Goal: Transaction & Acquisition: Purchase product/service

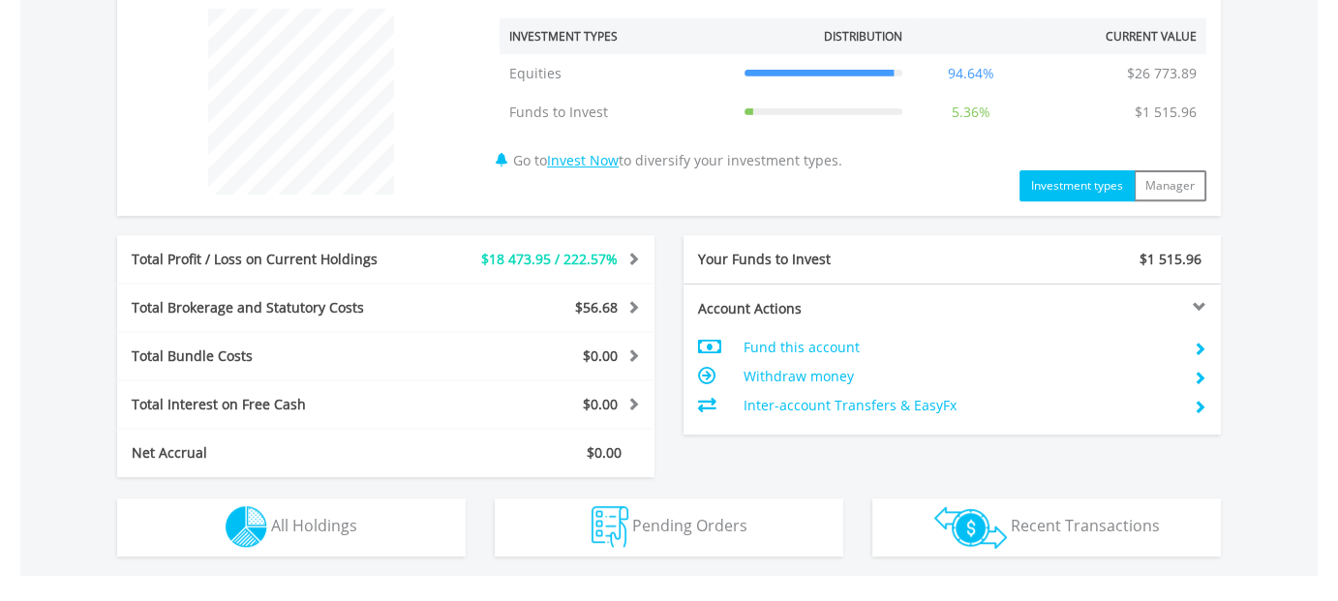
scroll to position [839, 0]
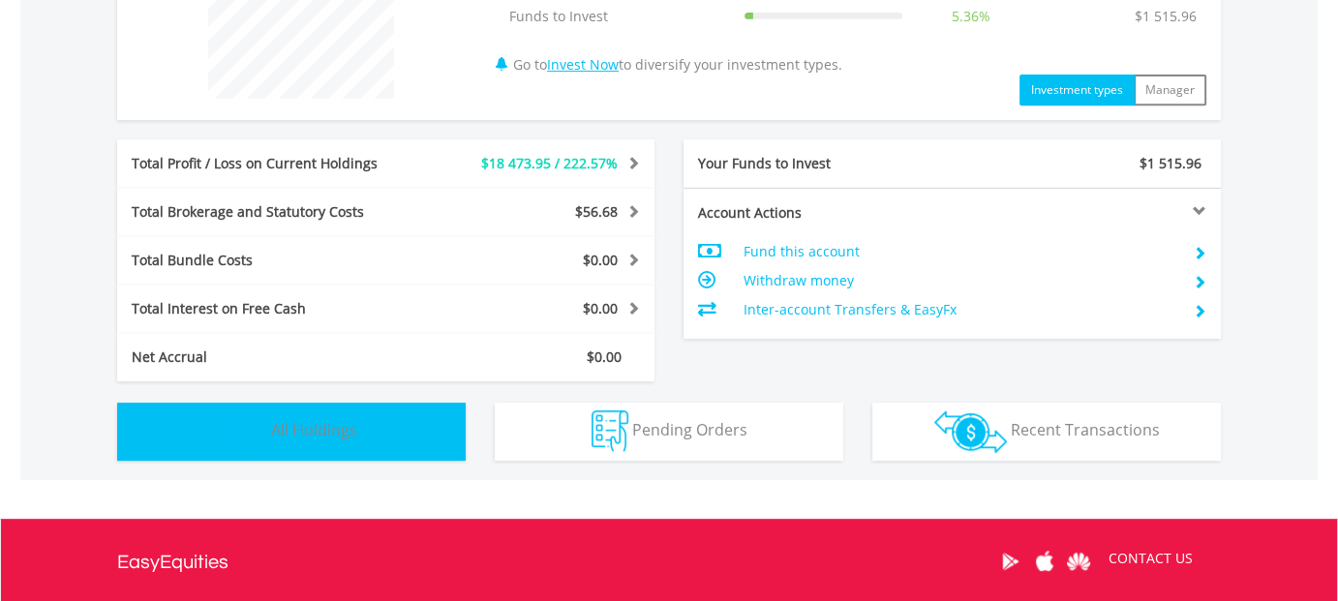
click at [313, 427] on span "All Holdings" at bounding box center [314, 429] width 86 height 21
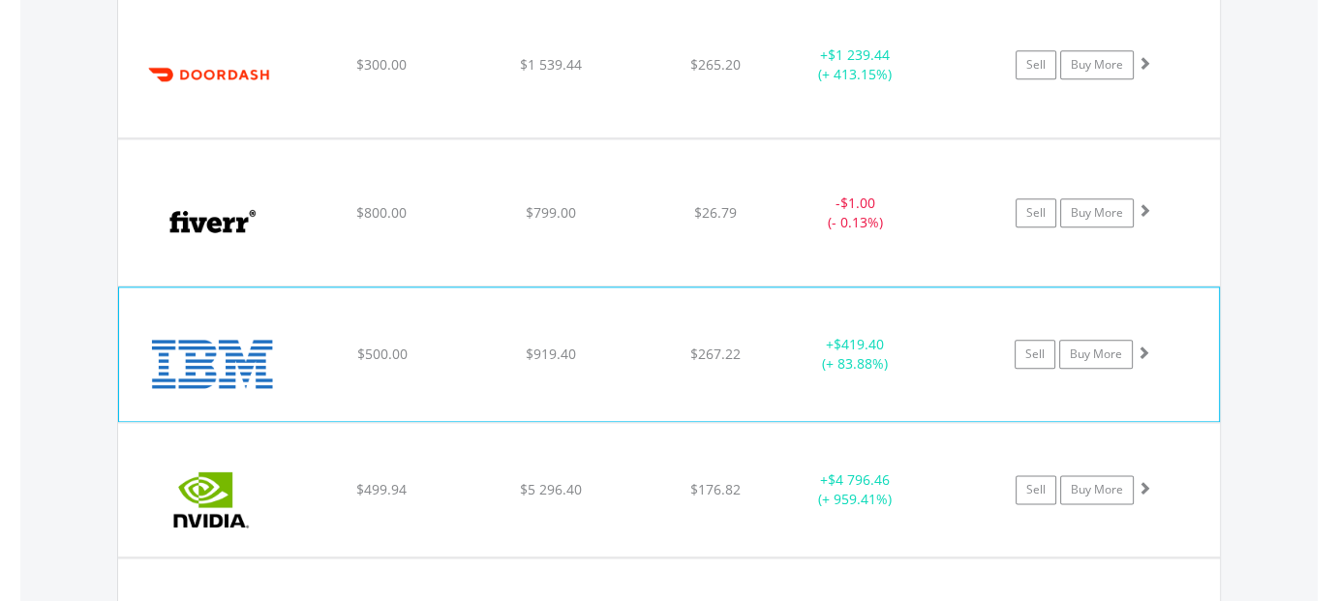
scroll to position [2421, 0]
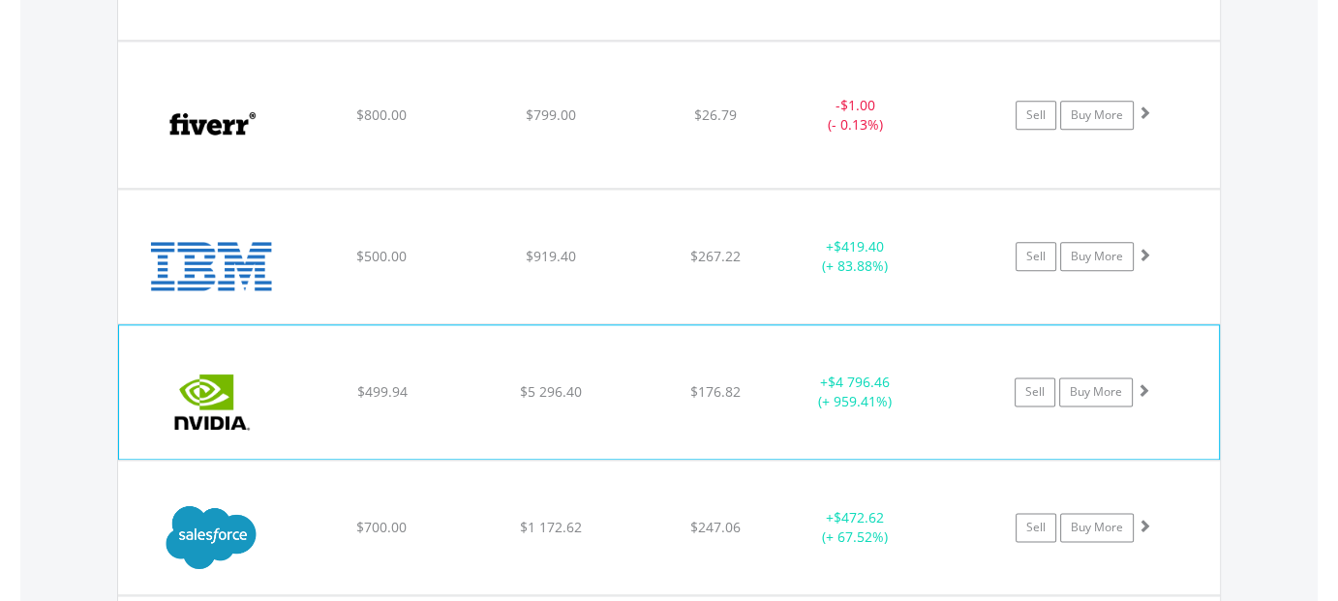
click at [1143, 390] on span at bounding box center [1144, 390] width 14 height 14
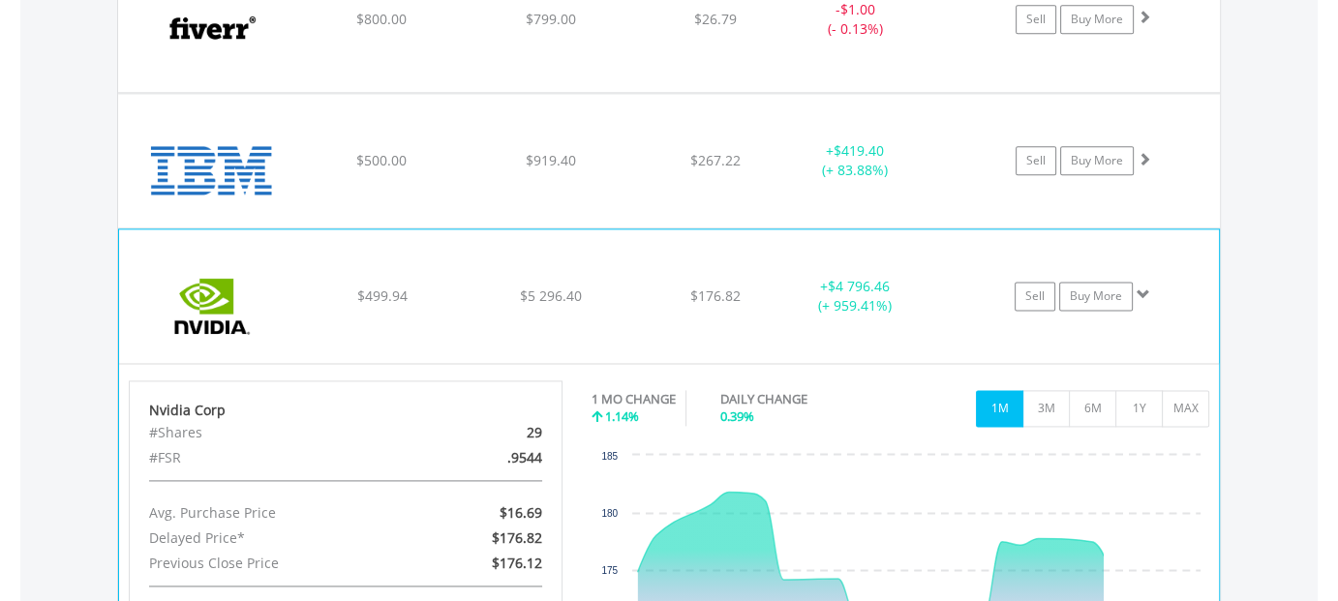
scroll to position [2615, 0]
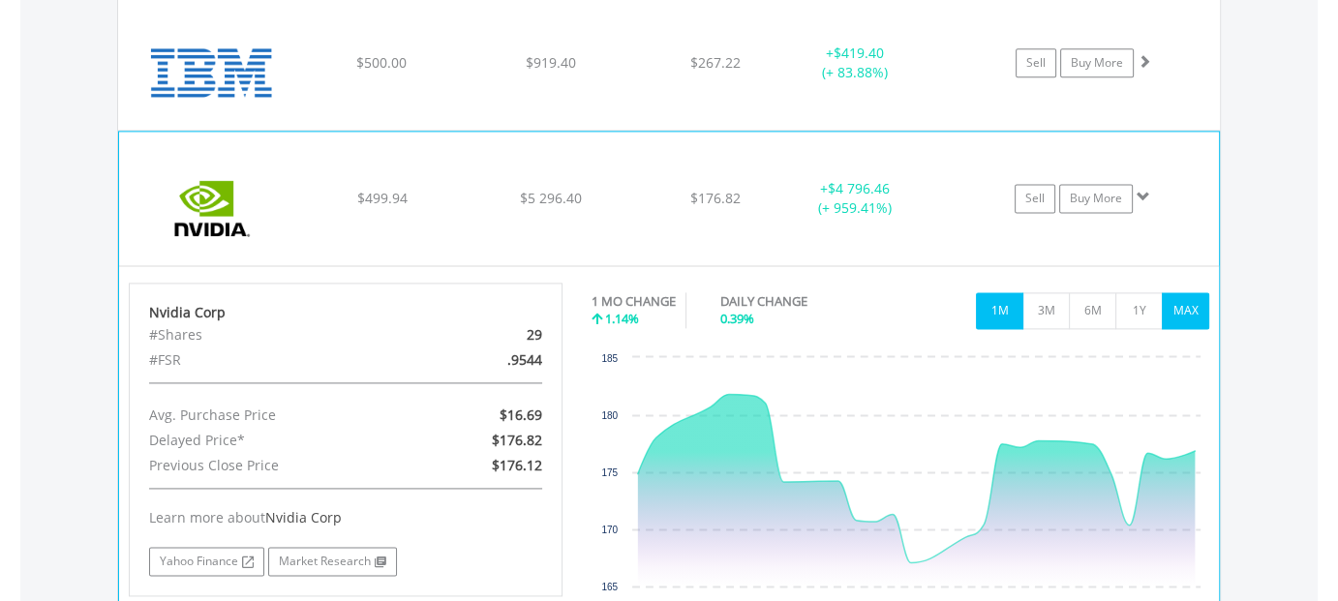
click at [1192, 303] on button "MAX" at bounding box center [1185, 310] width 47 height 37
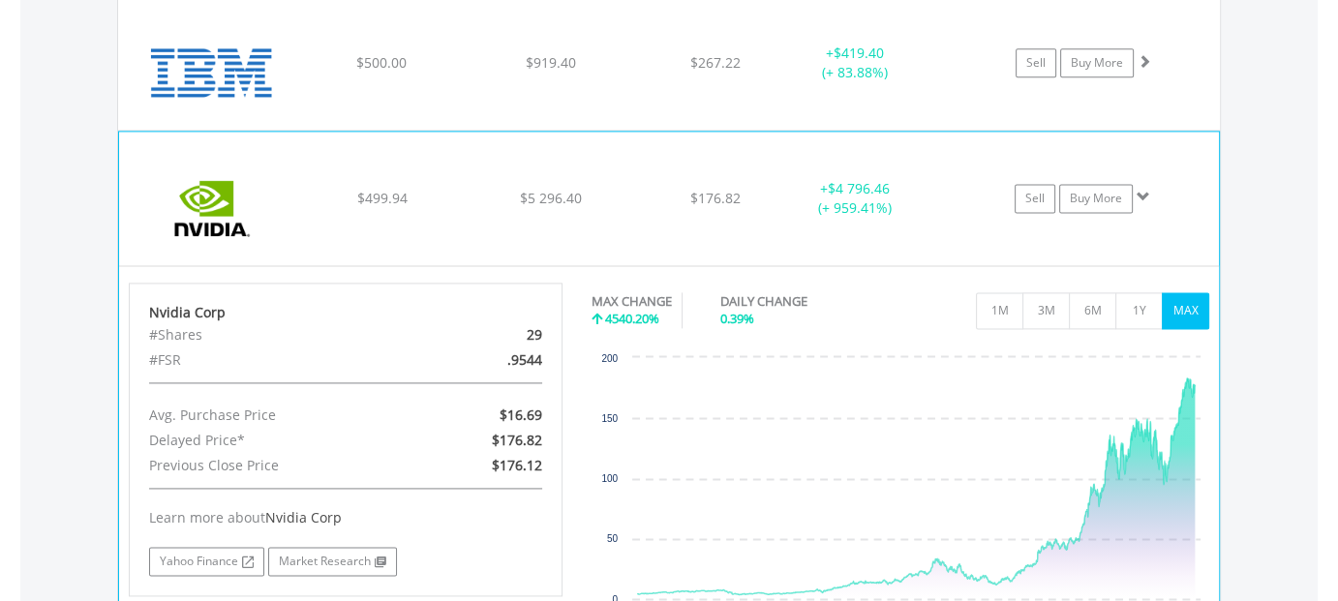
scroll to position [2711, 0]
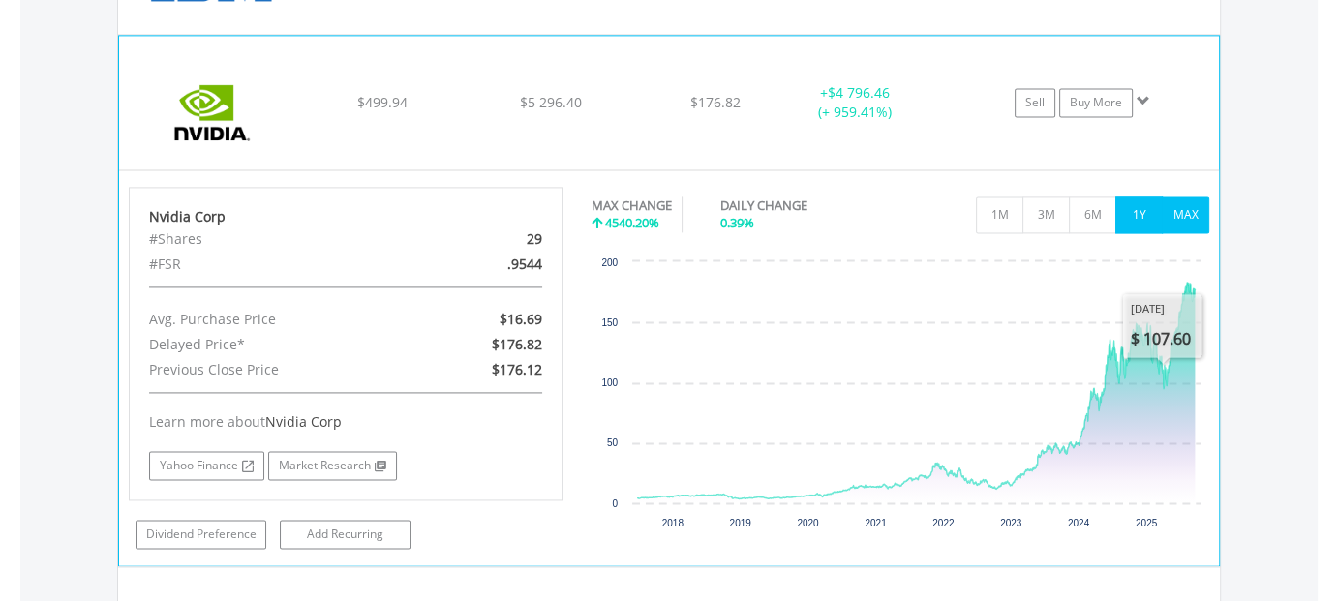
click at [1141, 208] on button "1Y" at bounding box center [1138, 215] width 47 height 37
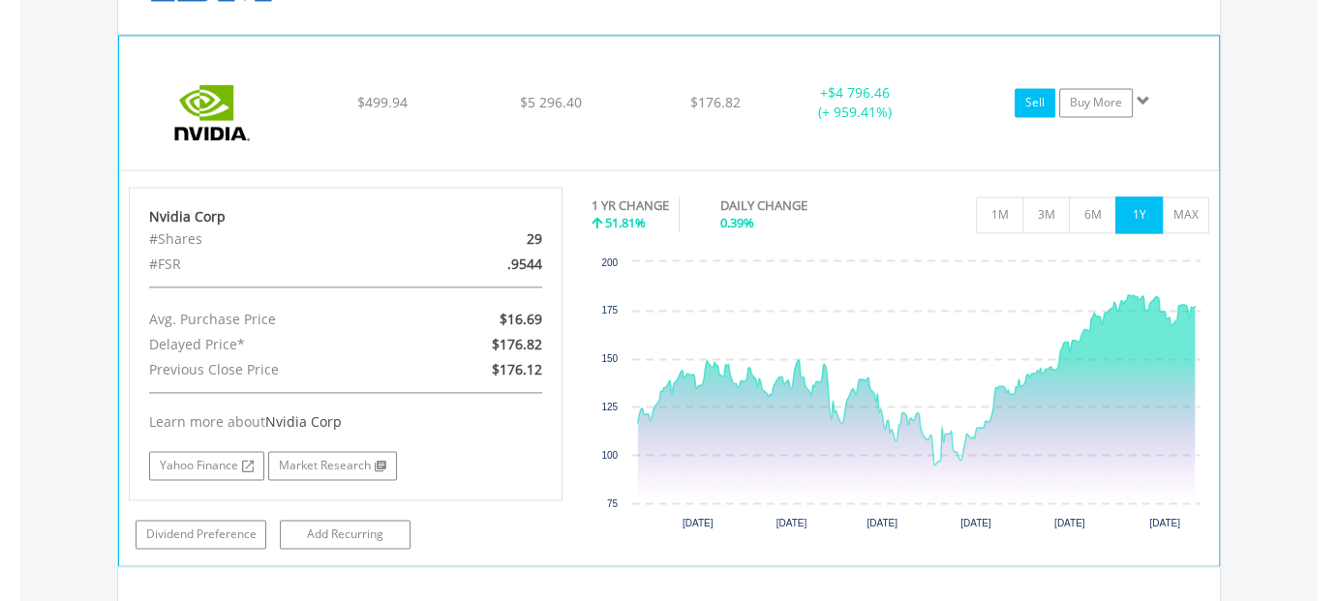
click at [1033, 96] on link "Sell" at bounding box center [1035, 102] width 41 height 29
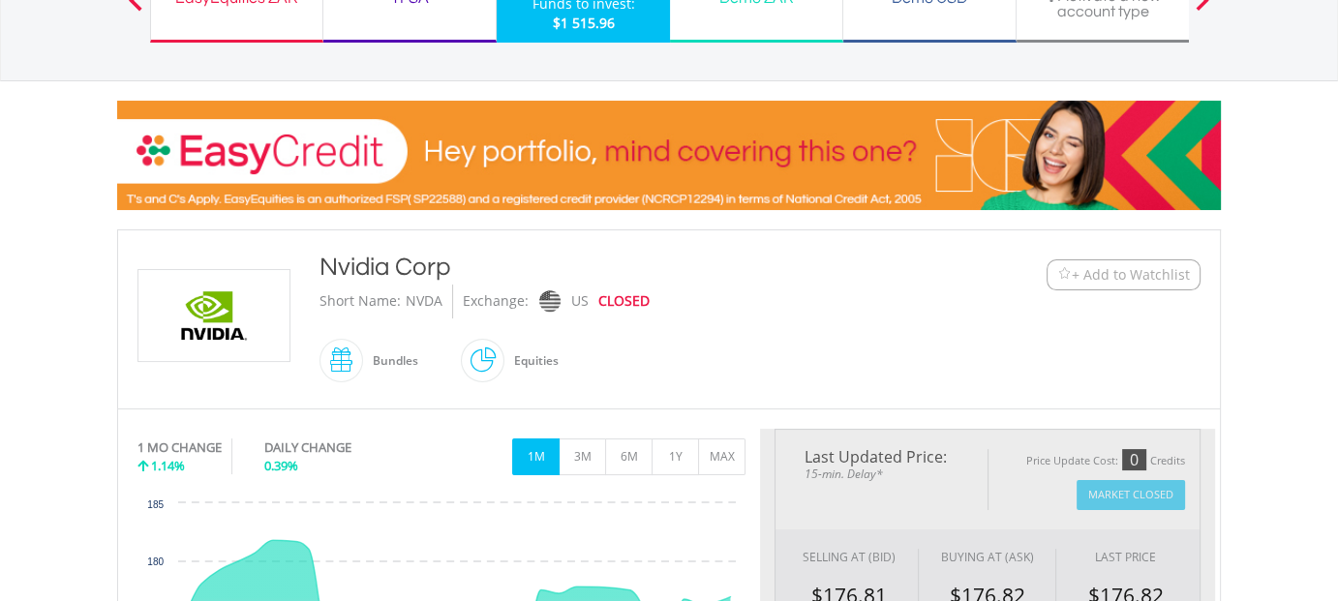
type input "*******"
type input "******"
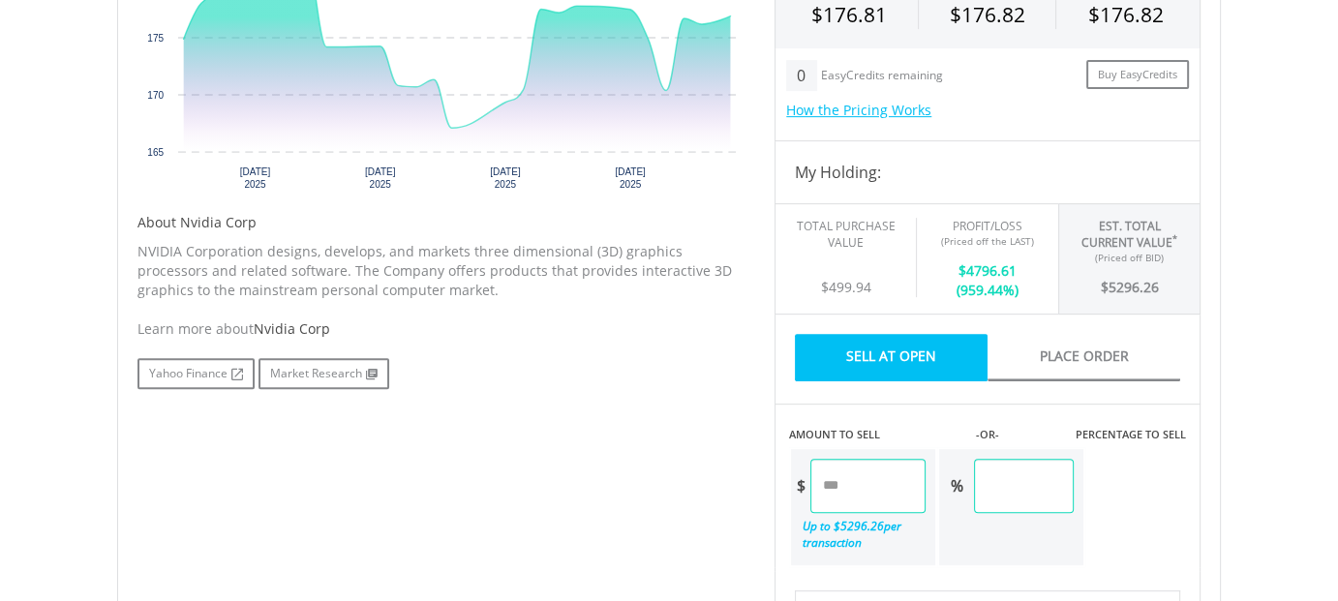
scroll to position [871, 0]
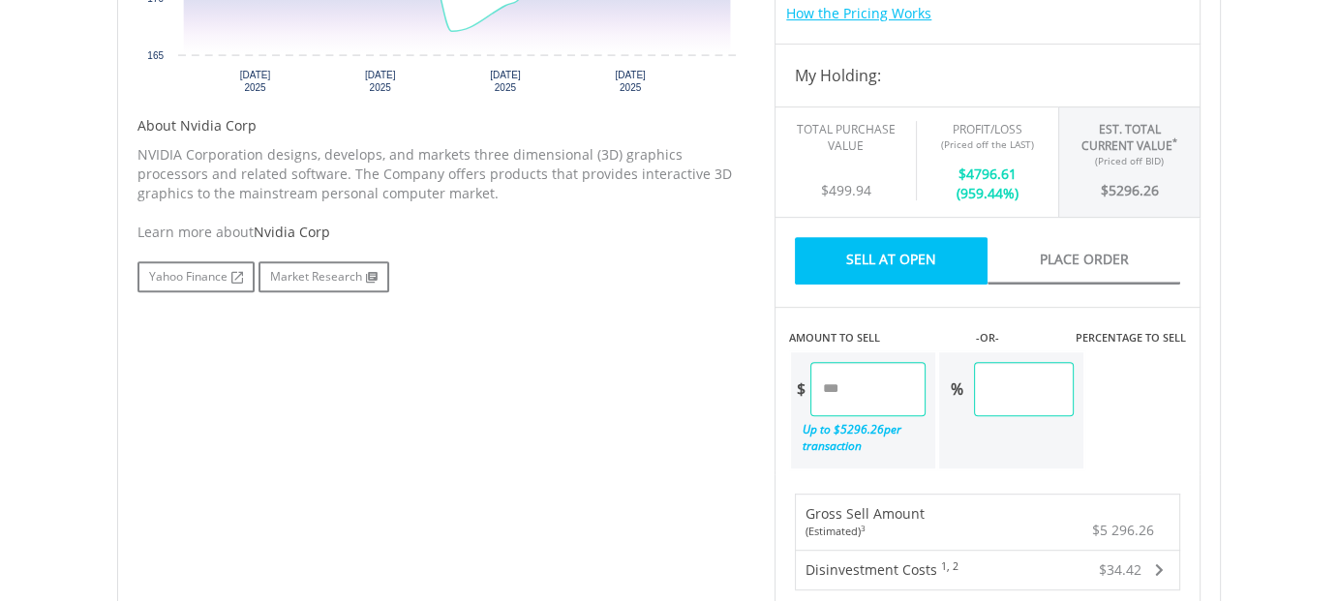
drag, startPoint x: 885, startPoint y: 391, endPoint x: 760, endPoint y: 391, distance: 124.9
click at [760, 391] on div "Last Updated Price: 15-min. Delay* Price Update Cost: 0 Credits Market Closed S…" at bounding box center [987, 424] width 455 height 1347
click at [1067, 381] on div "Last Updated Price: 15-min. Delay* Price Update Cost: 0 Credits Market Closed S…" at bounding box center [987, 424] width 455 height 1347
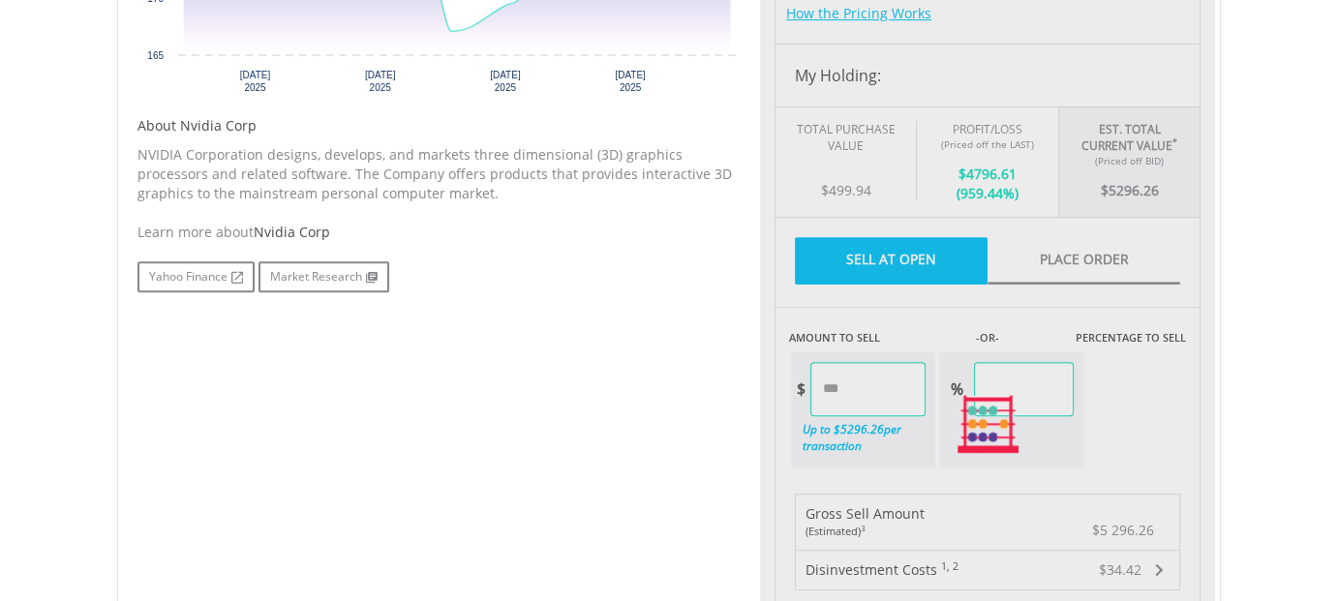
type input "*******"
type input "*****"
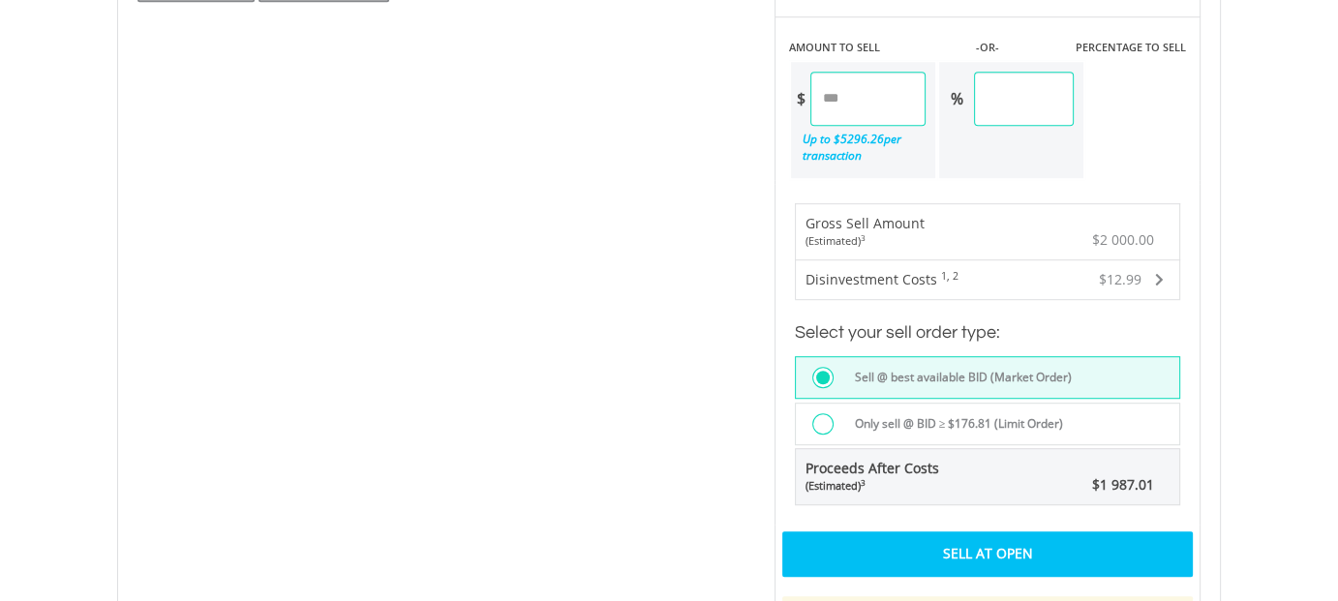
scroll to position [1355, 0]
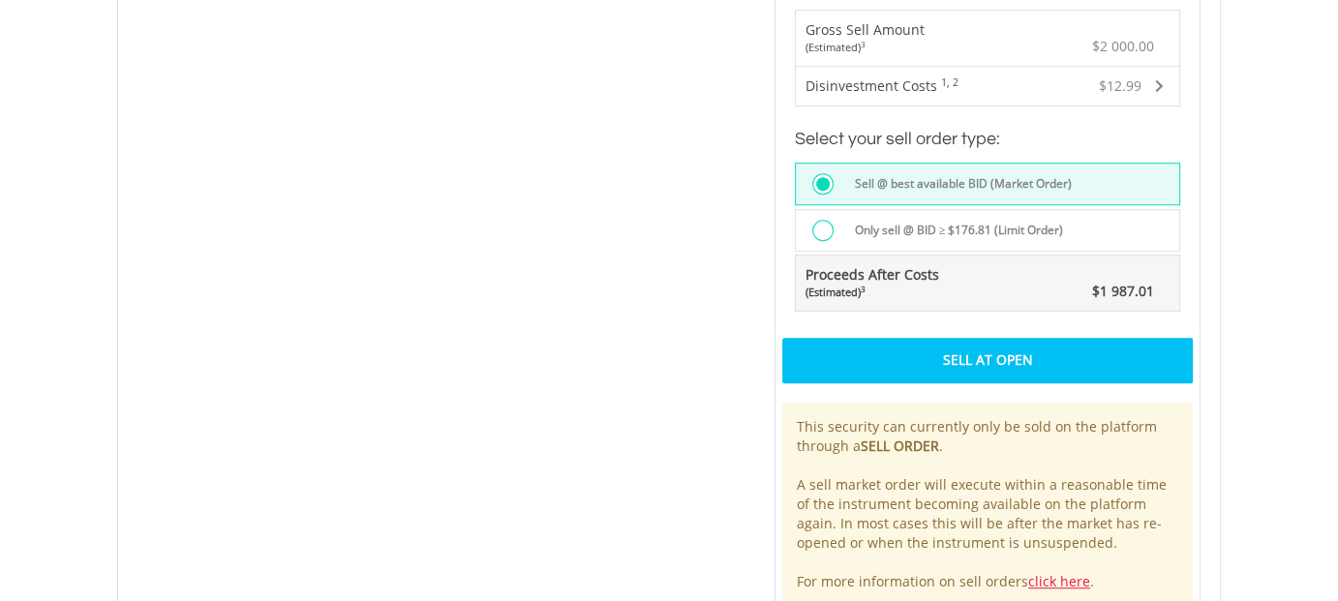
click at [984, 349] on div "Sell At Open" at bounding box center [987, 360] width 410 height 45
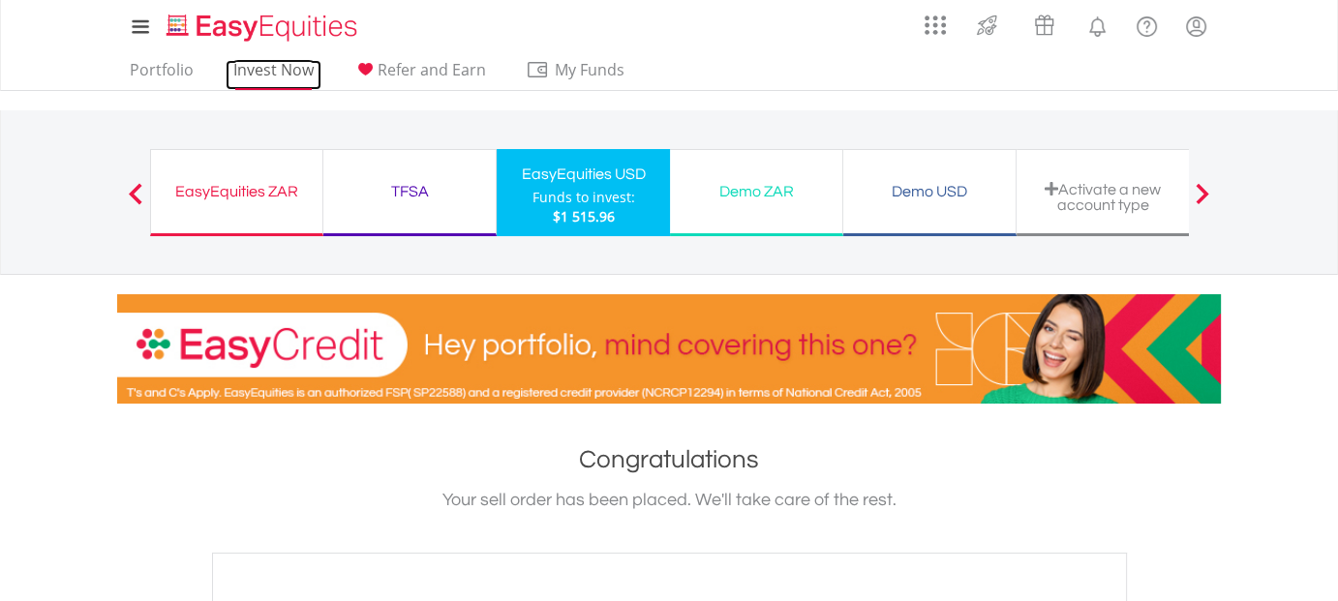
click at [268, 75] on link "Invest Now" at bounding box center [274, 75] width 96 height 30
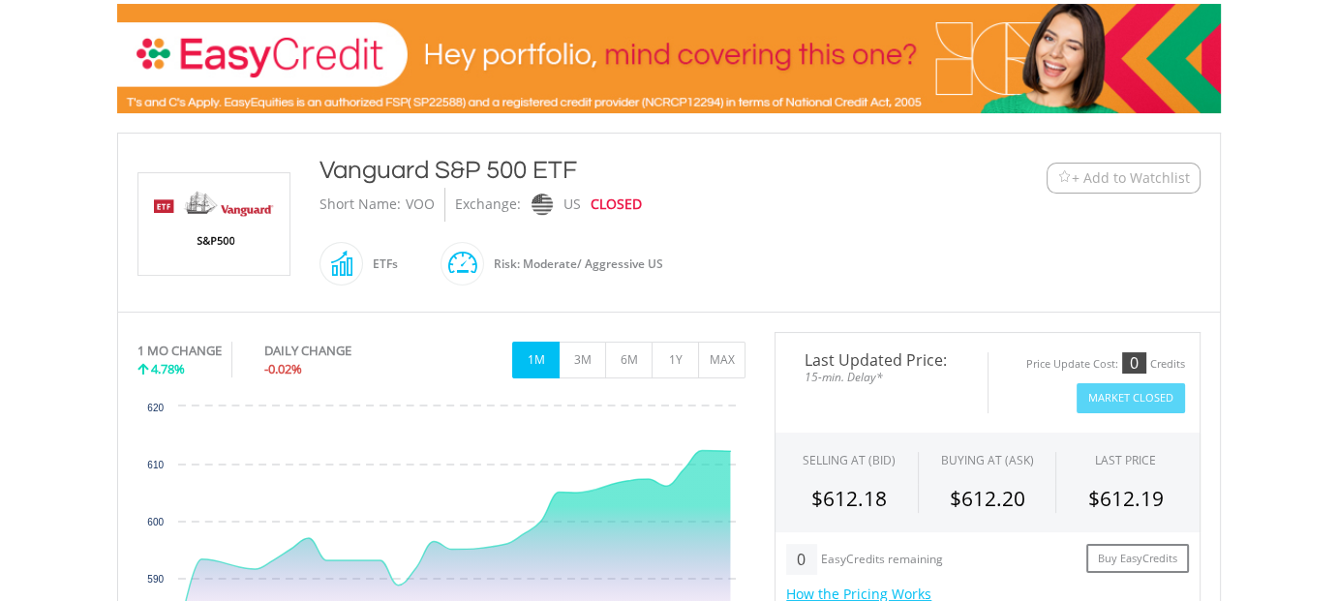
scroll to position [484, 0]
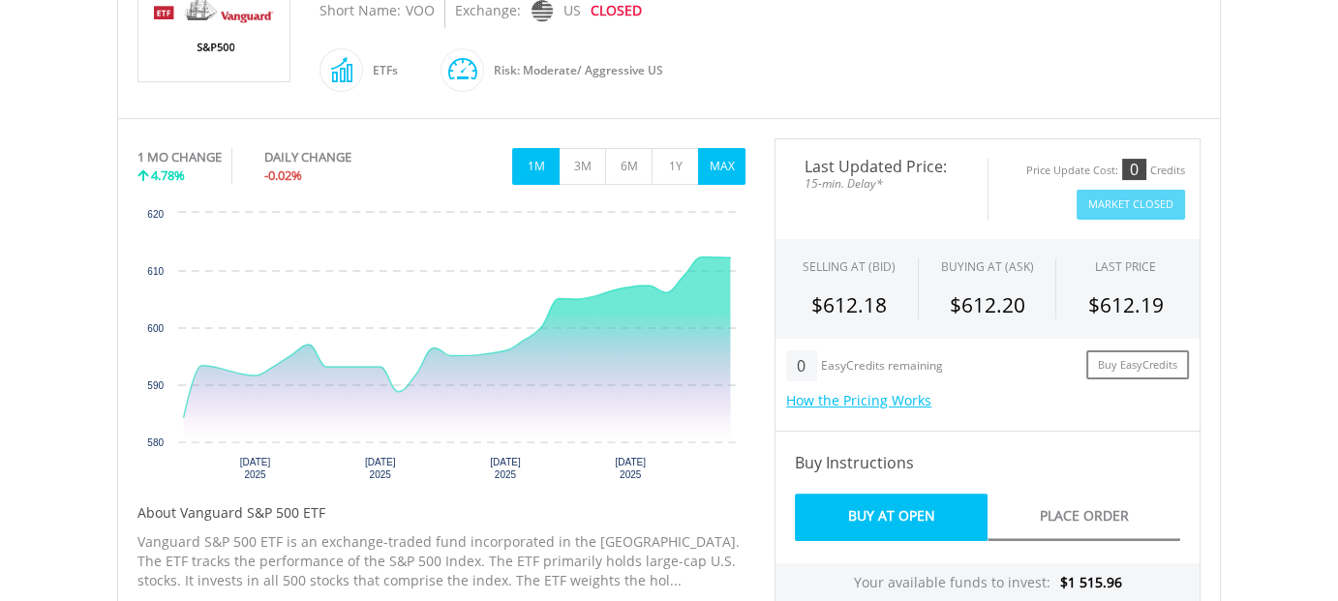
click at [727, 173] on button "MAX" at bounding box center [721, 166] width 47 height 37
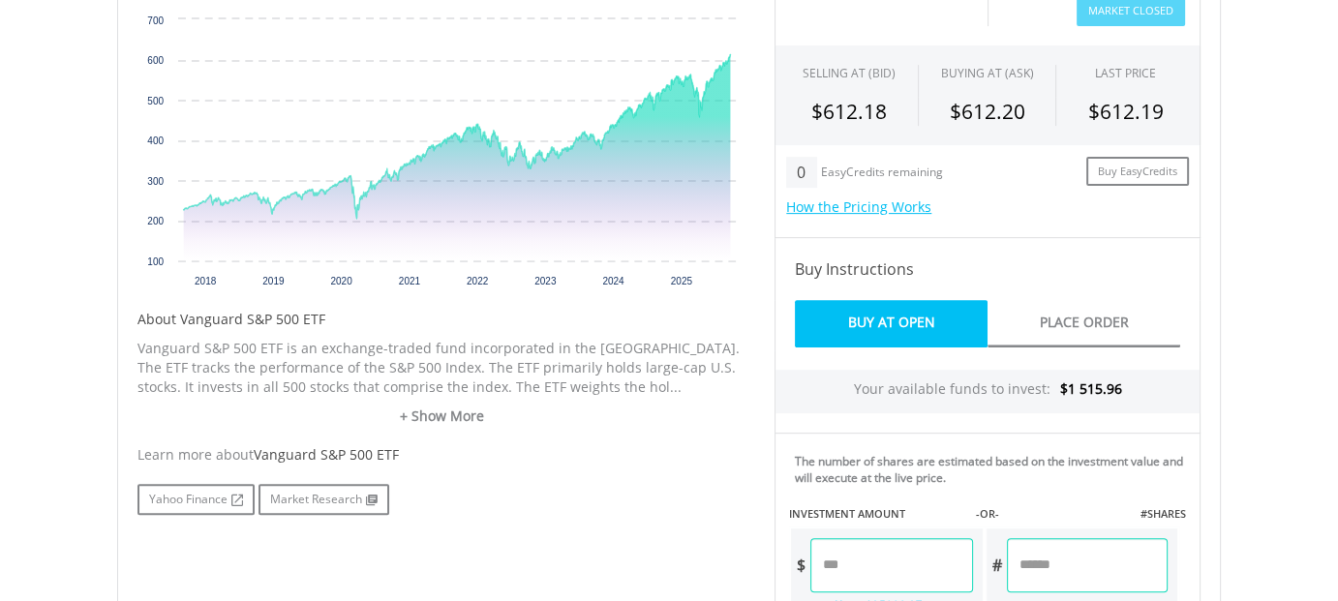
scroll to position [775, 0]
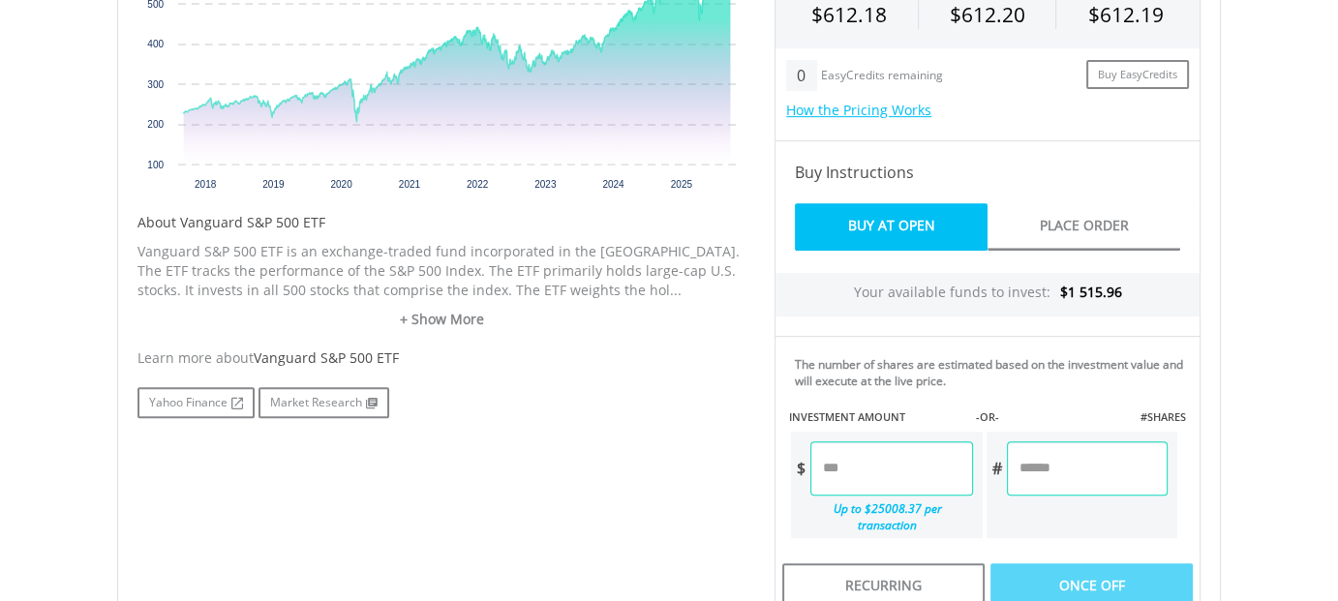
click at [872, 467] on input "number" at bounding box center [891, 468] width 162 height 54
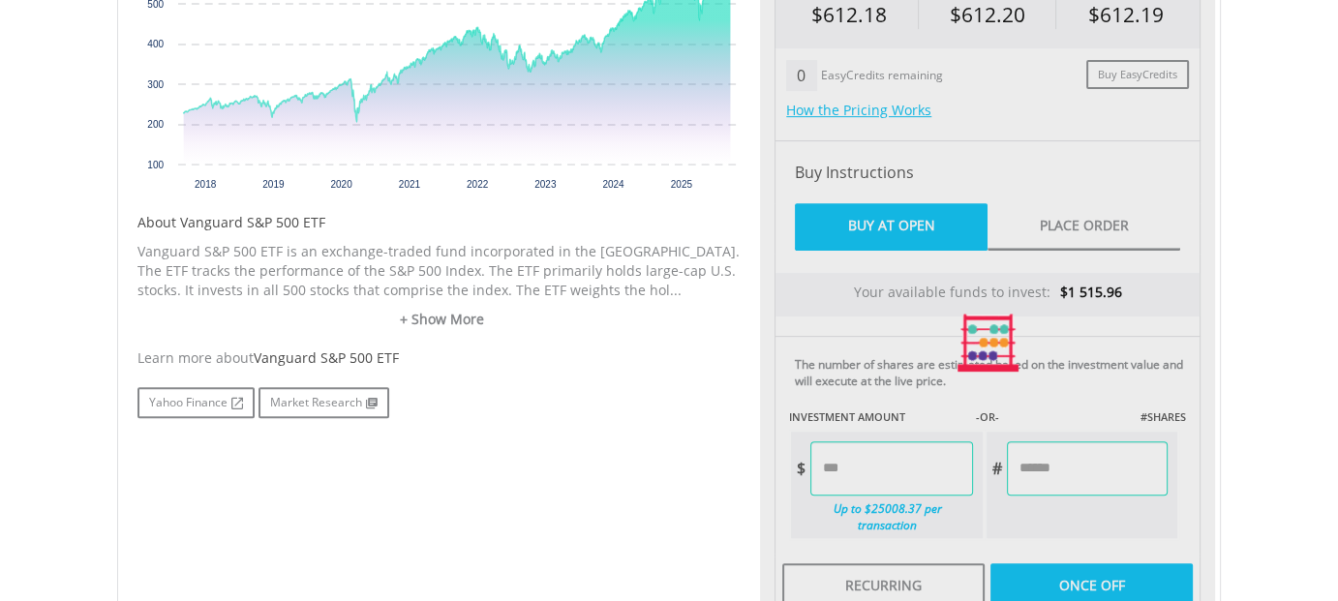
click at [1074, 469] on div "Last Updated Price: 15-min. Delay* Price Update Cost: 0 Credits Market Closed S…" at bounding box center [987, 343] width 455 height 990
type input "******"
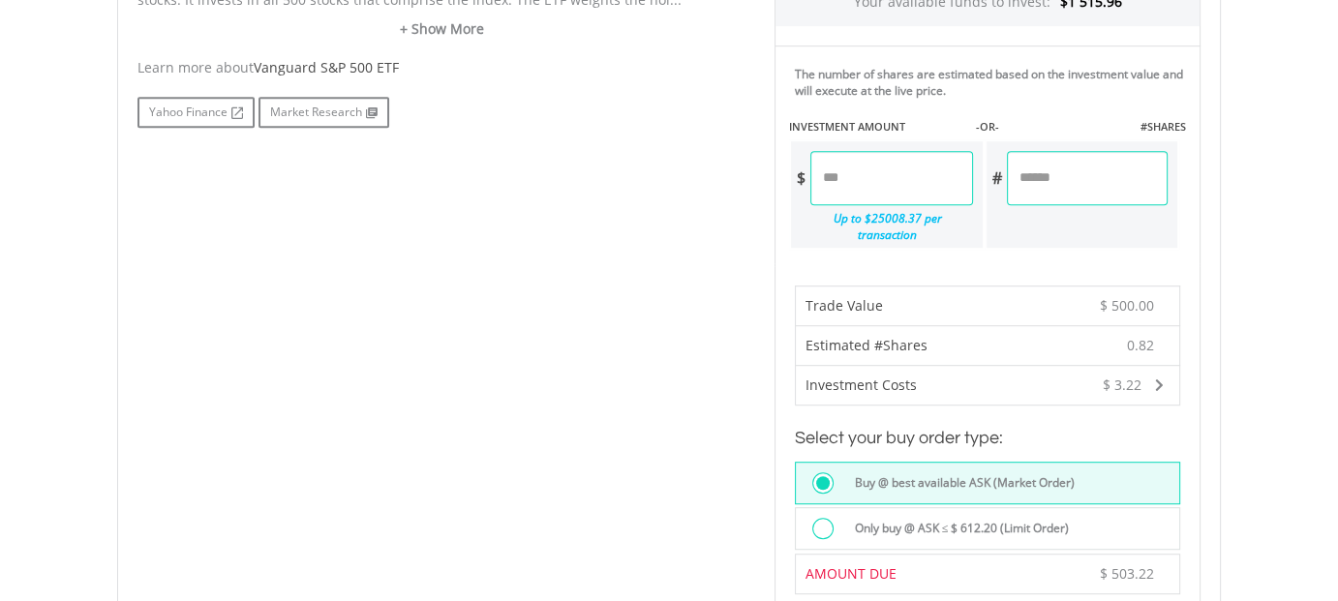
scroll to position [581, 0]
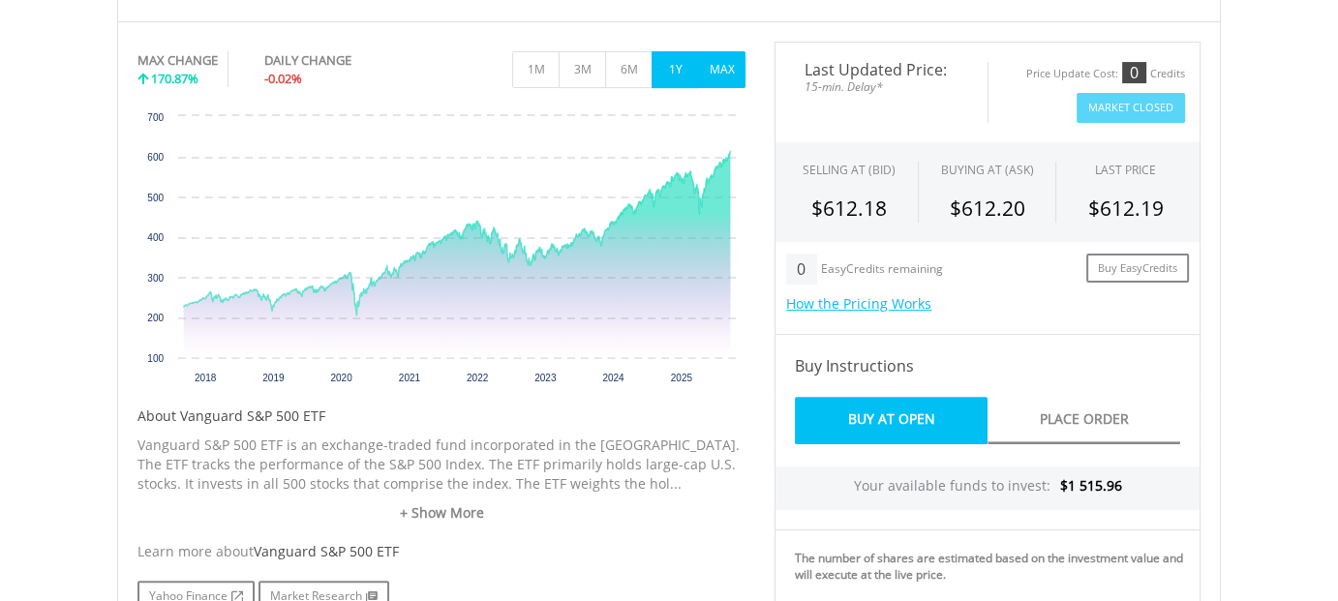
click at [674, 68] on button "1Y" at bounding box center [675, 69] width 47 height 37
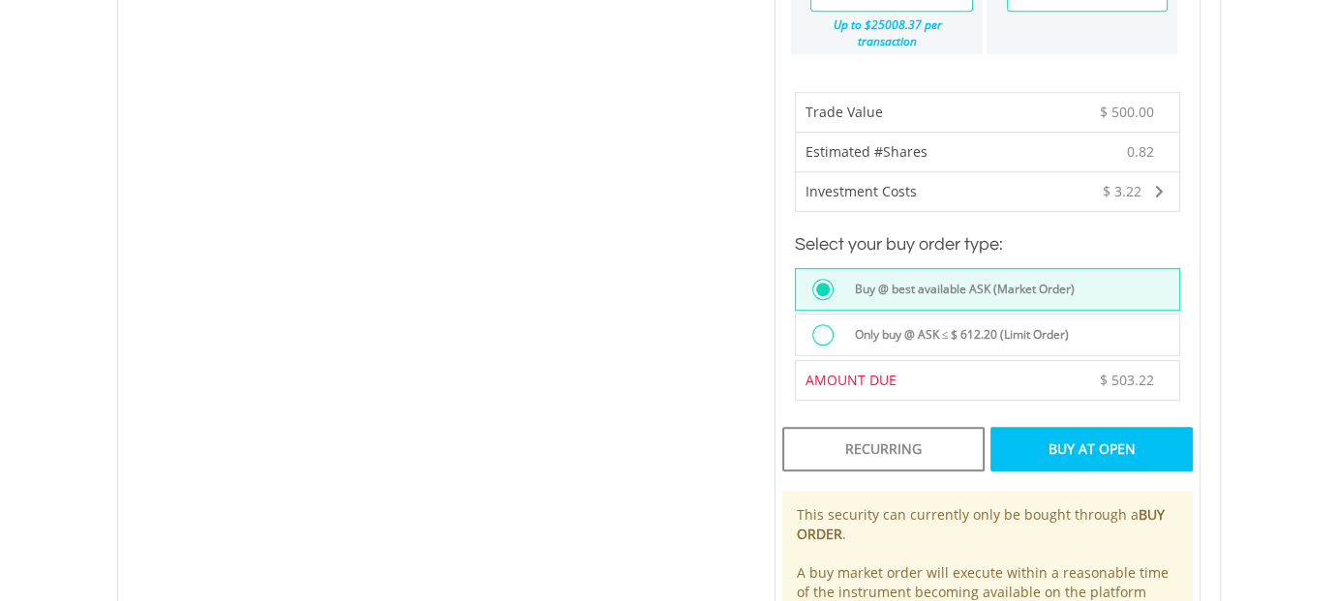
scroll to position [1355, 0]
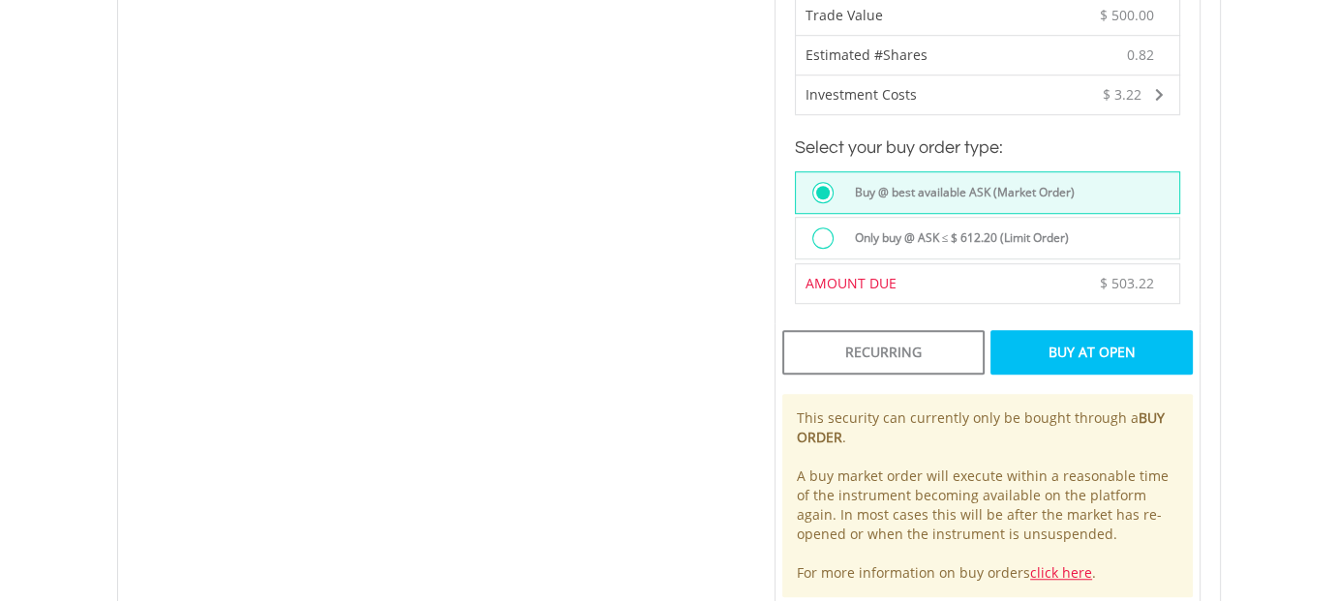
click at [1071, 334] on div "Buy At Open" at bounding box center [1091, 352] width 202 height 45
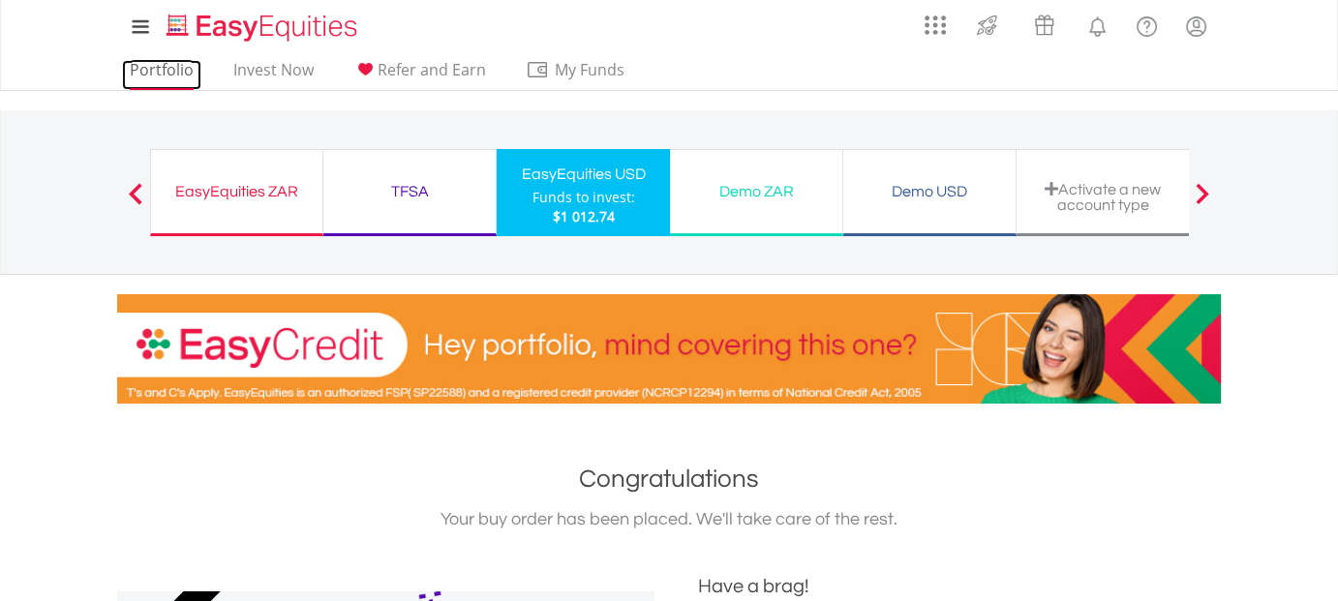
click at [163, 73] on link "Portfolio" at bounding box center [161, 75] width 79 height 30
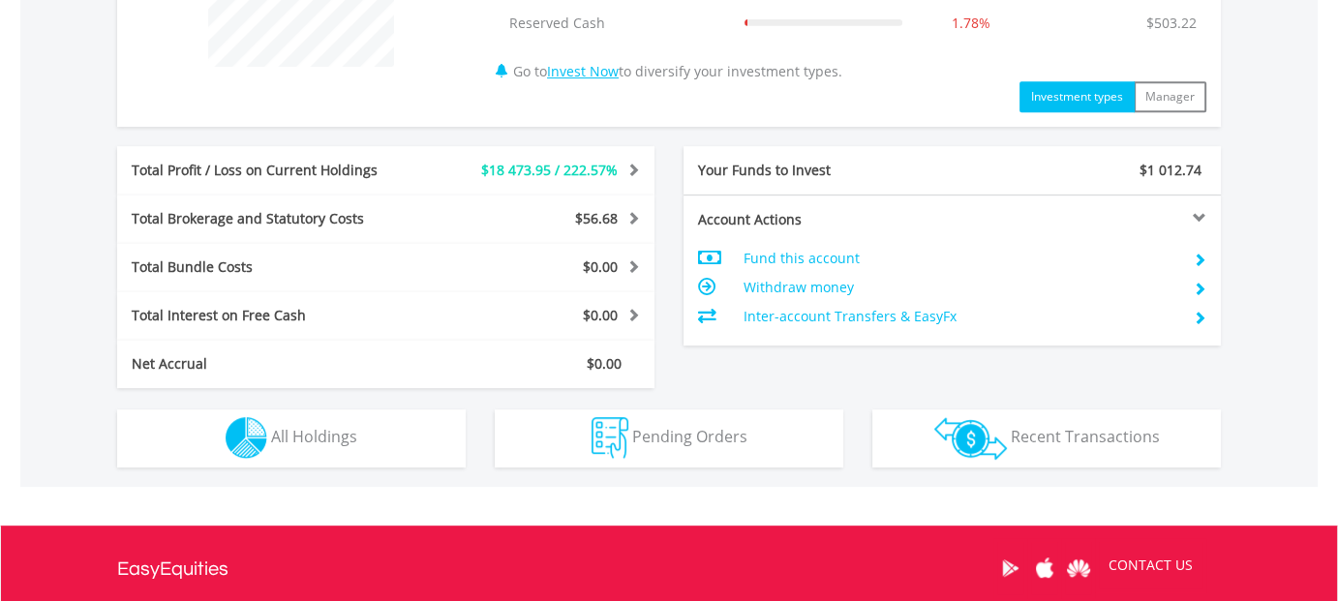
scroll to position [968, 0]
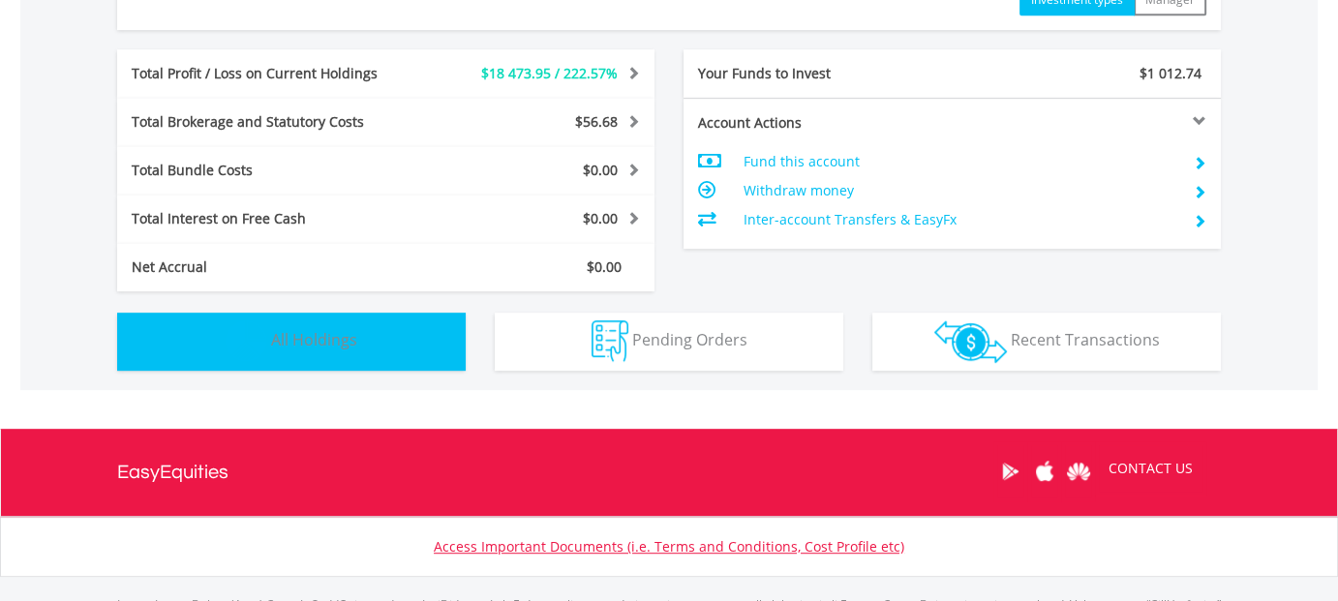
click at [310, 339] on span "All Holdings" at bounding box center [314, 339] width 86 height 21
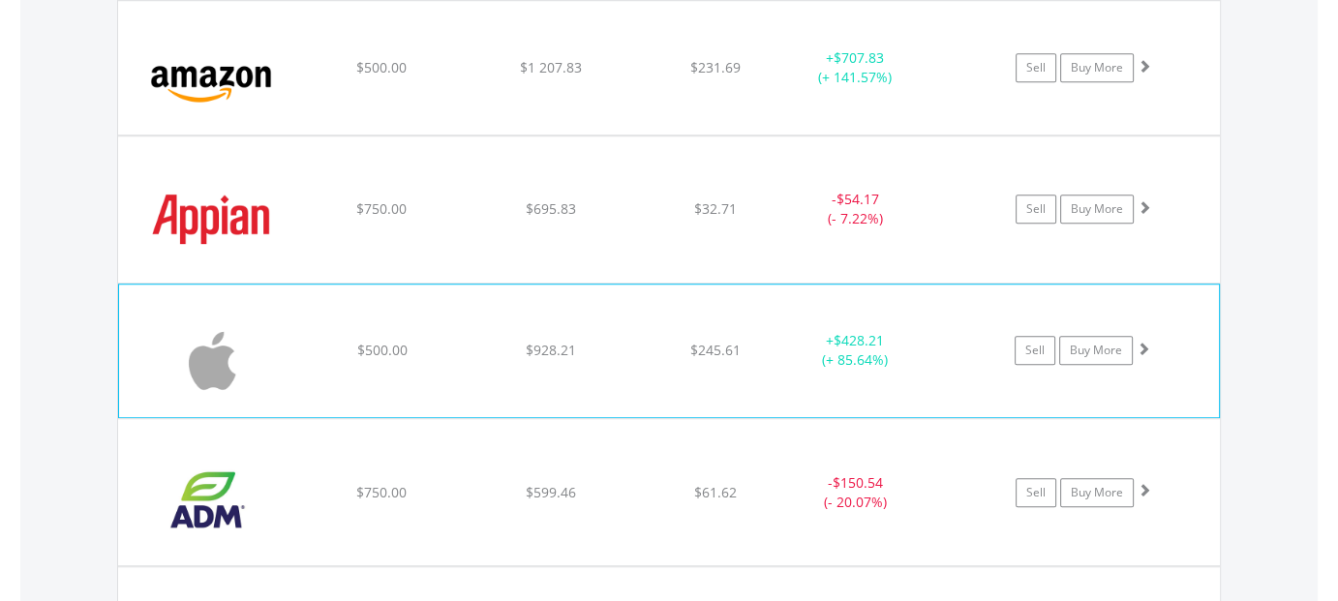
scroll to position [1589, 0]
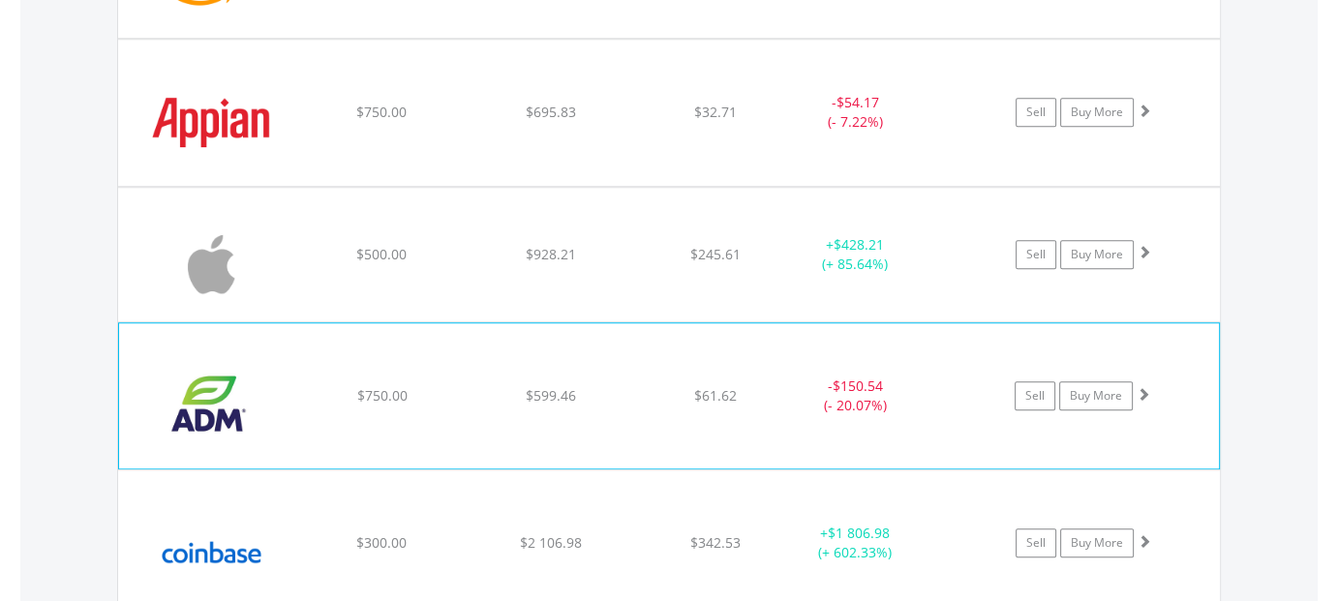
click at [1144, 389] on span at bounding box center [1144, 394] width 14 height 14
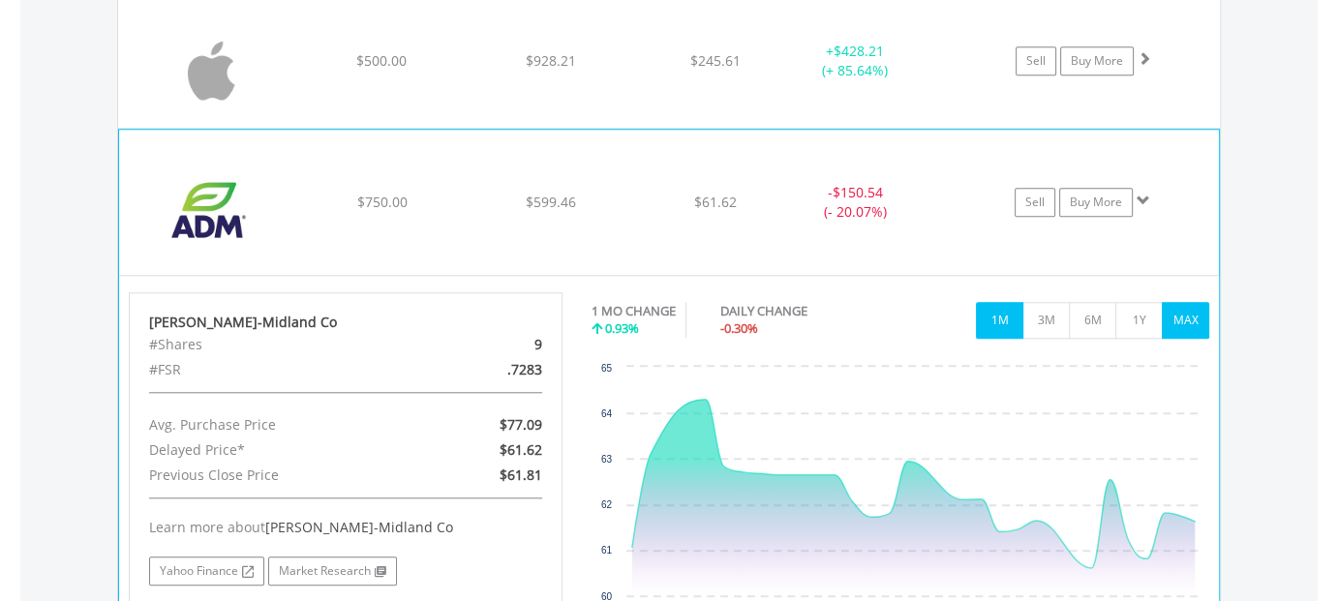
scroll to position [1879, 0]
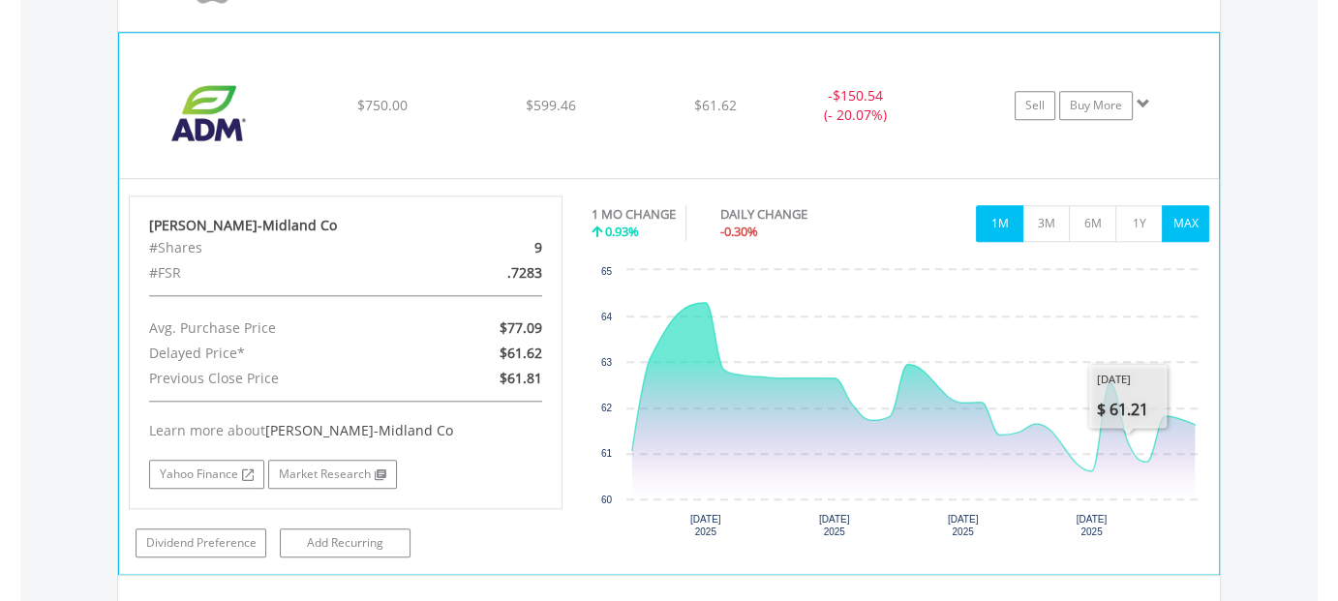
click at [1187, 224] on button "MAX" at bounding box center [1185, 223] width 47 height 37
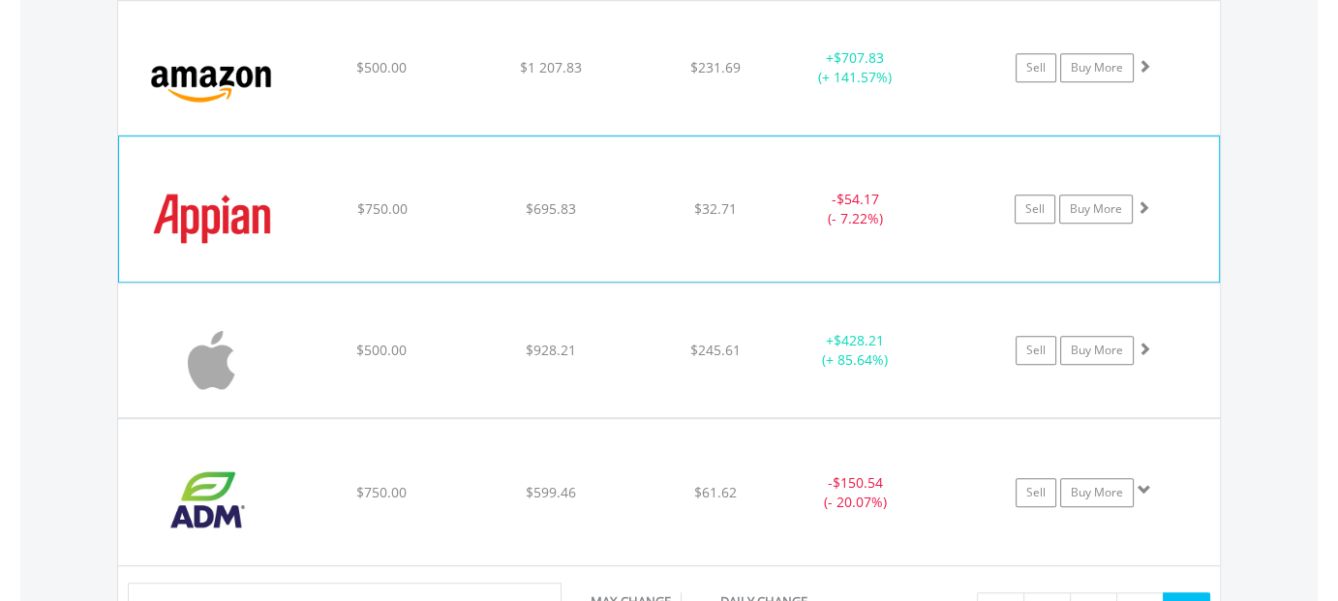
scroll to position [1782, 0]
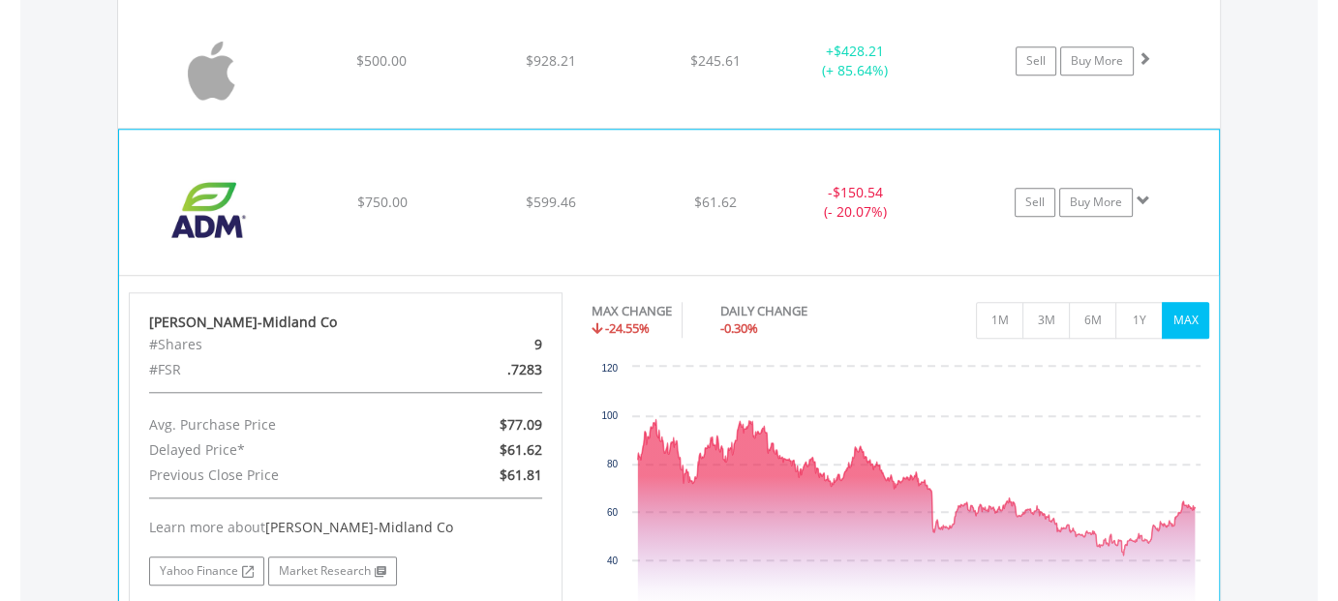
click at [1146, 197] on span at bounding box center [1144, 201] width 14 height 14
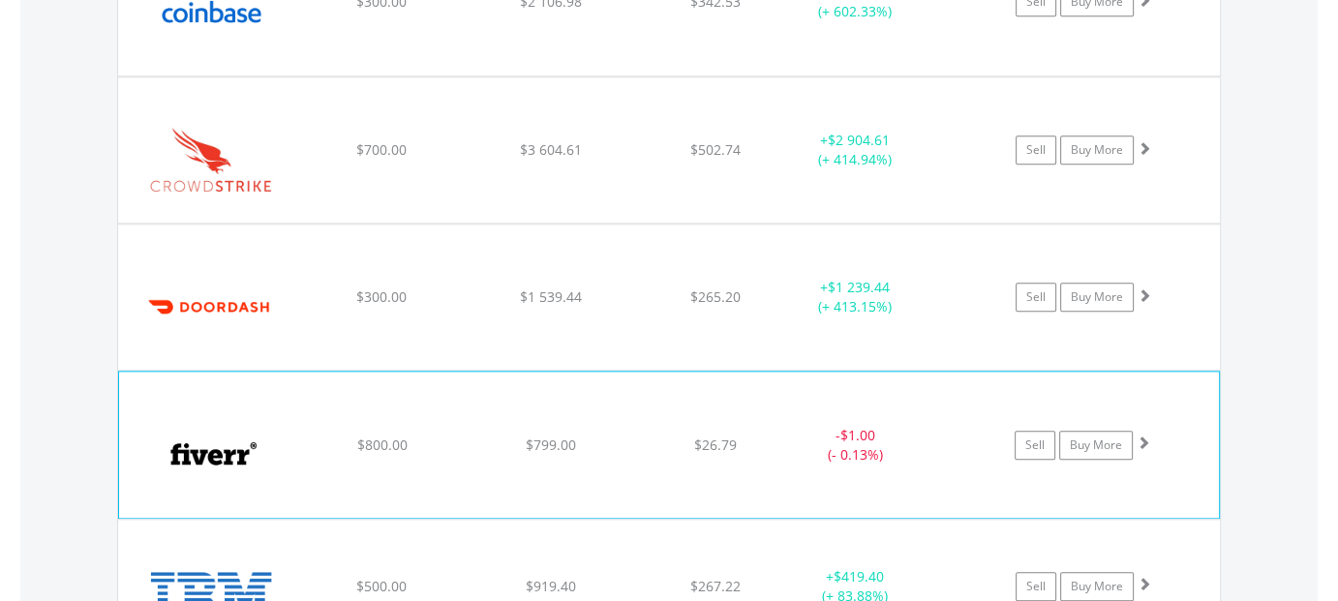
scroll to position [1936, 0]
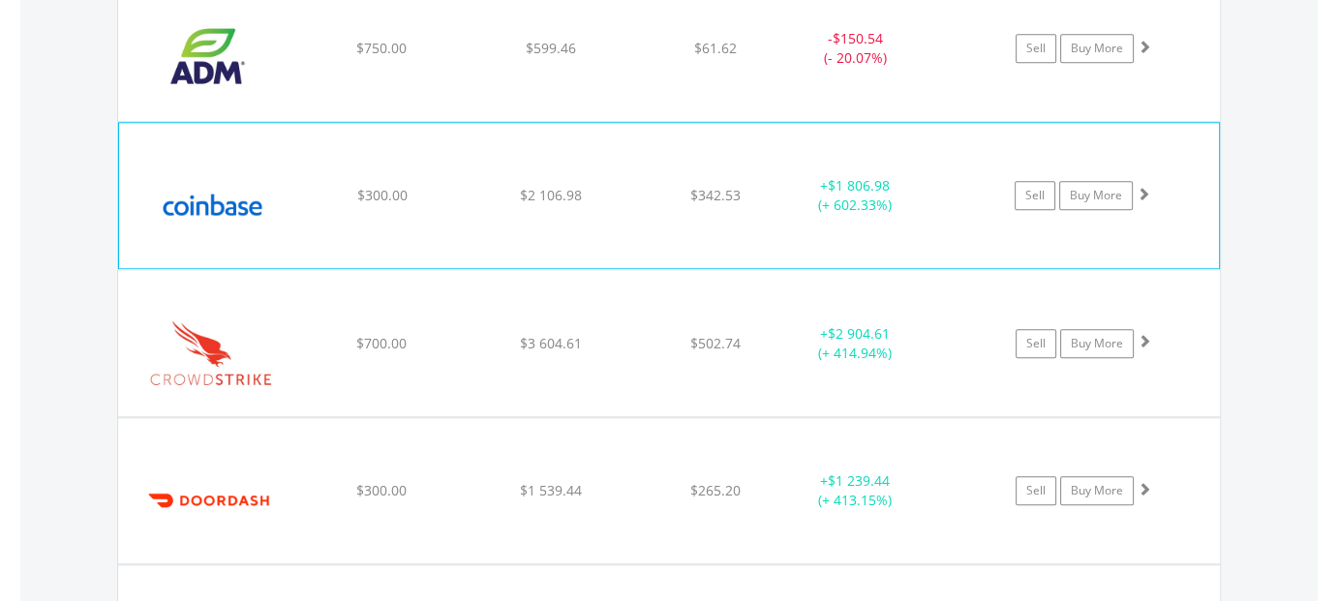
click at [1146, 190] on span at bounding box center [1144, 194] width 14 height 14
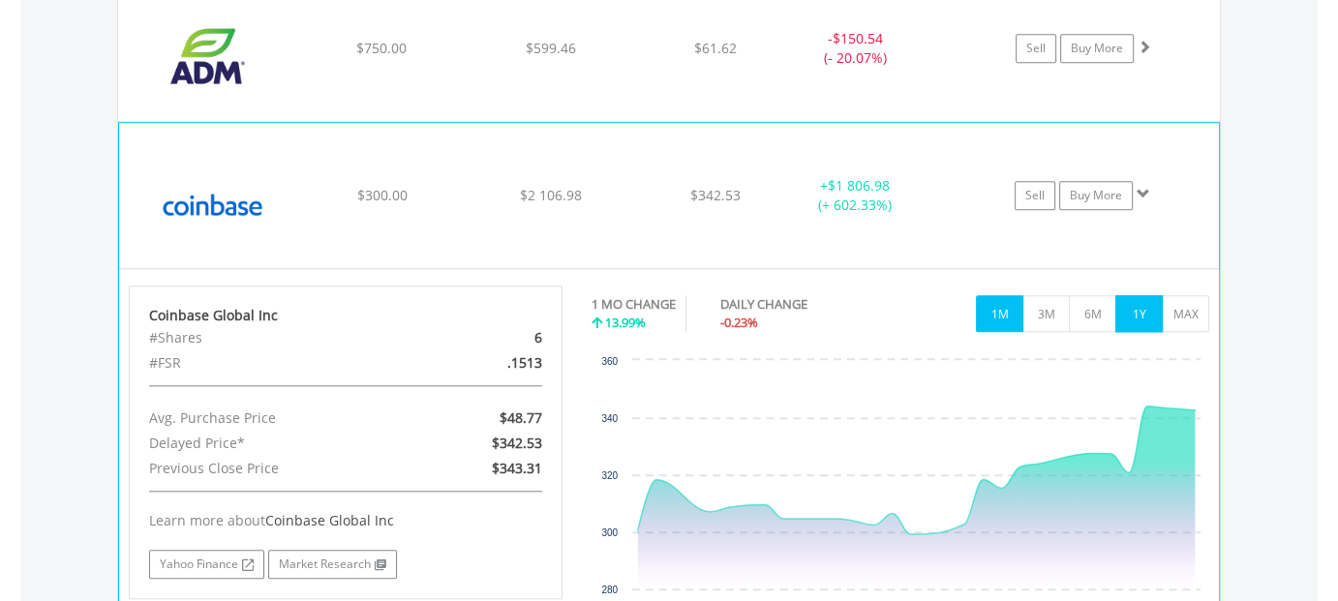
click at [1139, 310] on button "1Y" at bounding box center [1138, 313] width 47 height 37
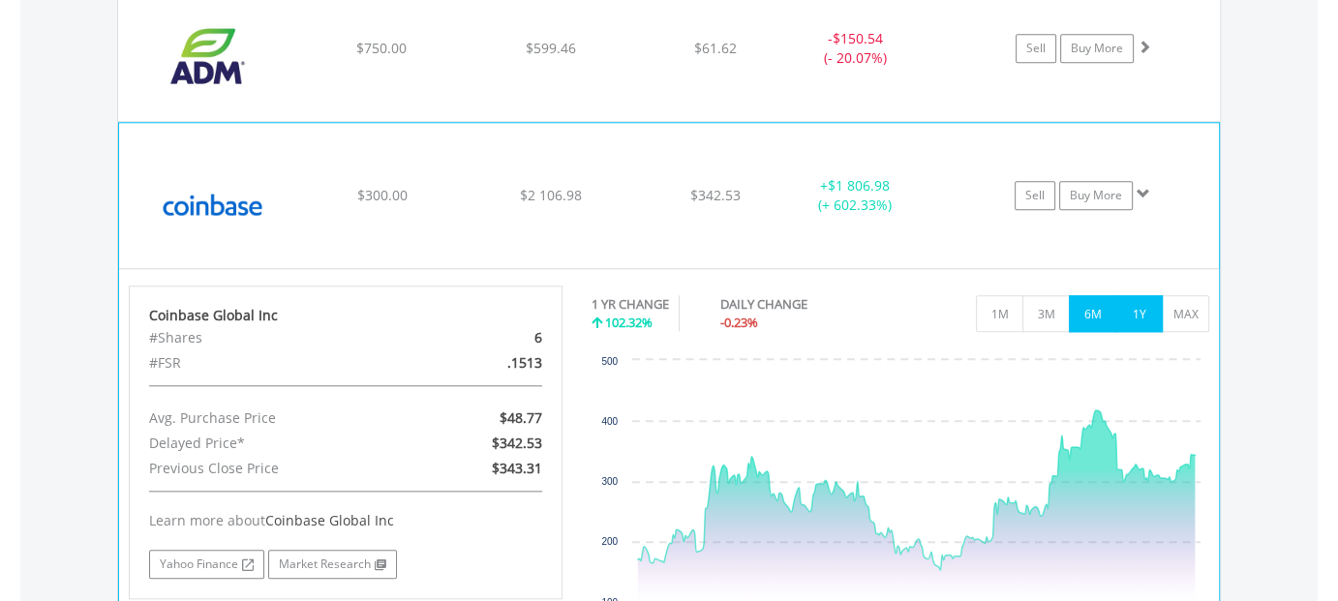
scroll to position [2033, 0]
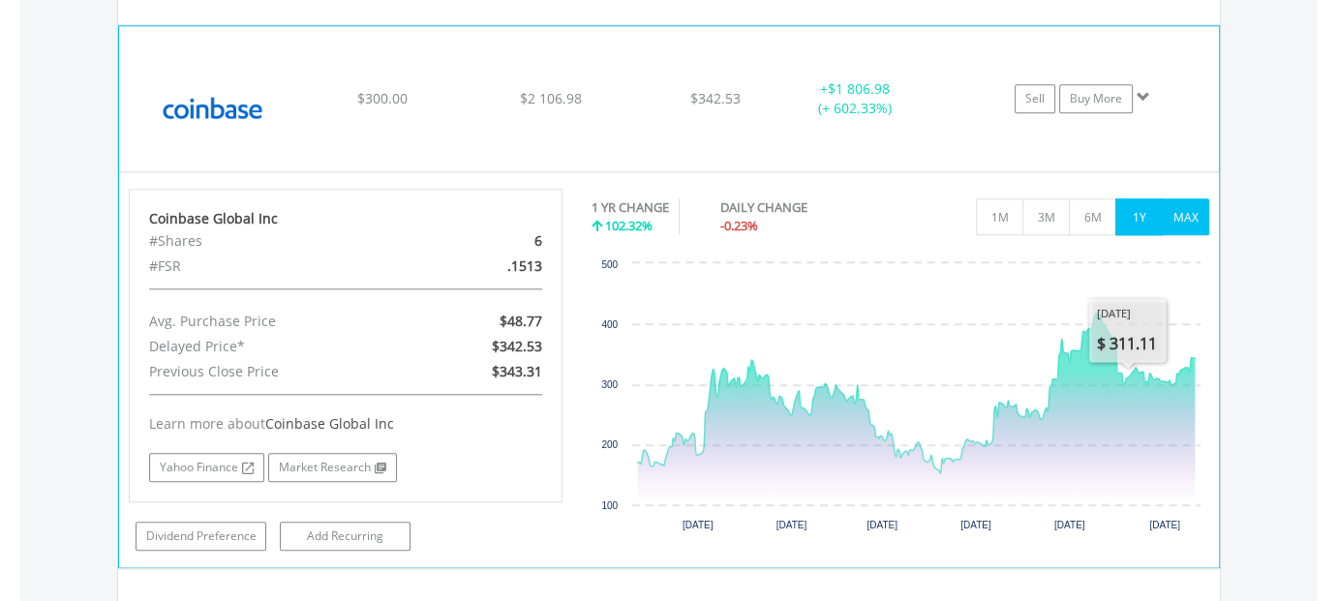
click at [1181, 221] on button "MAX" at bounding box center [1185, 216] width 47 height 37
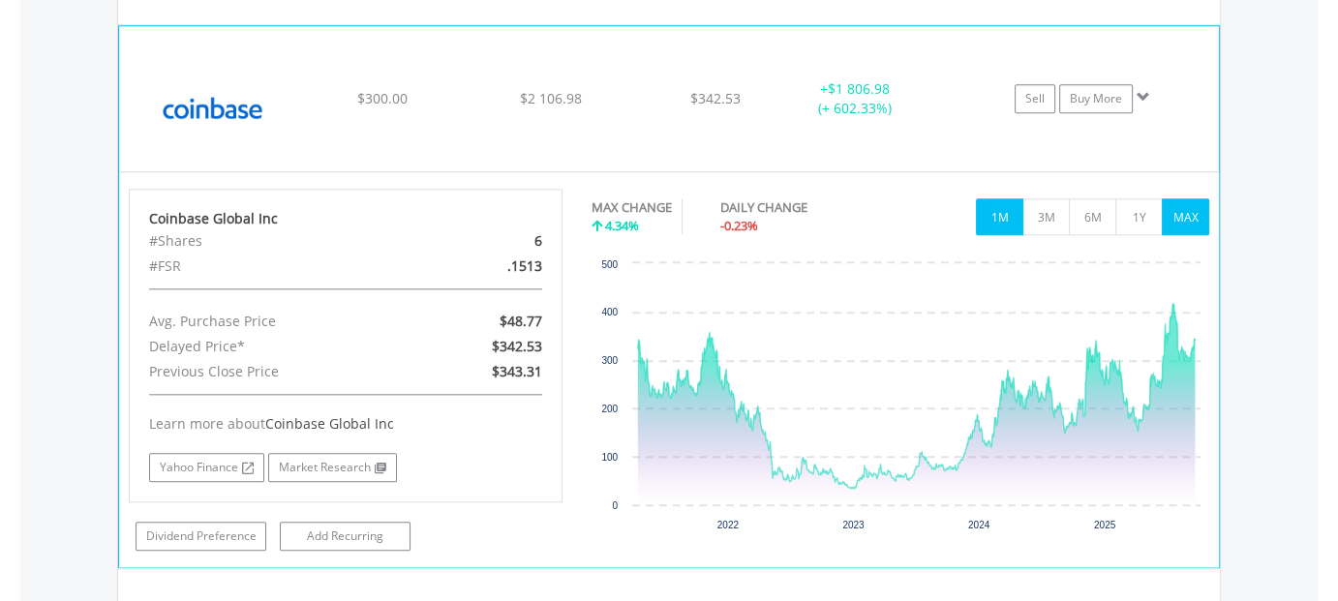
click at [1007, 216] on button "1M" at bounding box center [999, 216] width 47 height 37
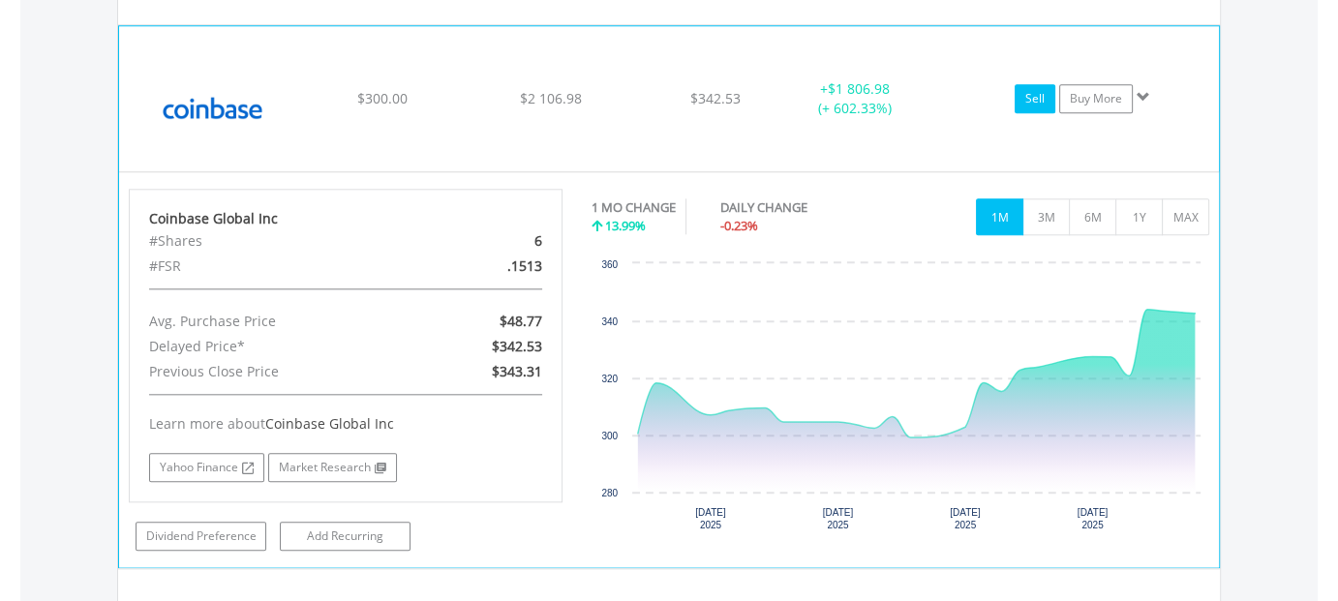
click at [1038, 96] on link "Sell" at bounding box center [1035, 98] width 41 height 29
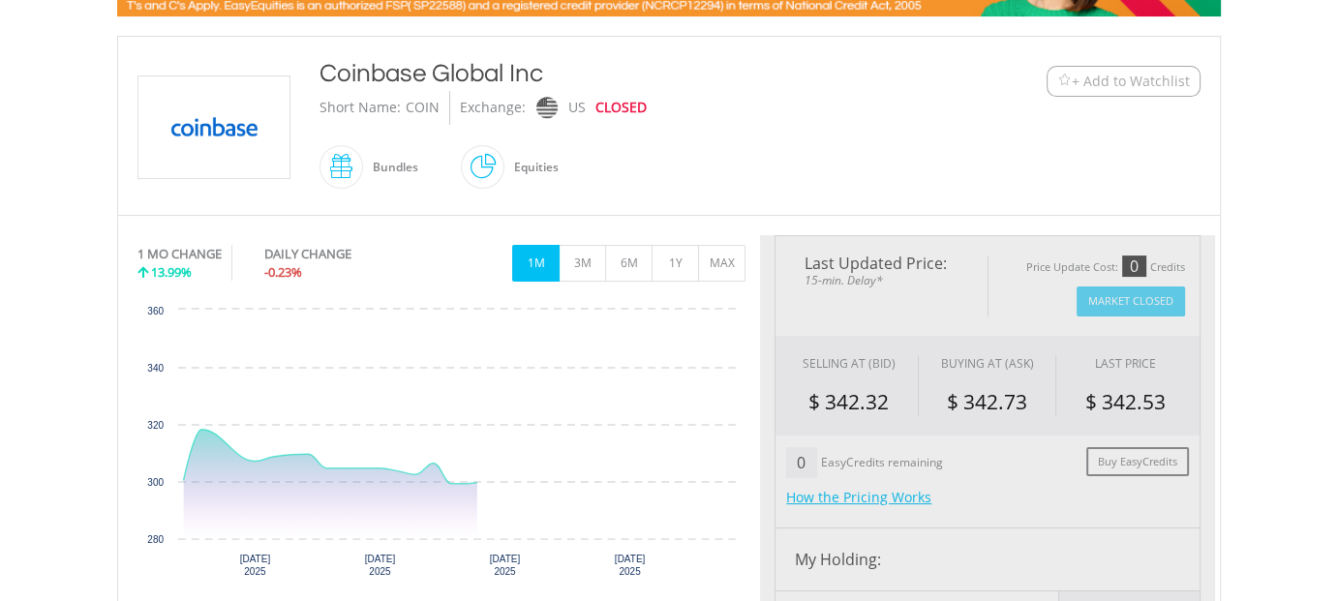
type input "*******"
type input "******"
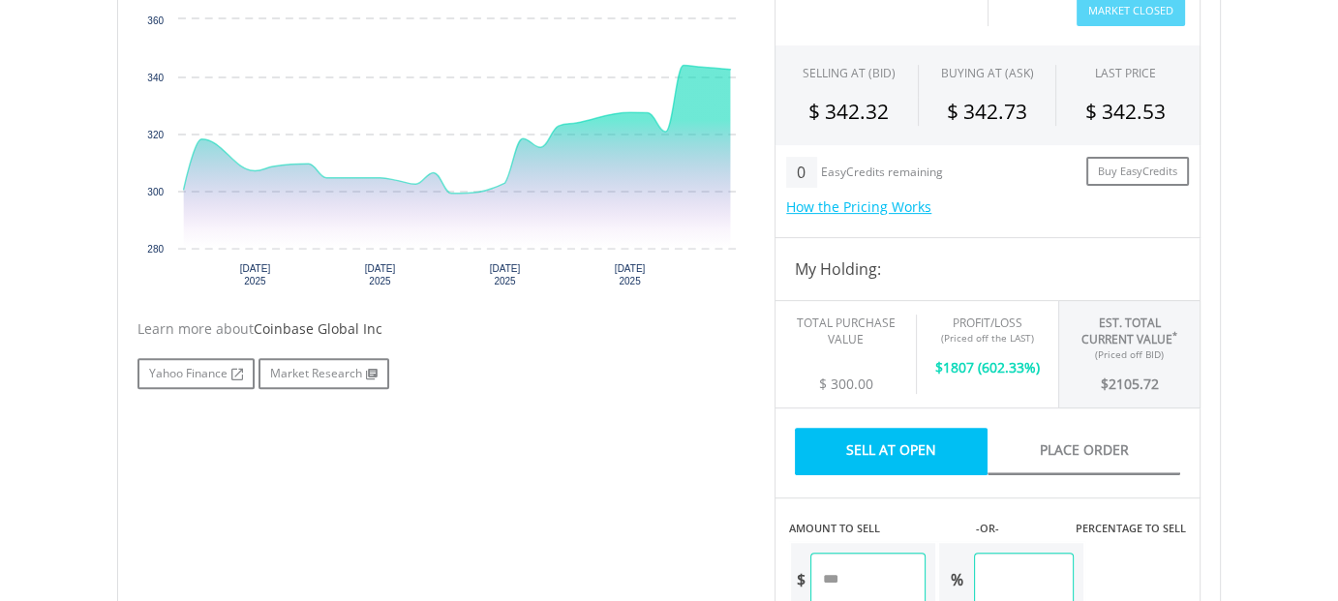
scroll to position [871, 0]
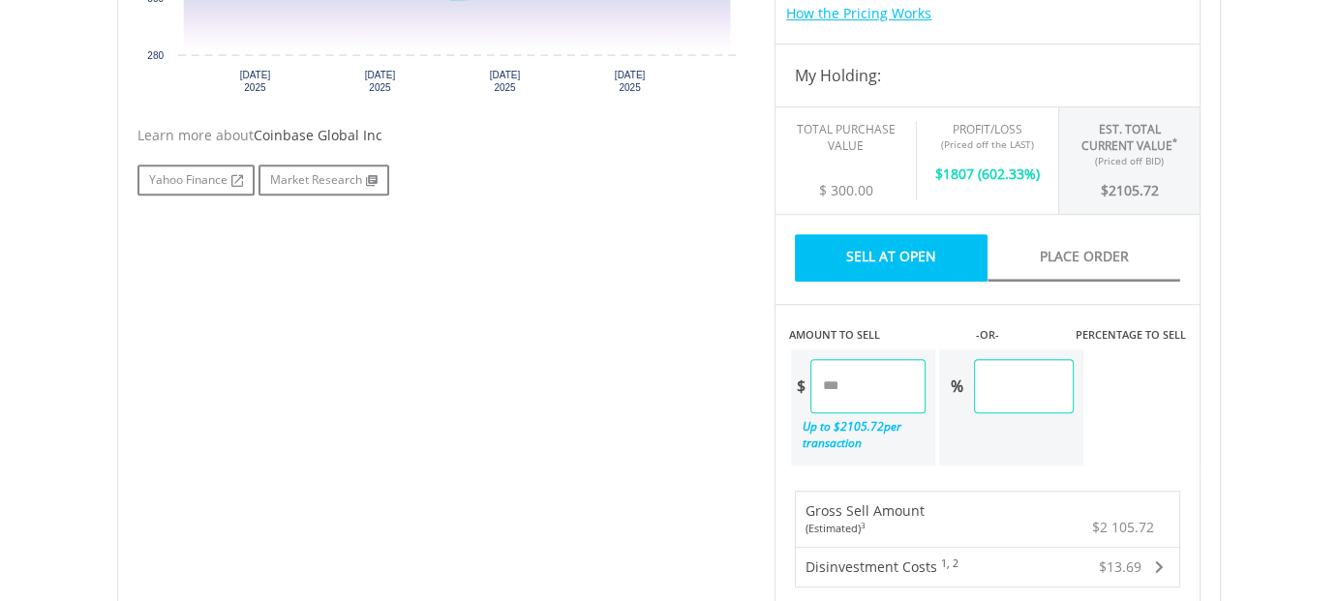
drag, startPoint x: 866, startPoint y: 388, endPoint x: 800, endPoint y: 400, distance: 67.8
click at [800, 400] on div "$ *******" at bounding box center [858, 386] width 135 height 54
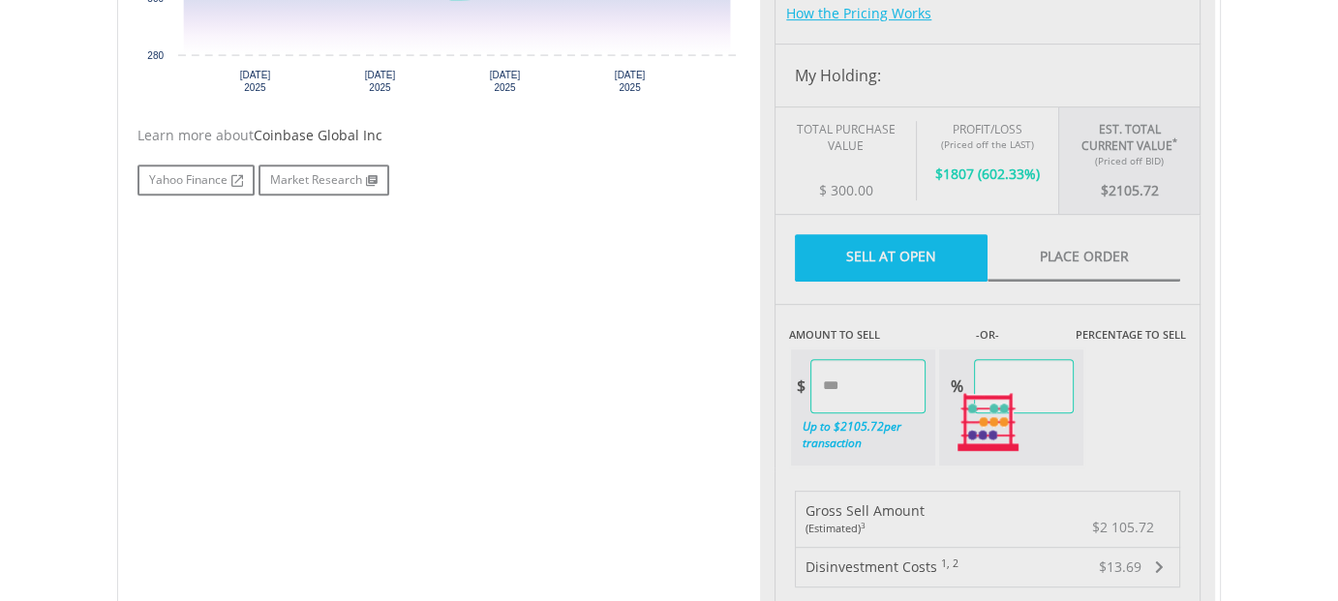
click at [1058, 386] on div "Last Updated Price: 15-min. Delay* Price Update Cost: 0 Credits Market Closed S…" at bounding box center [987, 423] width 455 height 1344
type input "******"
type input "*****"
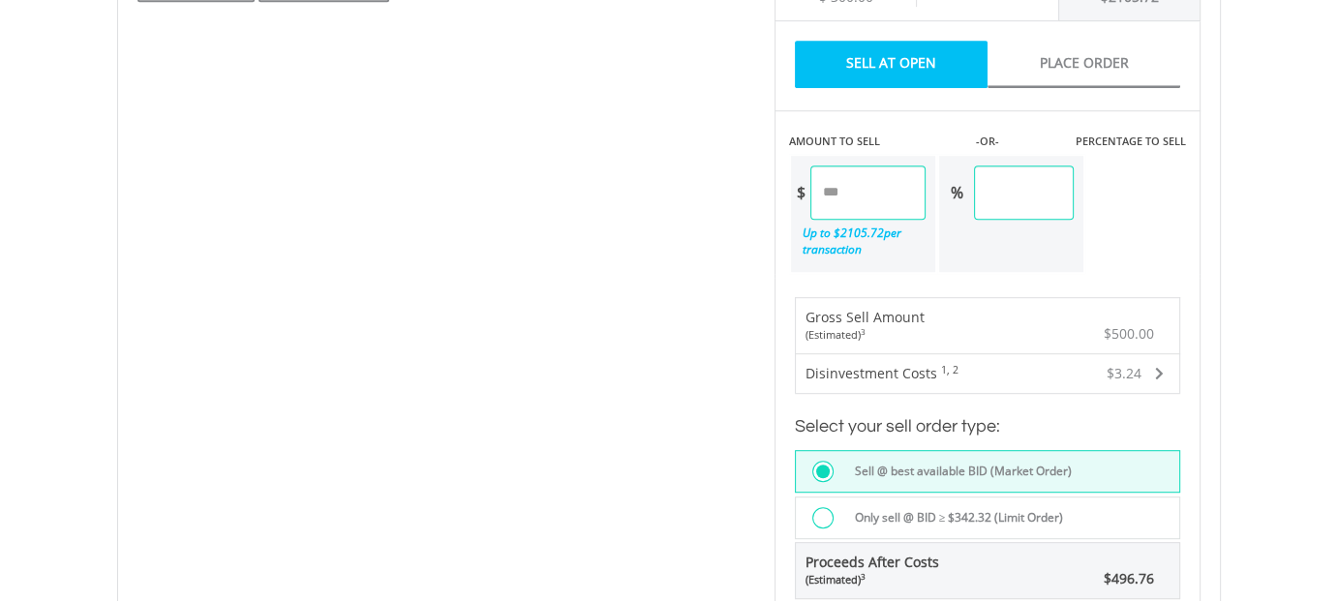
scroll to position [1162, 0]
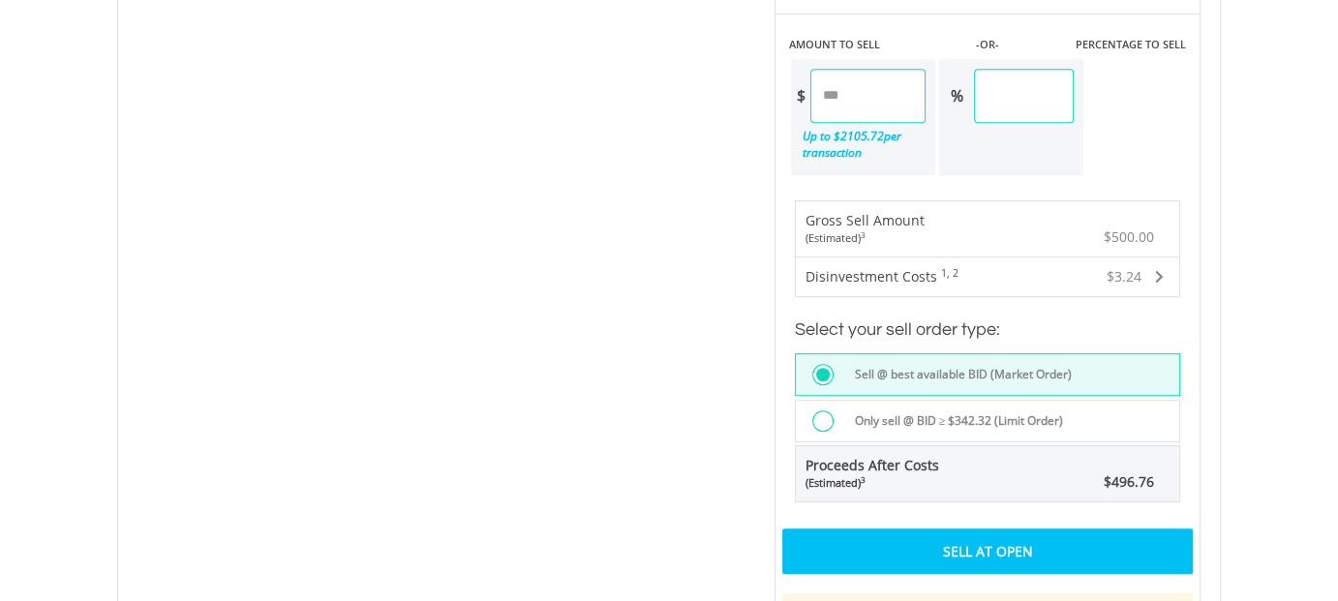
click at [987, 549] on div "Sell At Open" at bounding box center [987, 551] width 410 height 45
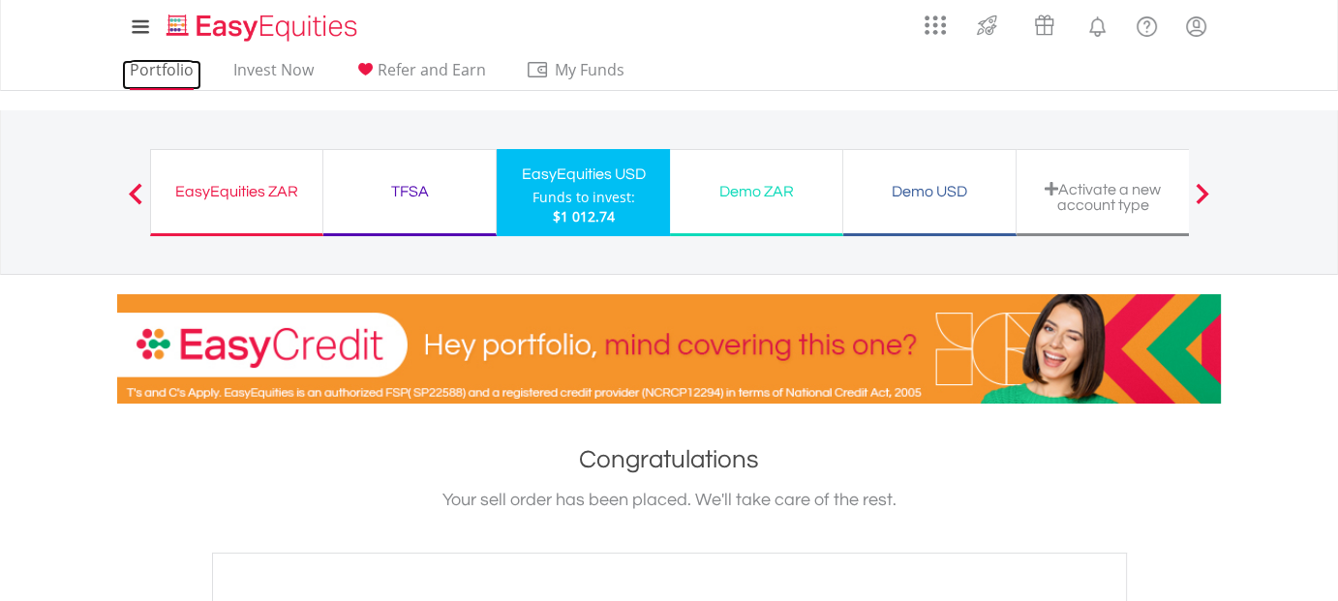
click at [156, 69] on link "Portfolio" at bounding box center [161, 75] width 79 height 30
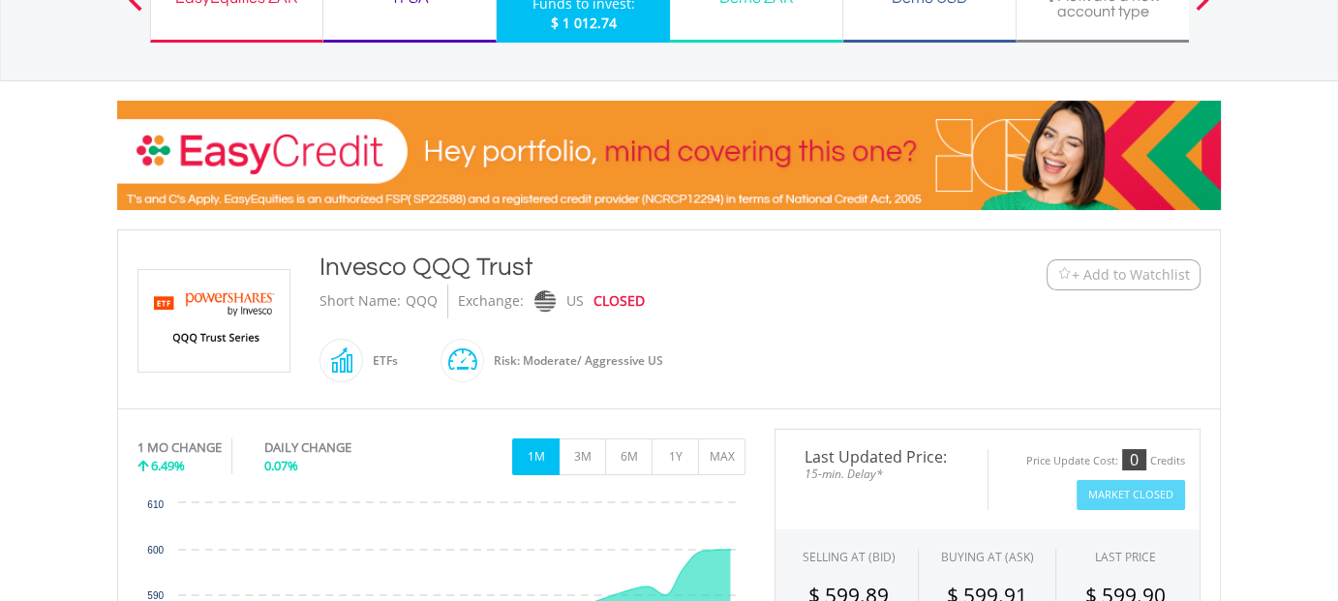
scroll to position [387, 0]
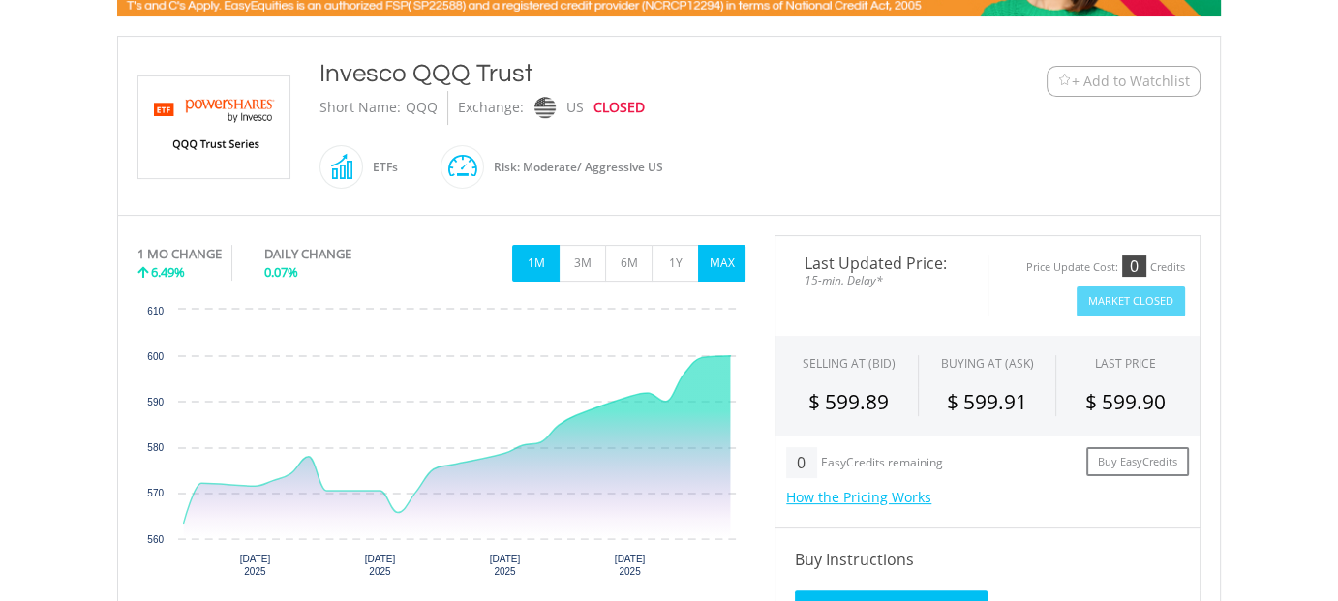
click at [725, 267] on button "MAX" at bounding box center [721, 263] width 47 height 37
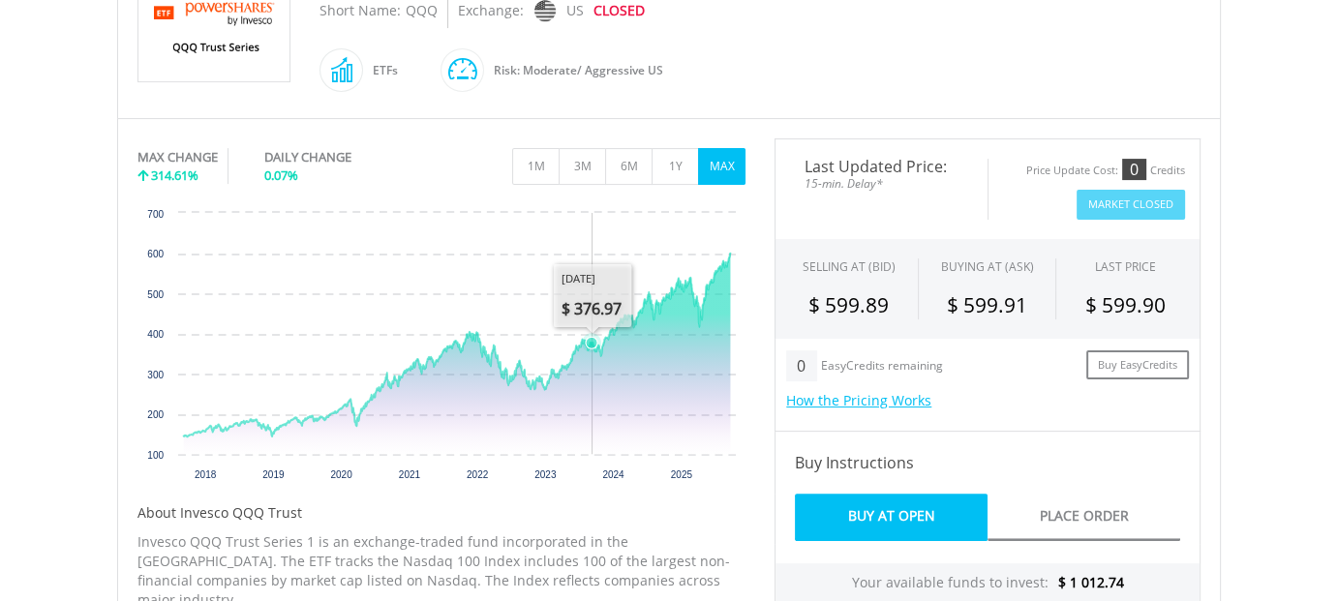
scroll to position [581, 0]
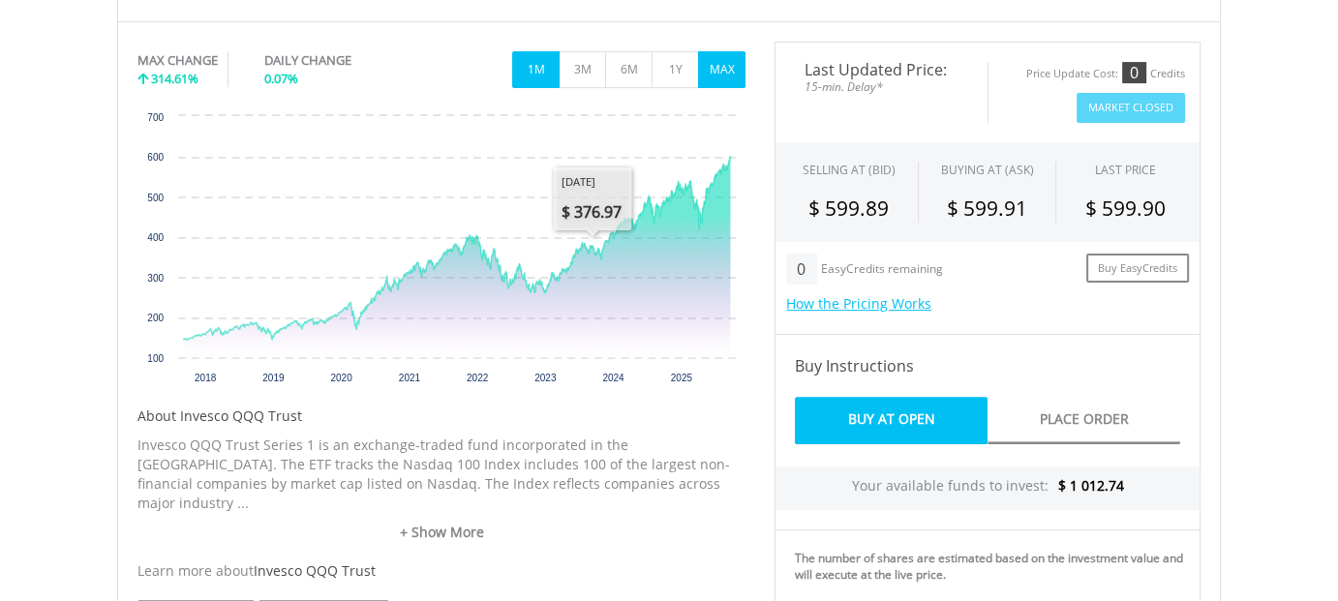
click at [529, 73] on button "1M" at bounding box center [535, 69] width 47 height 37
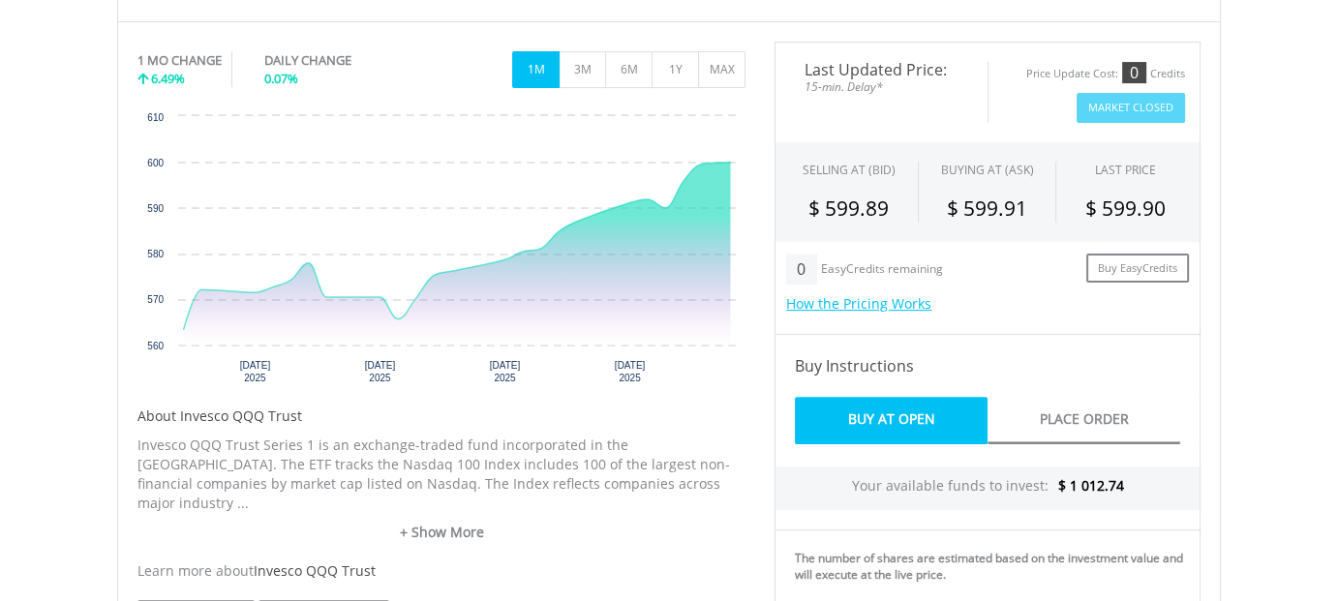
scroll to position [871, 0]
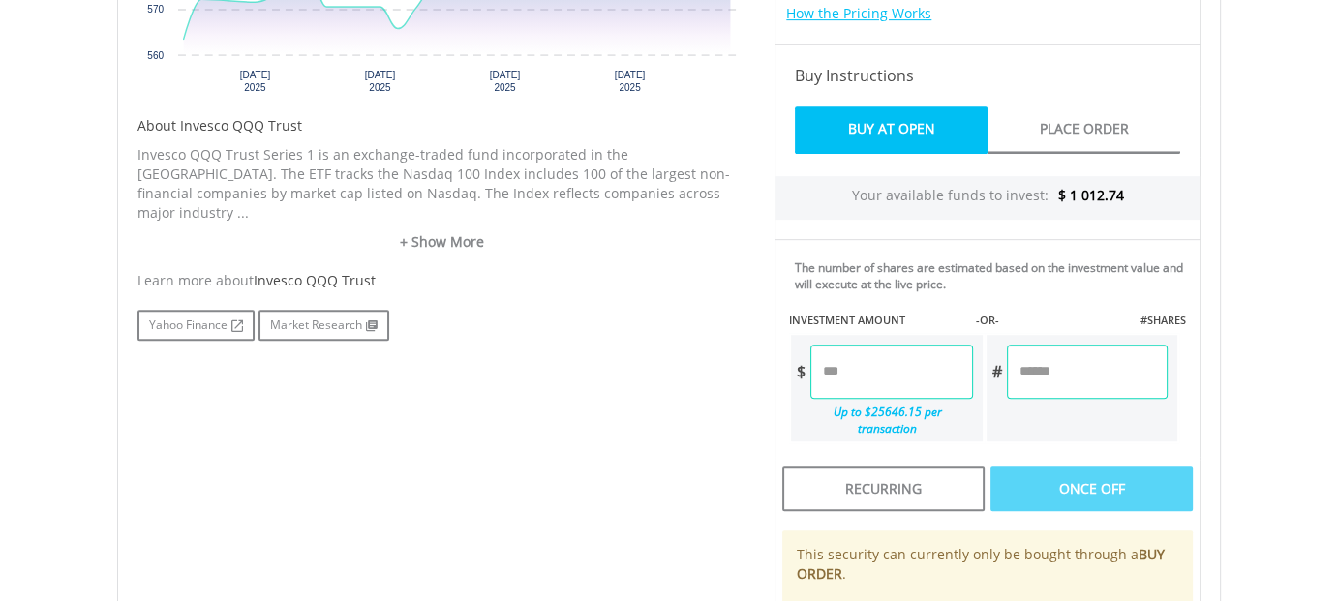
click at [872, 374] on input "number" at bounding box center [891, 372] width 162 height 54
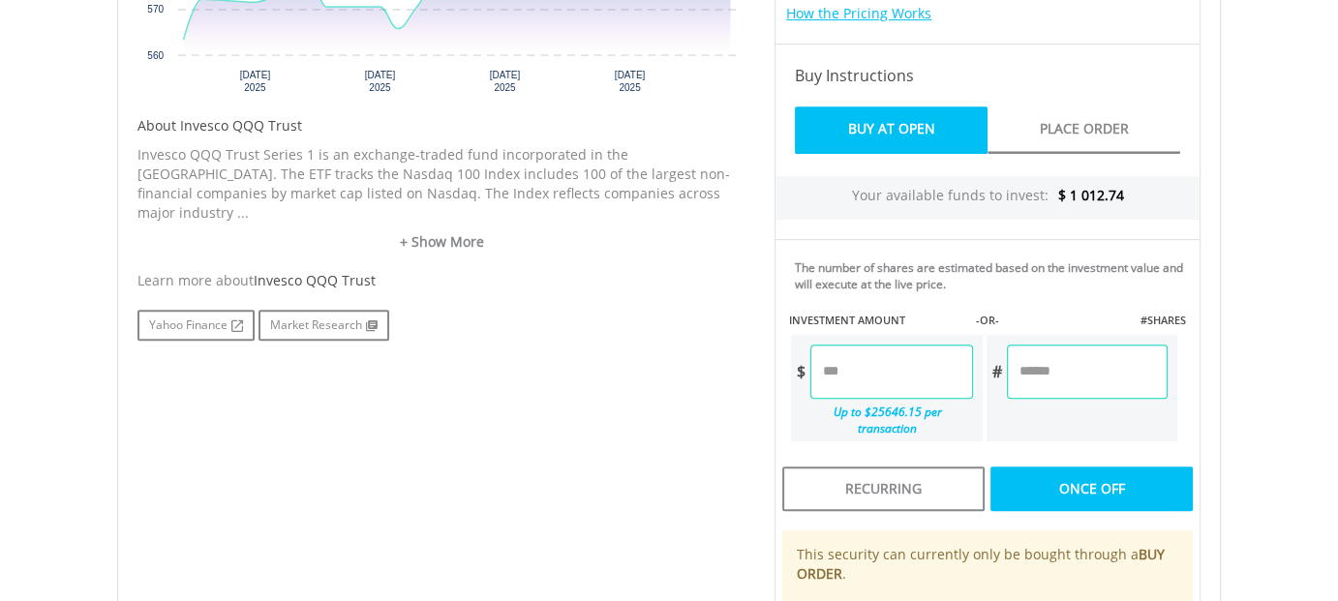
type input "******"
click at [1077, 376] on div "Last Updated Price: 15-min. Delay* Price Update Cost: 0 Credits Market Closed S…" at bounding box center [987, 246] width 455 height 990
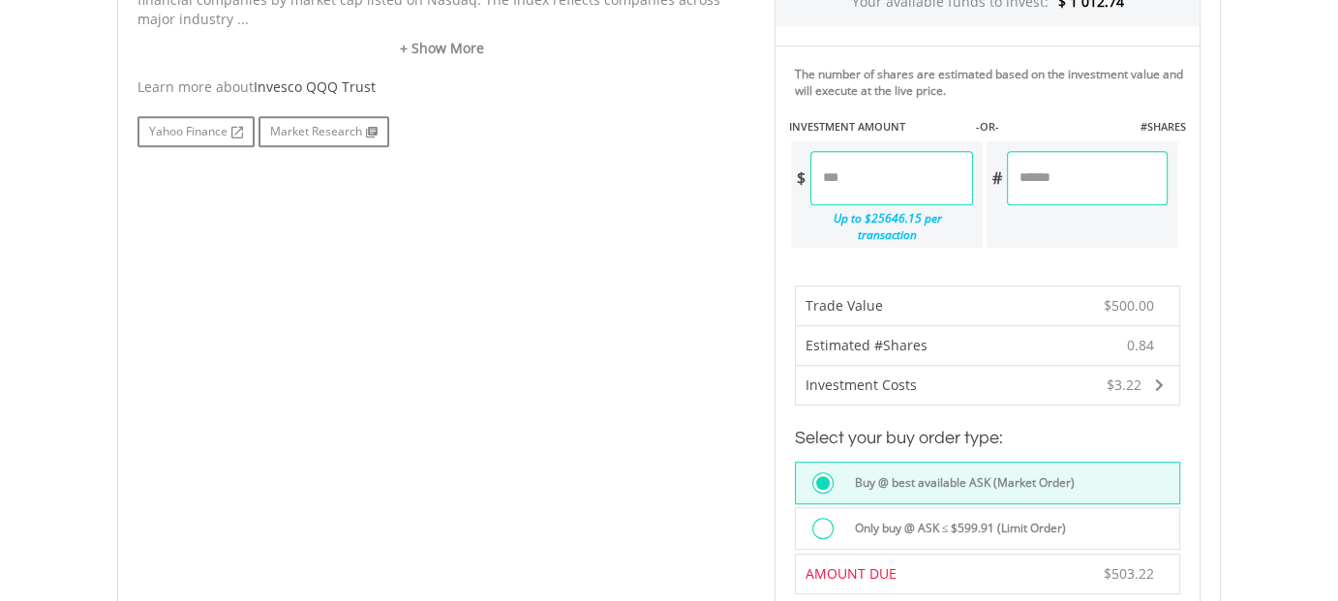
scroll to position [1259, 0]
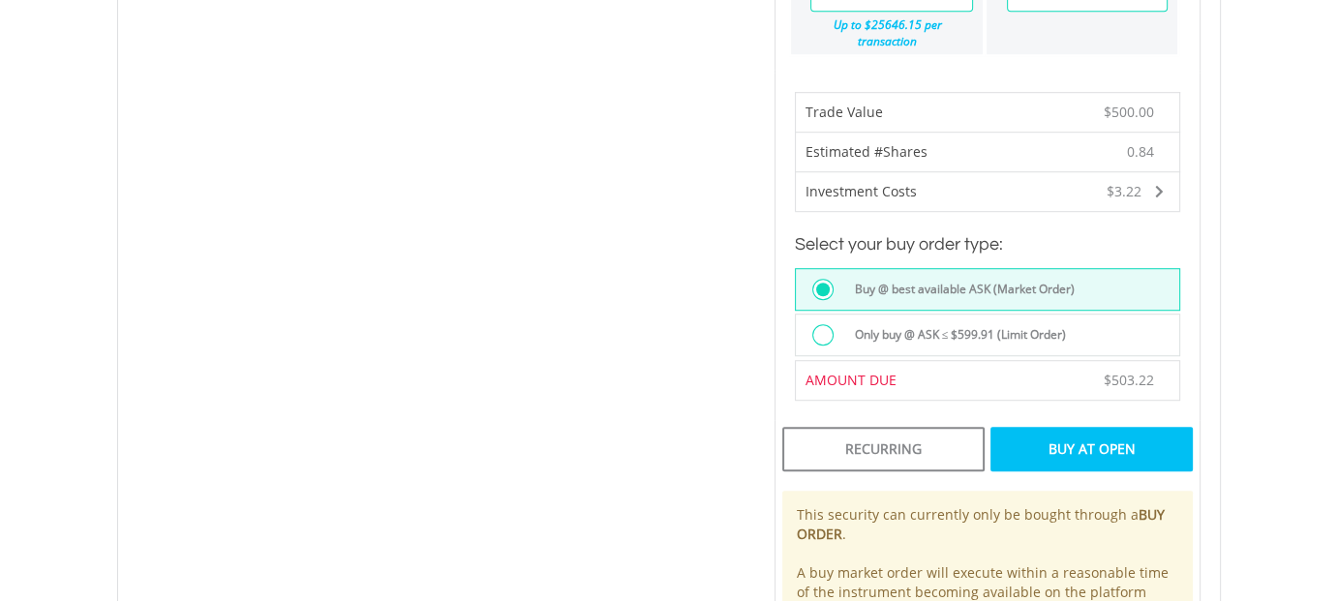
click at [1102, 428] on div "Buy At Open" at bounding box center [1091, 449] width 202 height 45
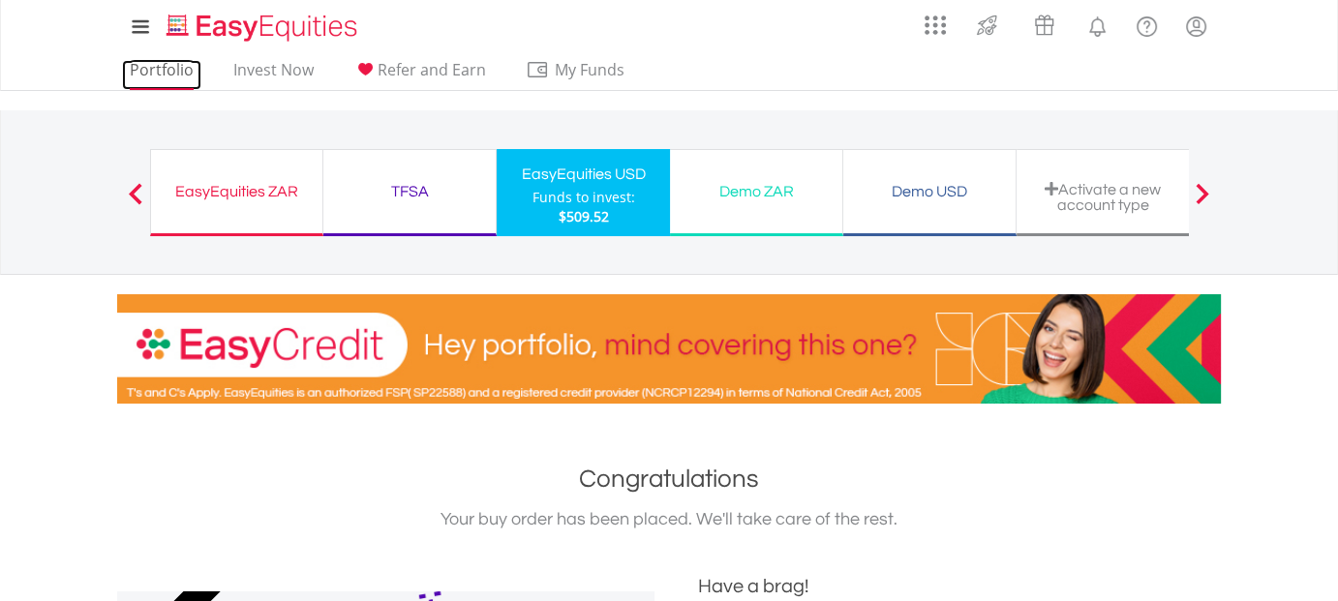
click at [151, 71] on link "Portfolio" at bounding box center [161, 75] width 79 height 30
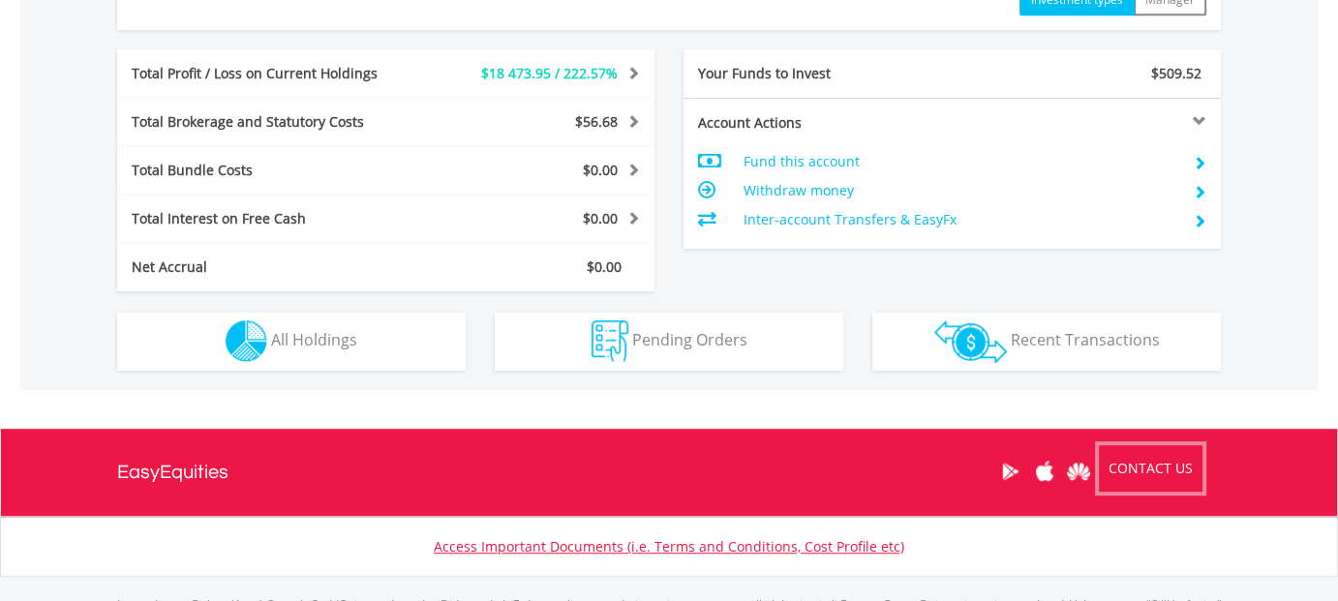
scroll to position [1065, 0]
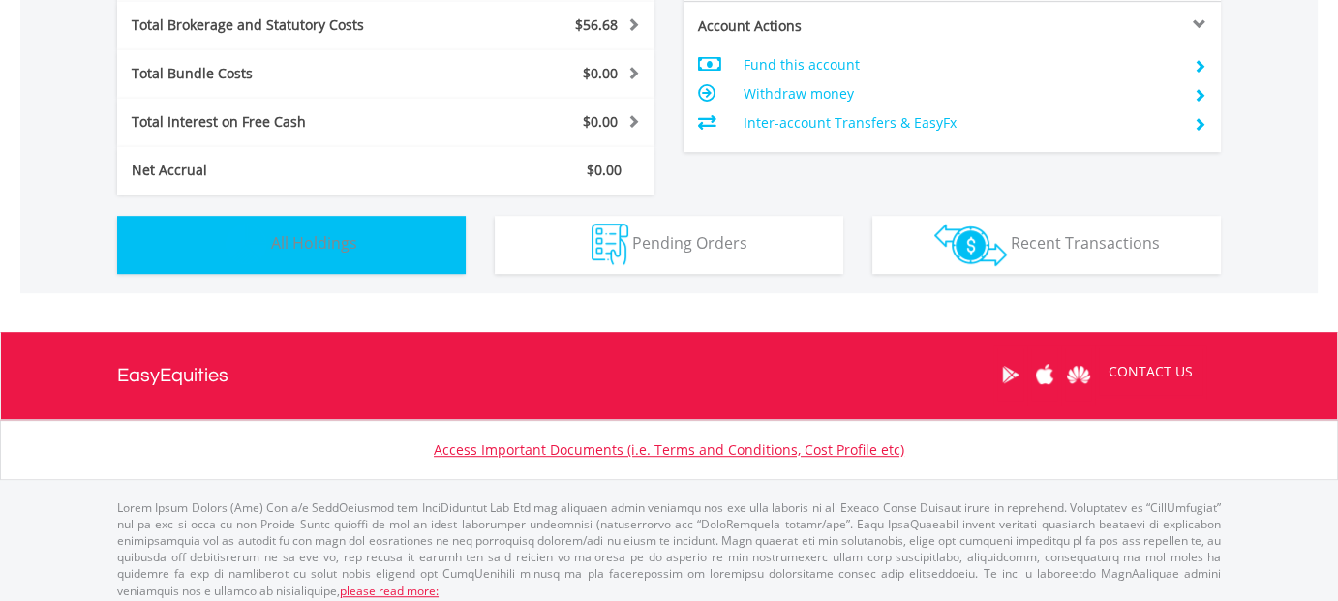
click at [325, 246] on span "All Holdings" at bounding box center [314, 242] width 86 height 21
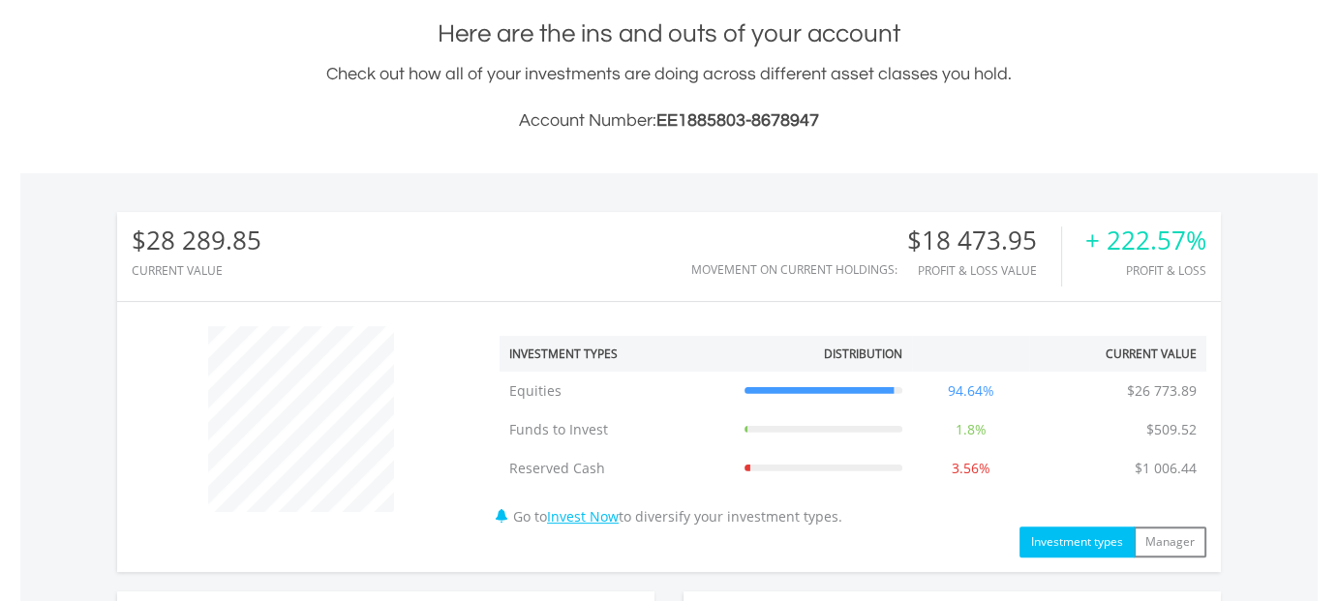
scroll to position [0, 0]
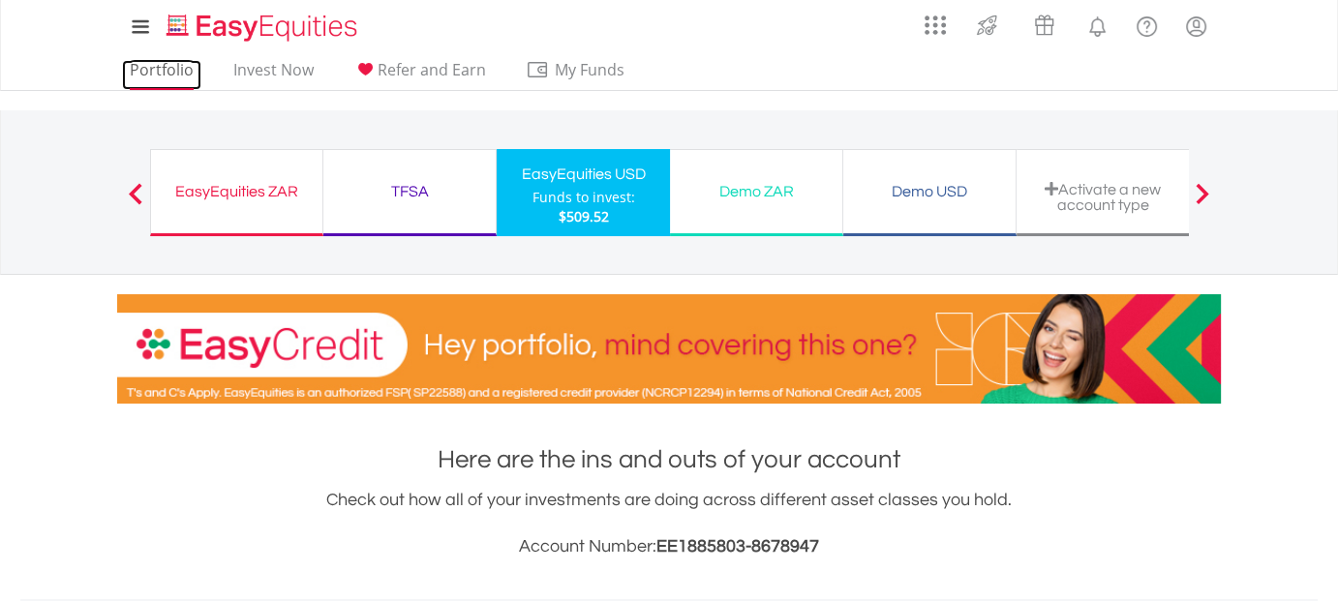
click at [174, 74] on link "Portfolio" at bounding box center [161, 75] width 79 height 30
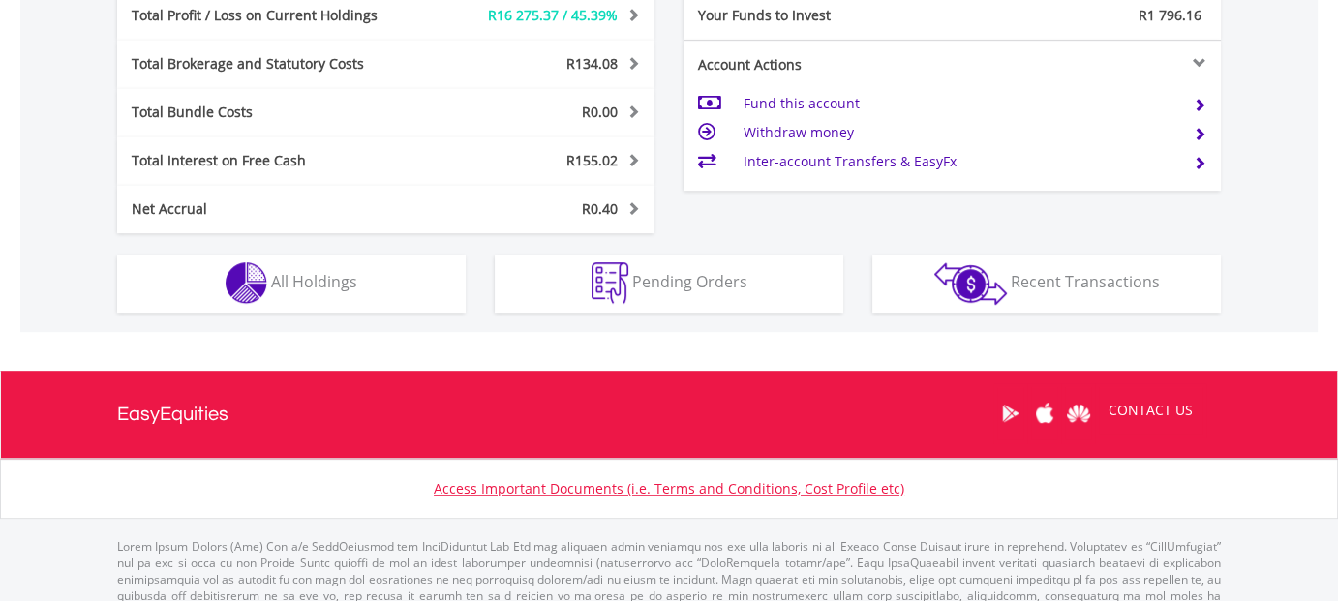
scroll to position [968, 0]
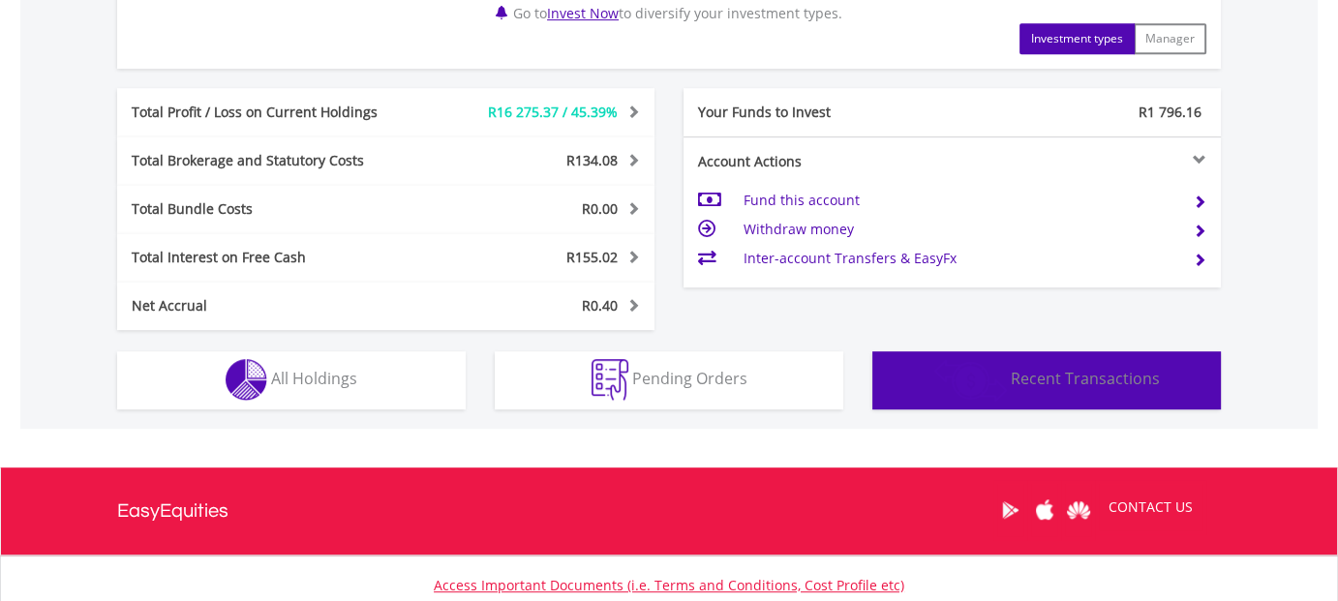
click at [1020, 380] on span "Recent Transactions" at bounding box center [1085, 378] width 149 height 21
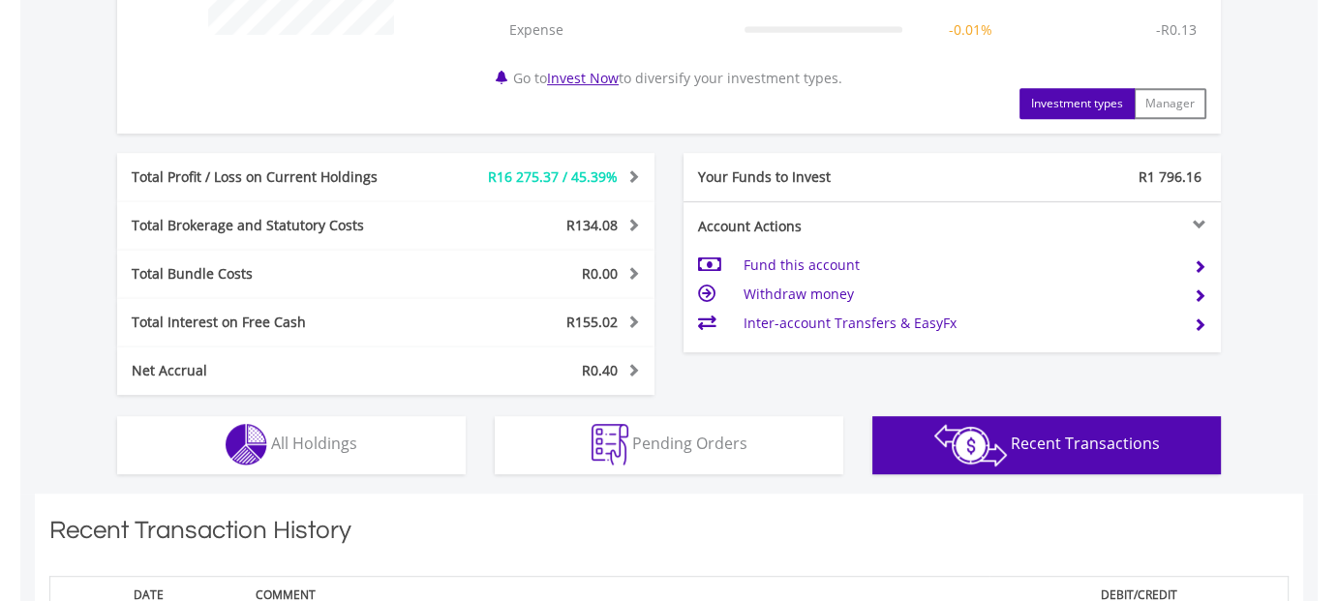
scroll to position [999, 0]
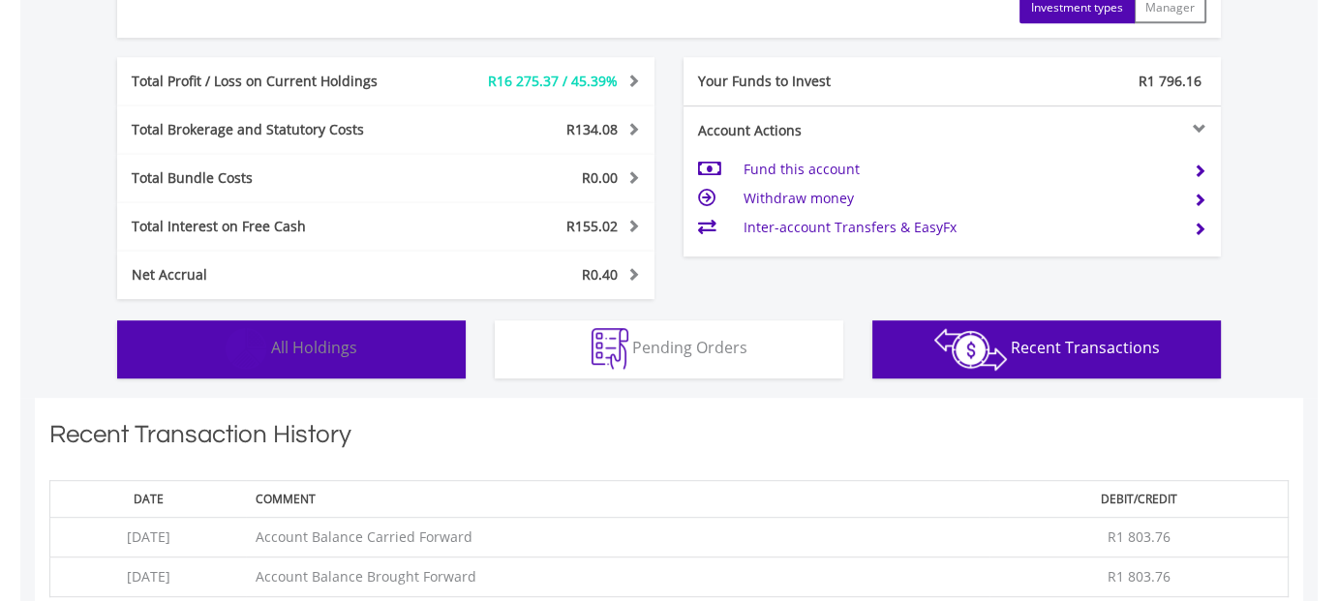
click at [326, 341] on span "All Holdings" at bounding box center [314, 347] width 86 height 21
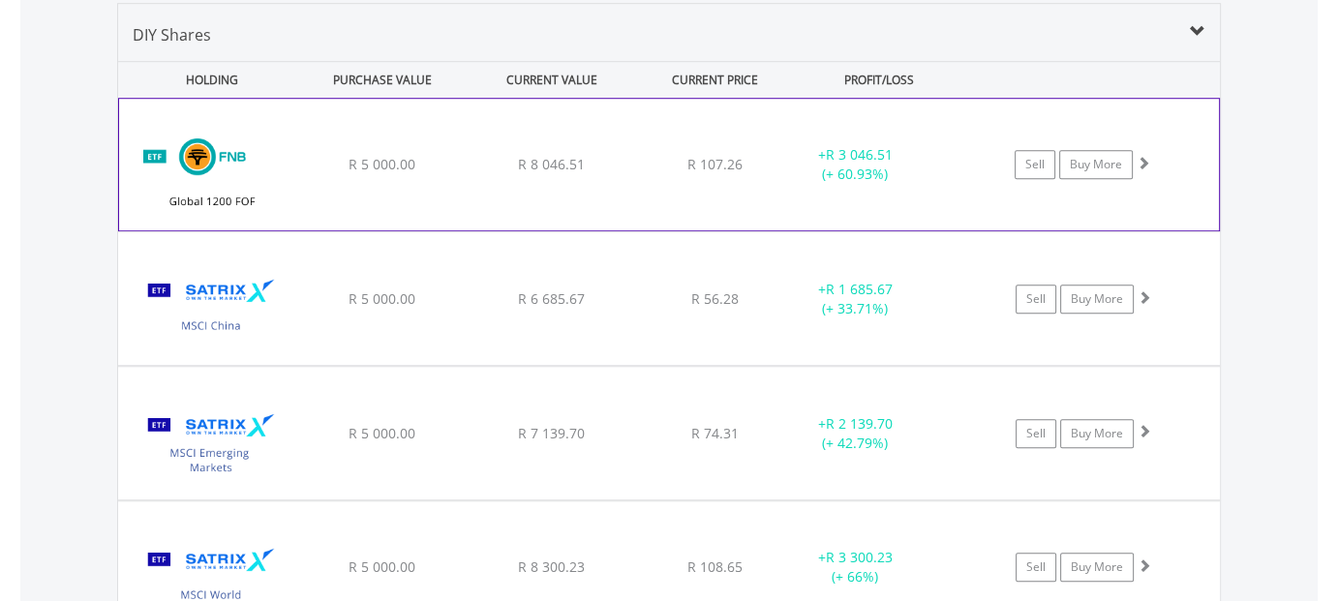
scroll to position [1472, 0]
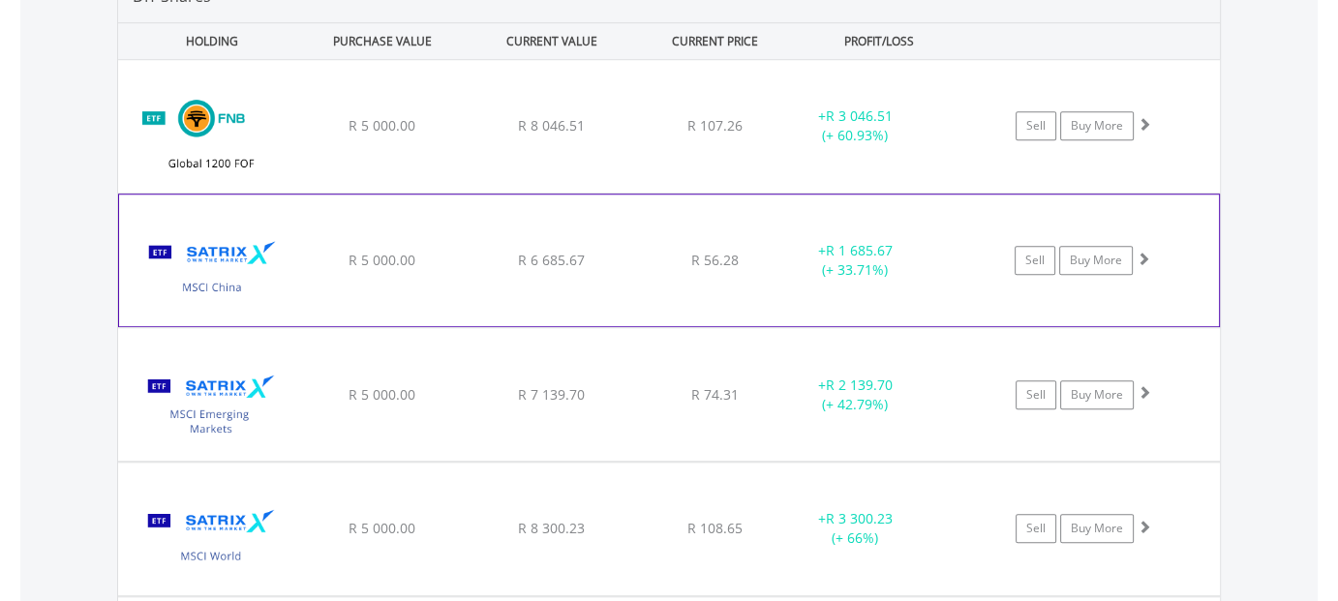
click at [410, 239] on div "﻿ Satrix MSCI China ETF R 5 000.00 R 6 685.67 R 56.28 + R 1 685.67 (+ 33.71%) S…" at bounding box center [669, 261] width 1100 height 132
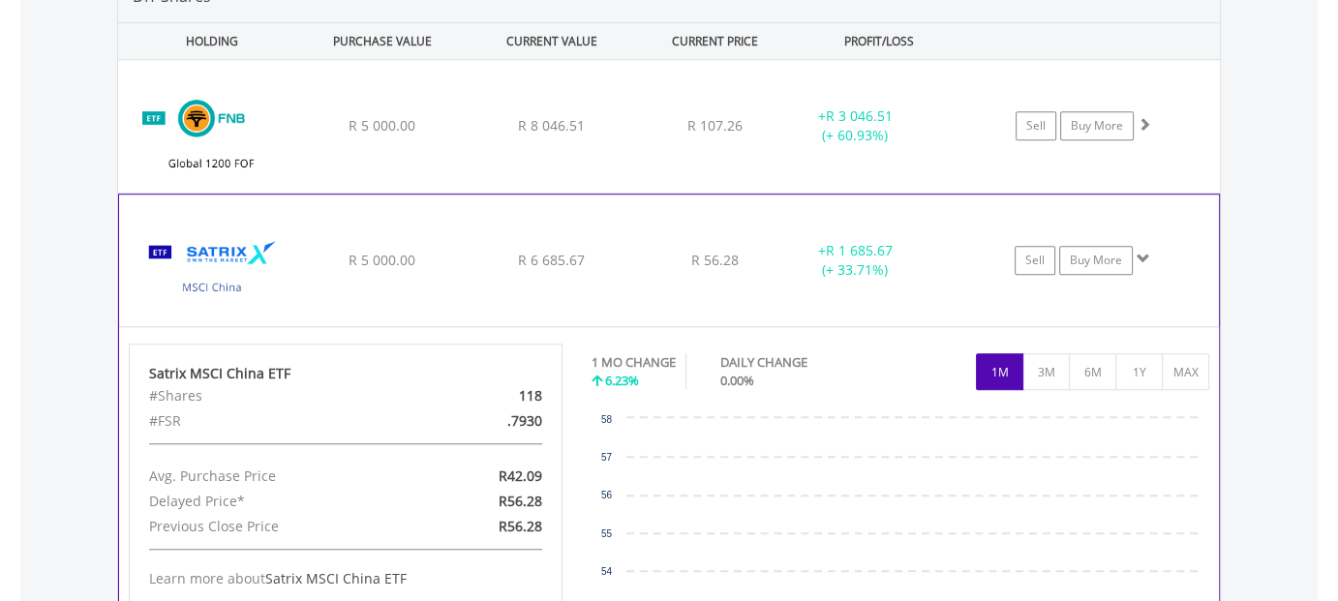
scroll to position [1376, 0]
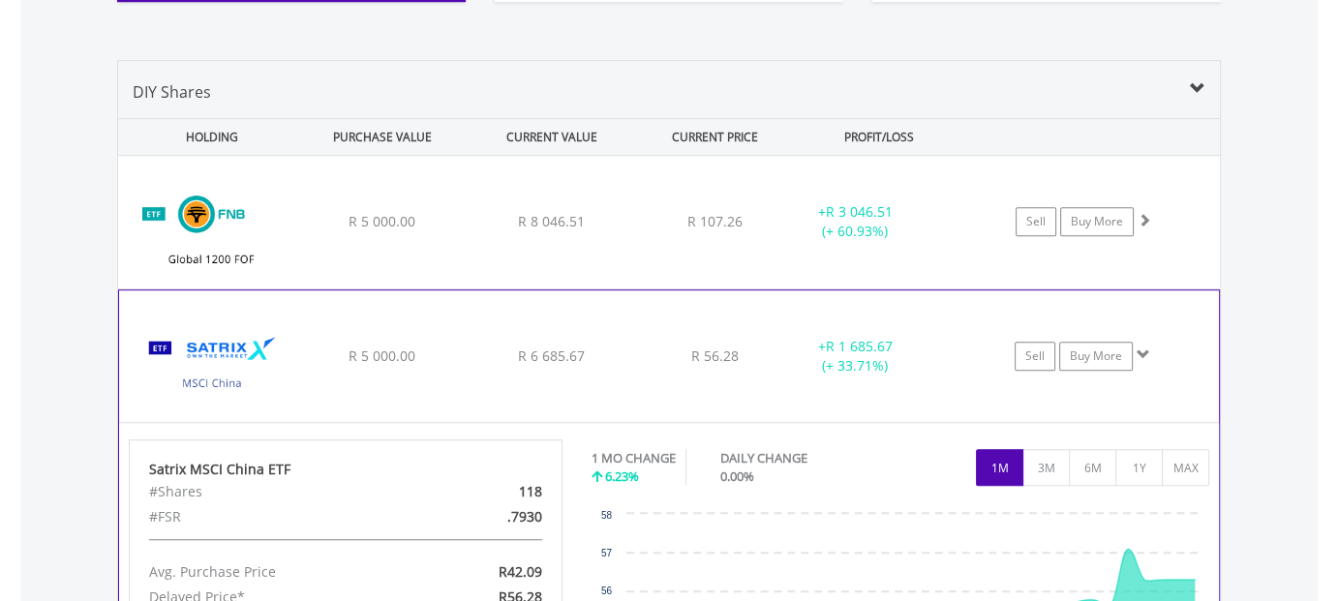
click at [400, 340] on div "﻿ Satrix MSCI China ETF R 5 000.00 R 6 685.67 R 56.28 + R 1 685.67 (+ 33.71%) S…" at bounding box center [669, 356] width 1100 height 132
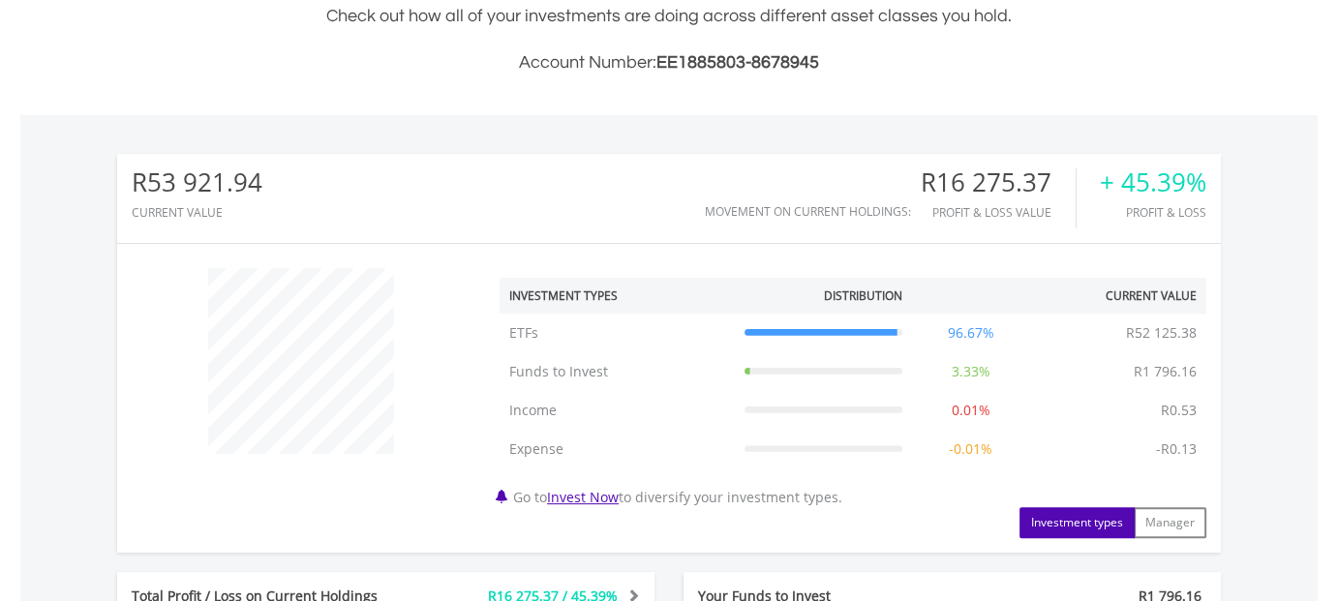
scroll to position [678, 0]
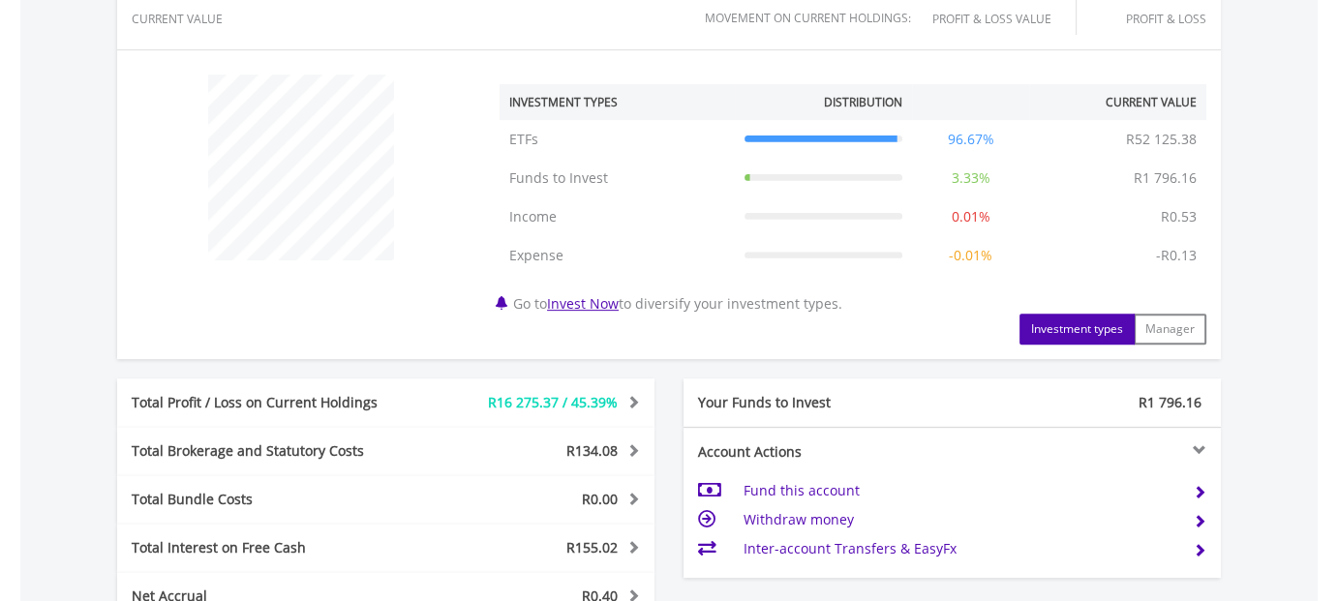
click at [817, 488] on td "Fund this account" at bounding box center [961, 490] width 435 height 29
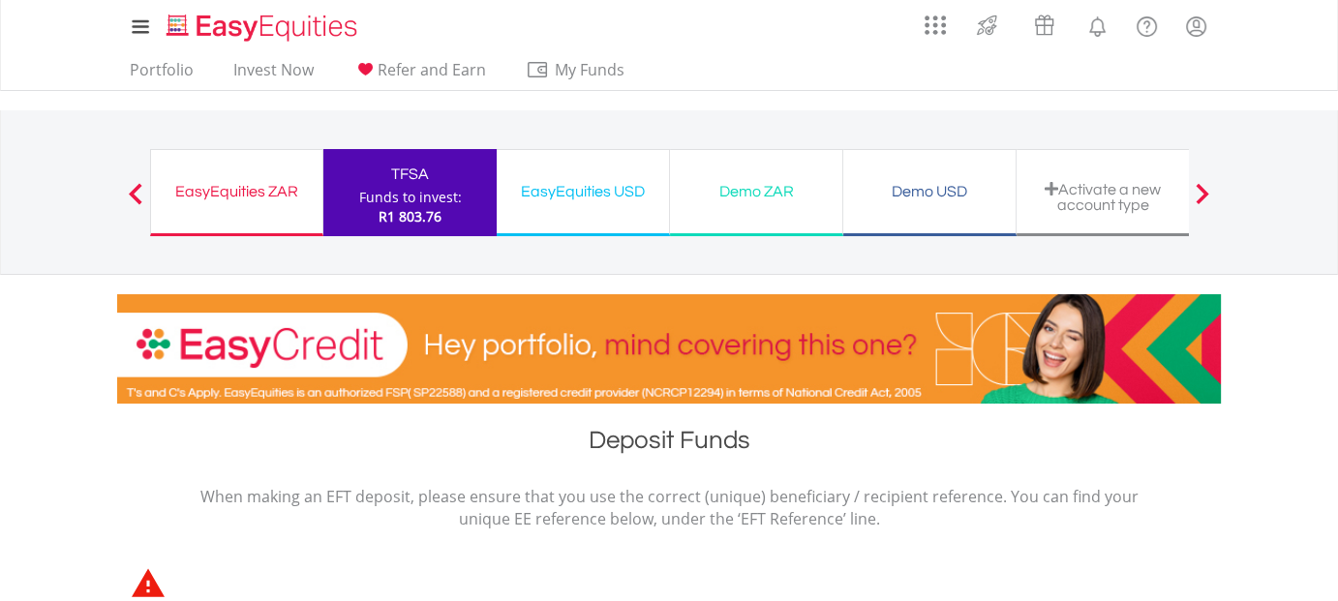
click at [408, 181] on div "TFSA" at bounding box center [410, 174] width 150 height 27
click at [265, 71] on link "Invest Now" at bounding box center [274, 75] width 96 height 30
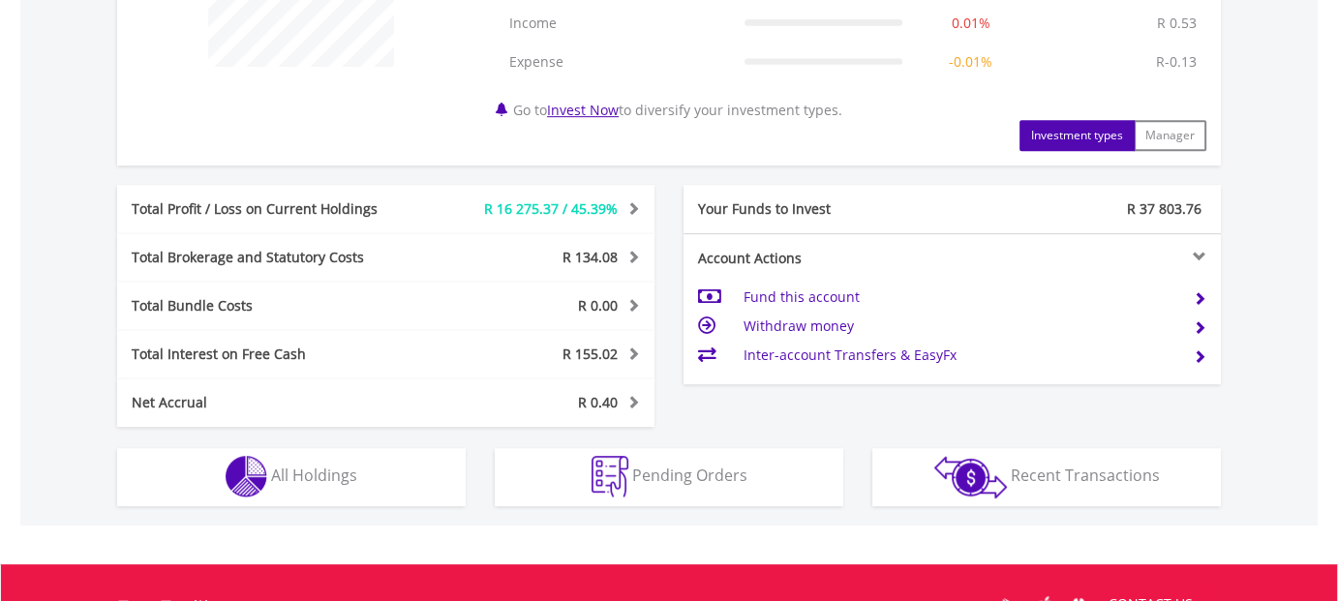
scroll to position [968, 0]
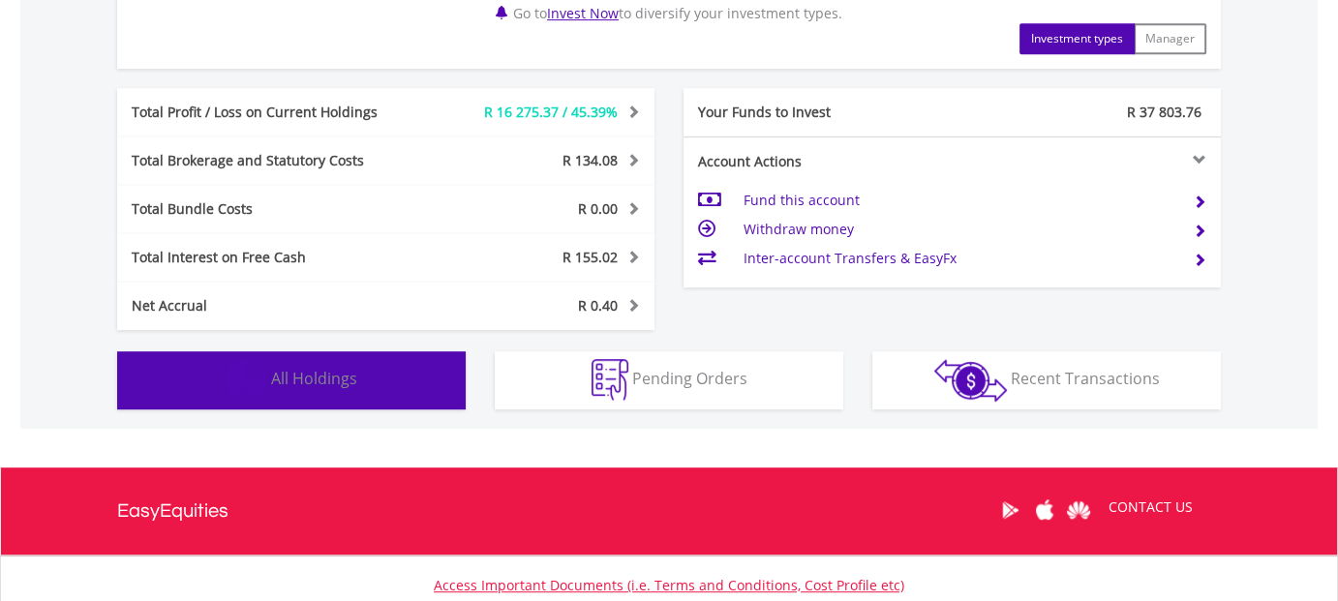
click at [328, 379] on span "All Holdings" at bounding box center [314, 378] width 86 height 21
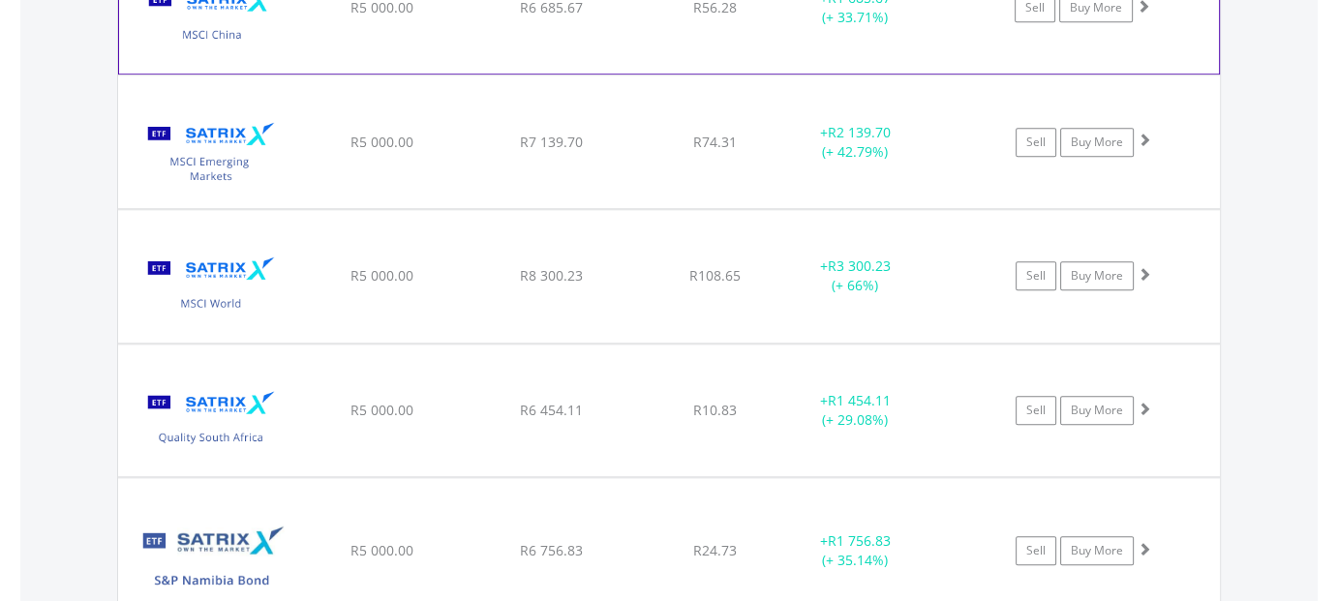
scroll to position [1820, 0]
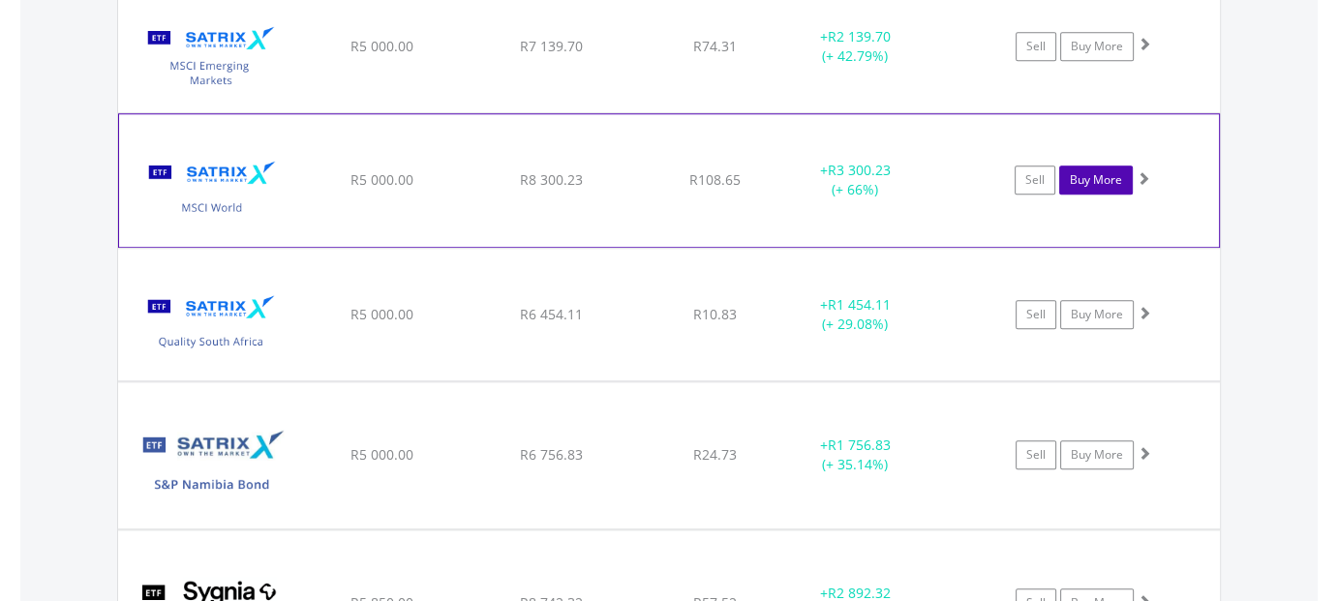
click at [1081, 178] on link "Buy More" at bounding box center [1096, 180] width 74 height 29
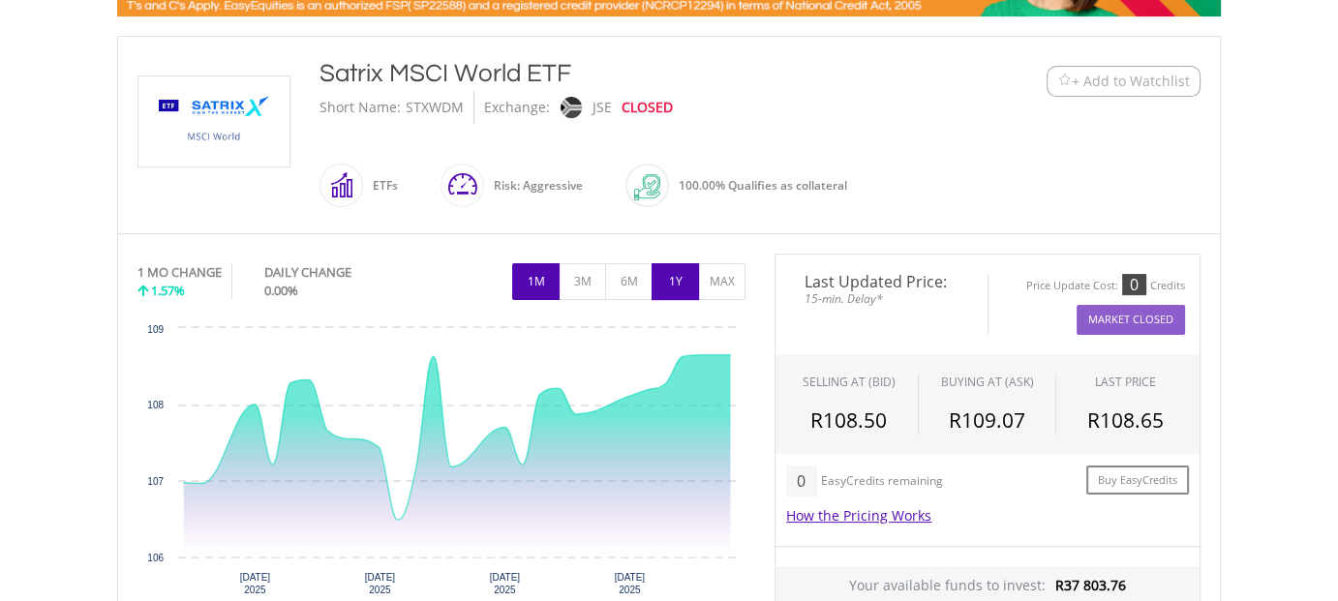
scroll to position [484, 0]
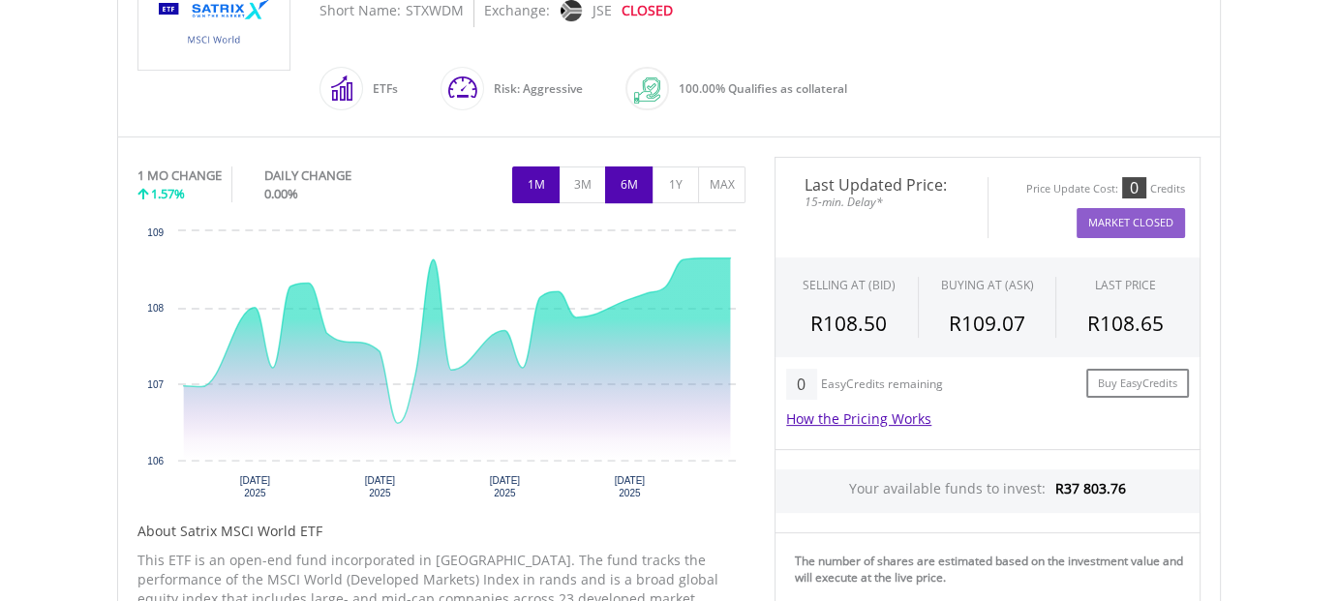
click at [634, 187] on button "6M" at bounding box center [628, 185] width 47 height 37
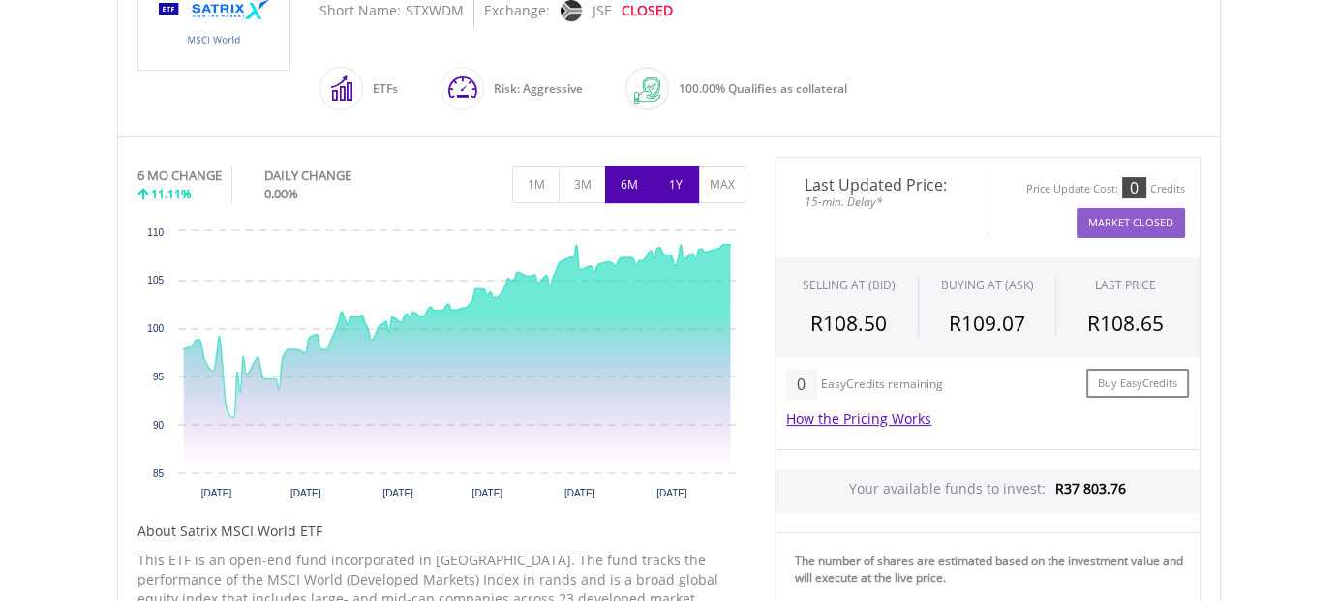
click at [679, 190] on button "1Y" at bounding box center [675, 185] width 47 height 37
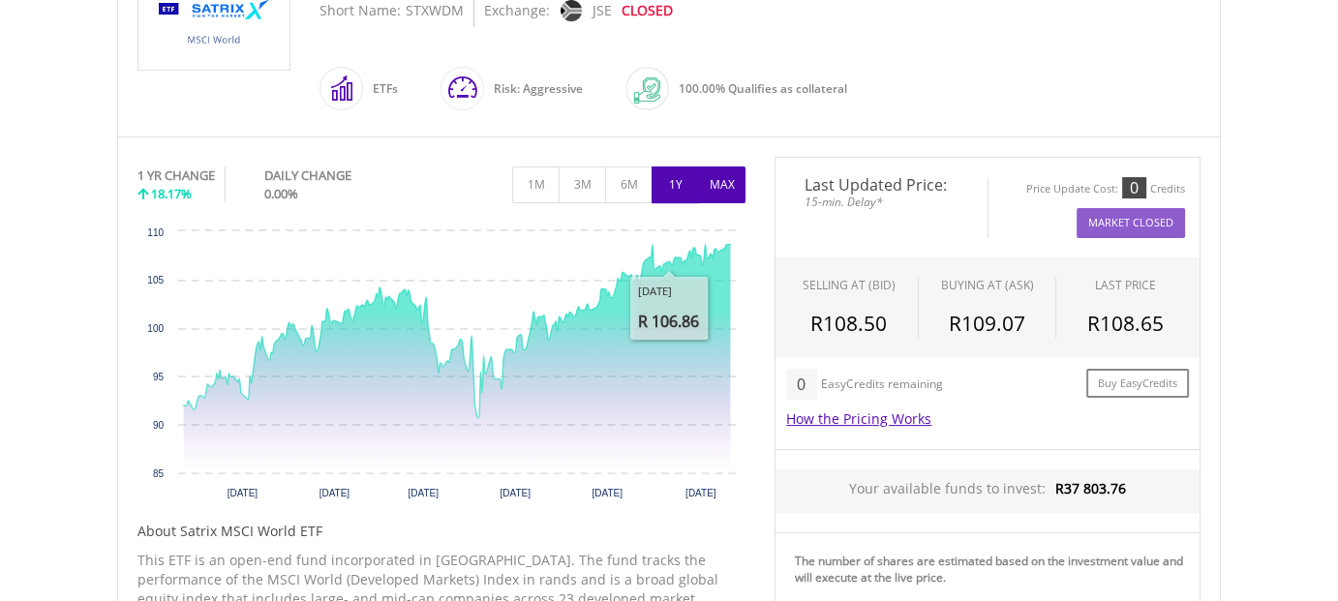
click at [724, 185] on button "MAX" at bounding box center [721, 185] width 47 height 37
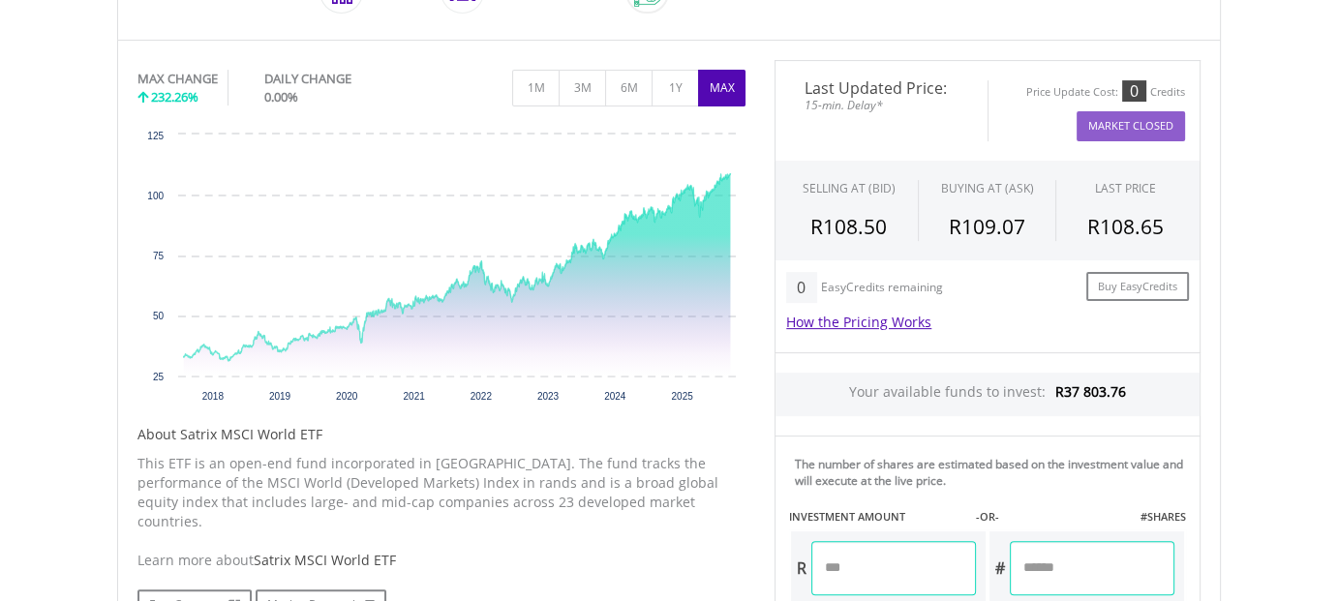
scroll to position [871, 0]
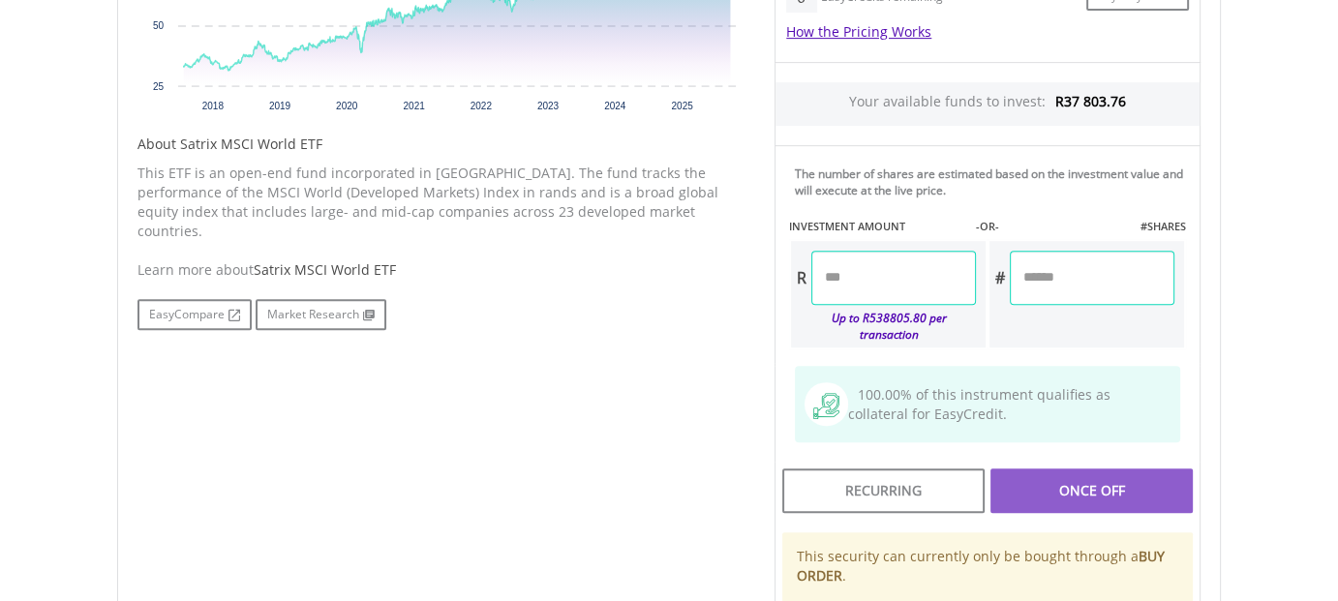
click at [861, 273] on input "number" at bounding box center [893, 278] width 165 height 54
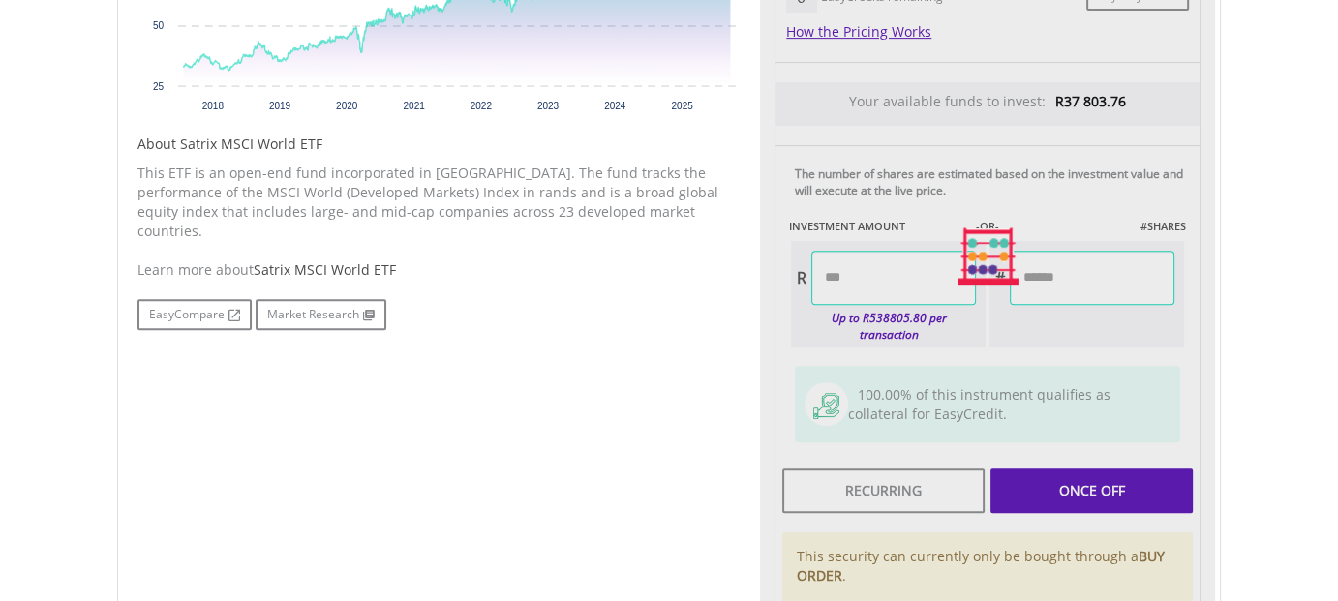
click at [1112, 278] on div "Last Updated Price: 15-min. Delay* Price Update Cost: 0 Credits Market Closed S…" at bounding box center [987, 257] width 455 height 975
type input "********"
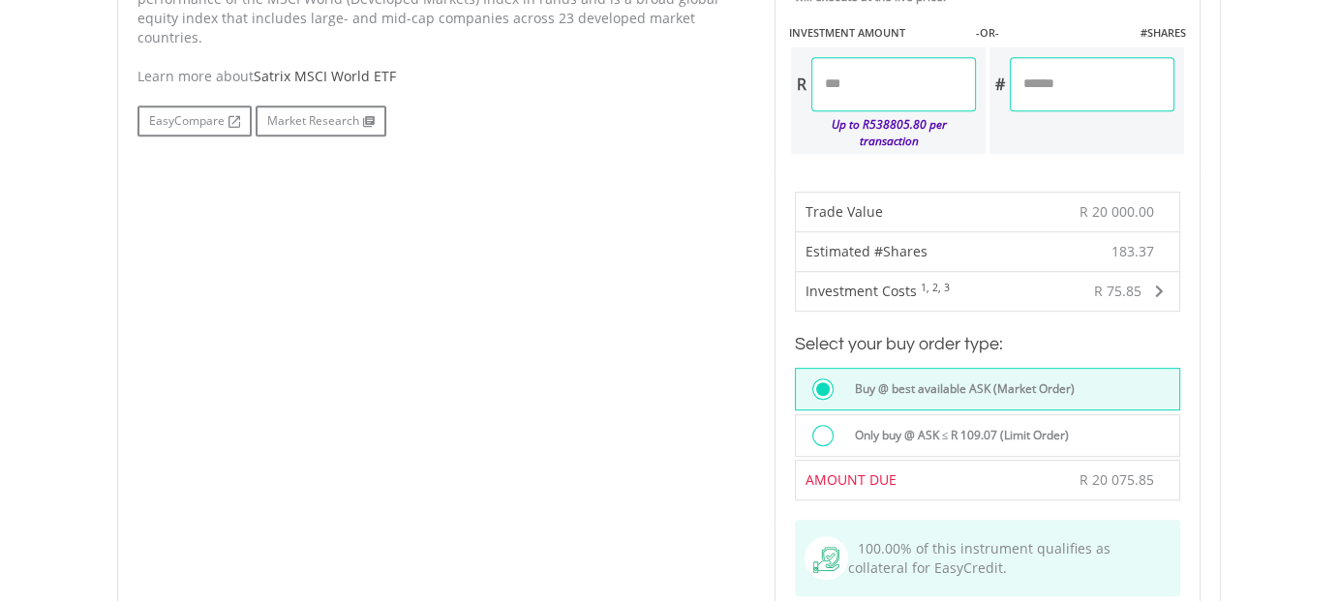
scroll to position [1259, 0]
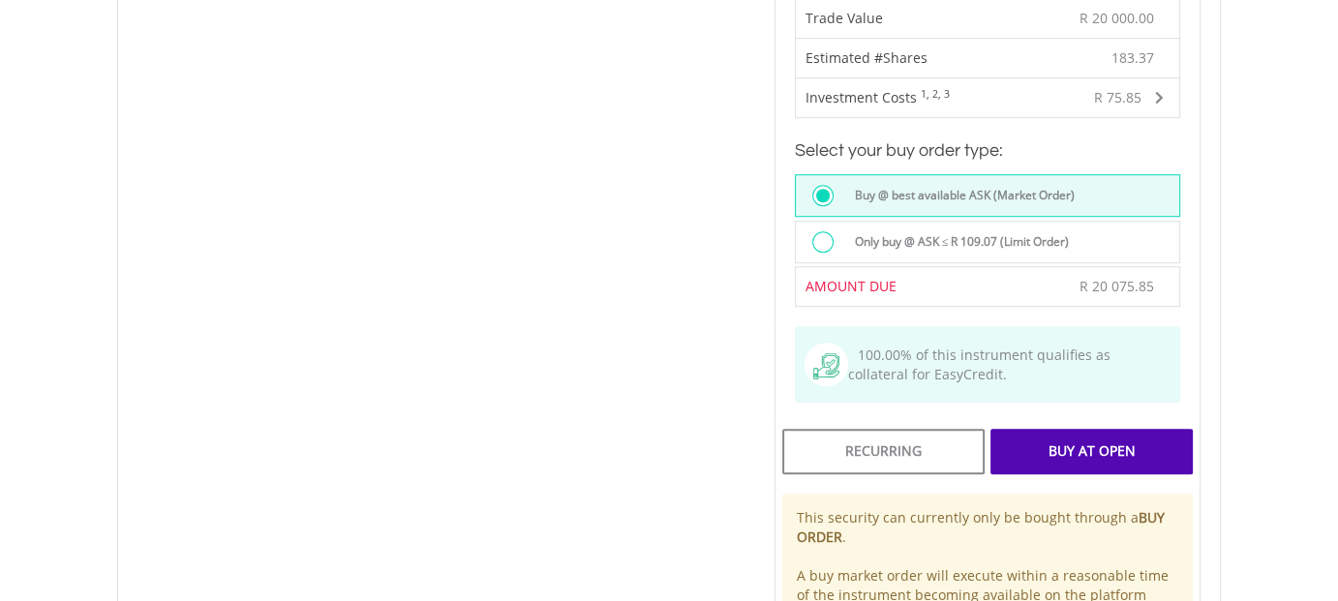
click at [1083, 435] on div "Buy At Open" at bounding box center [1091, 451] width 202 height 45
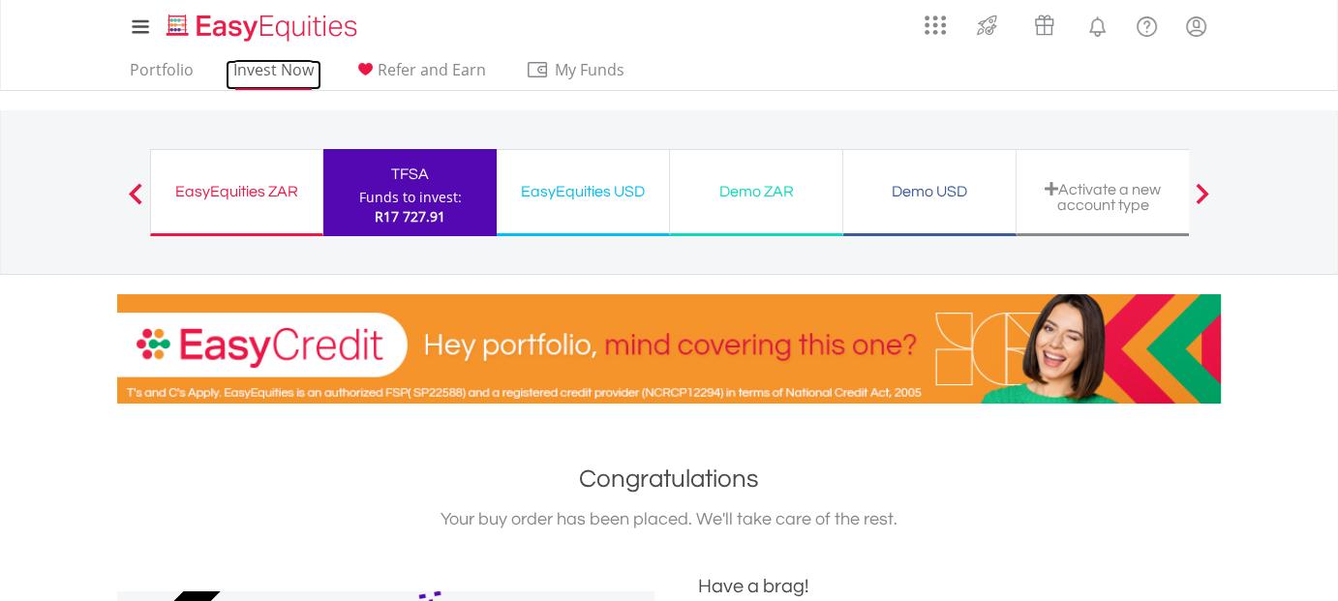
click at [277, 76] on link "Invest Now" at bounding box center [274, 75] width 96 height 30
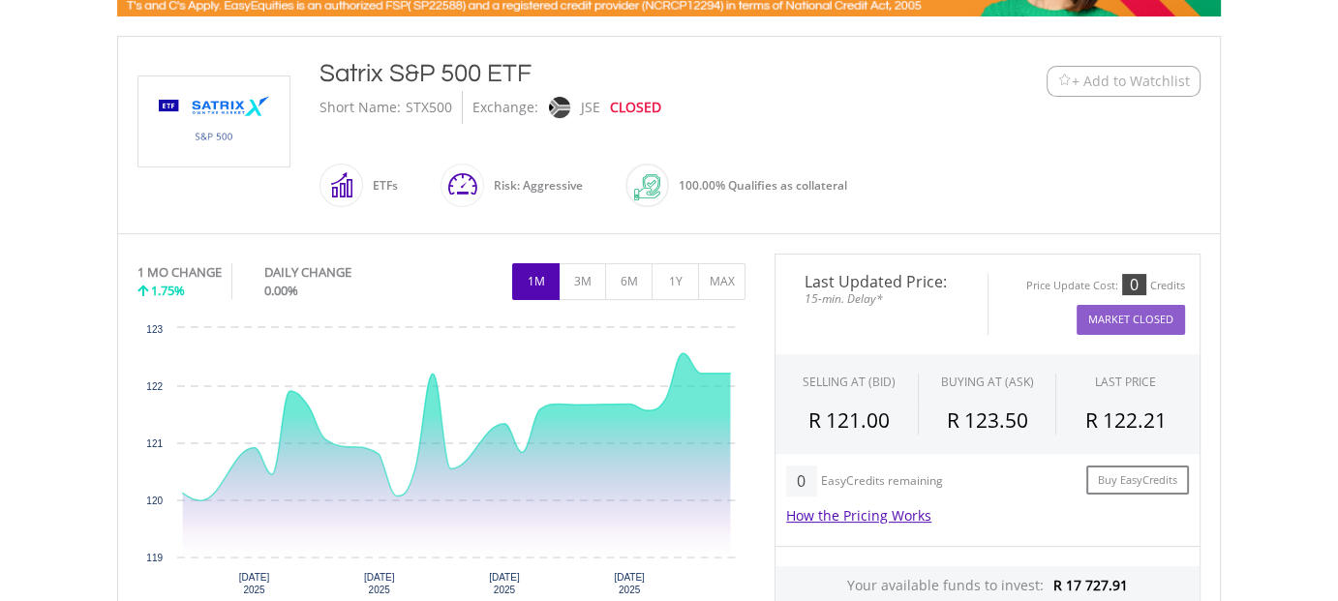
scroll to position [484, 0]
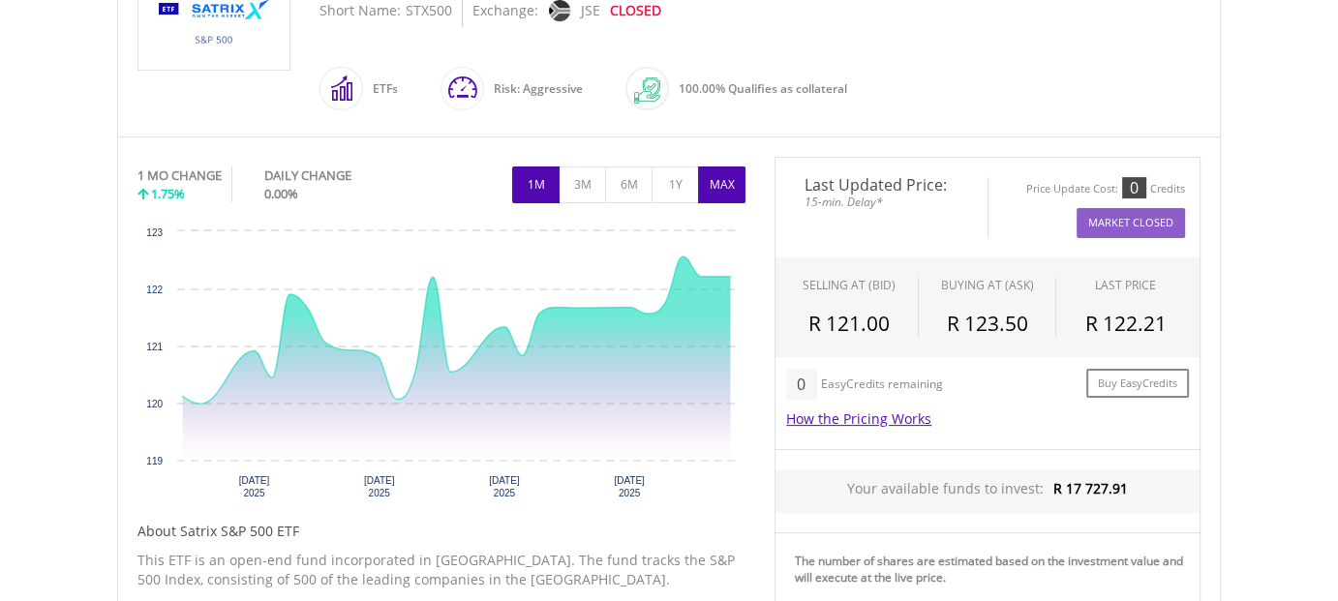
click at [723, 172] on button "MAX" at bounding box center [721, 185] width 47 height 37
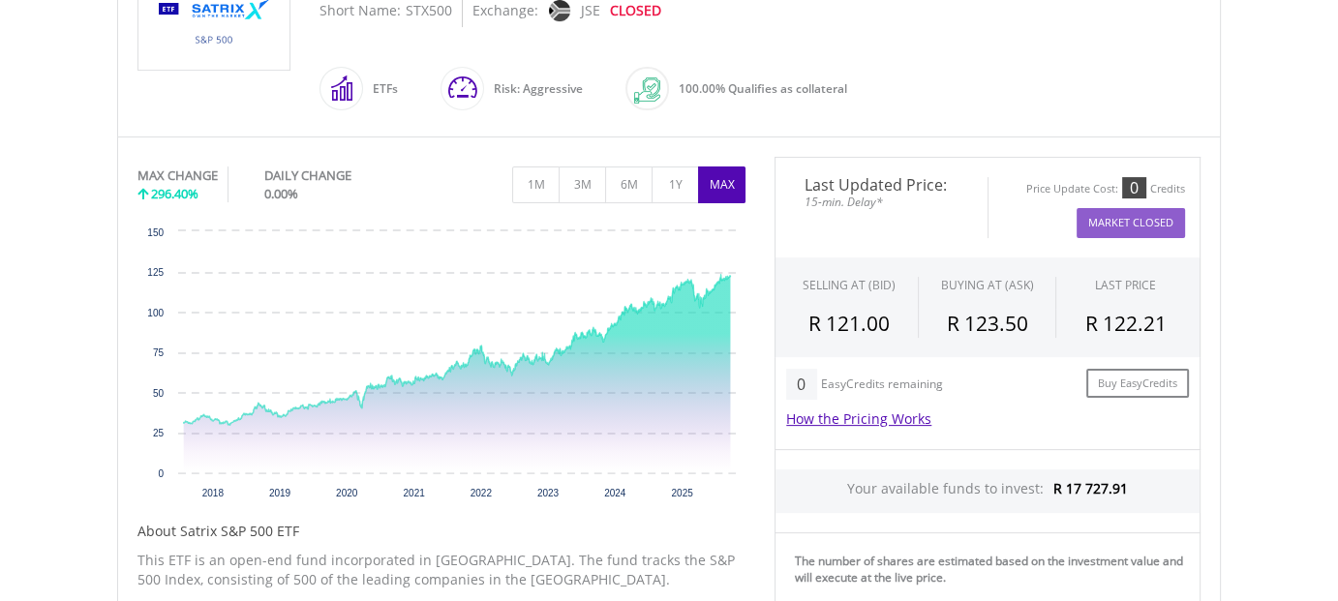
scroll to position [678, 0]
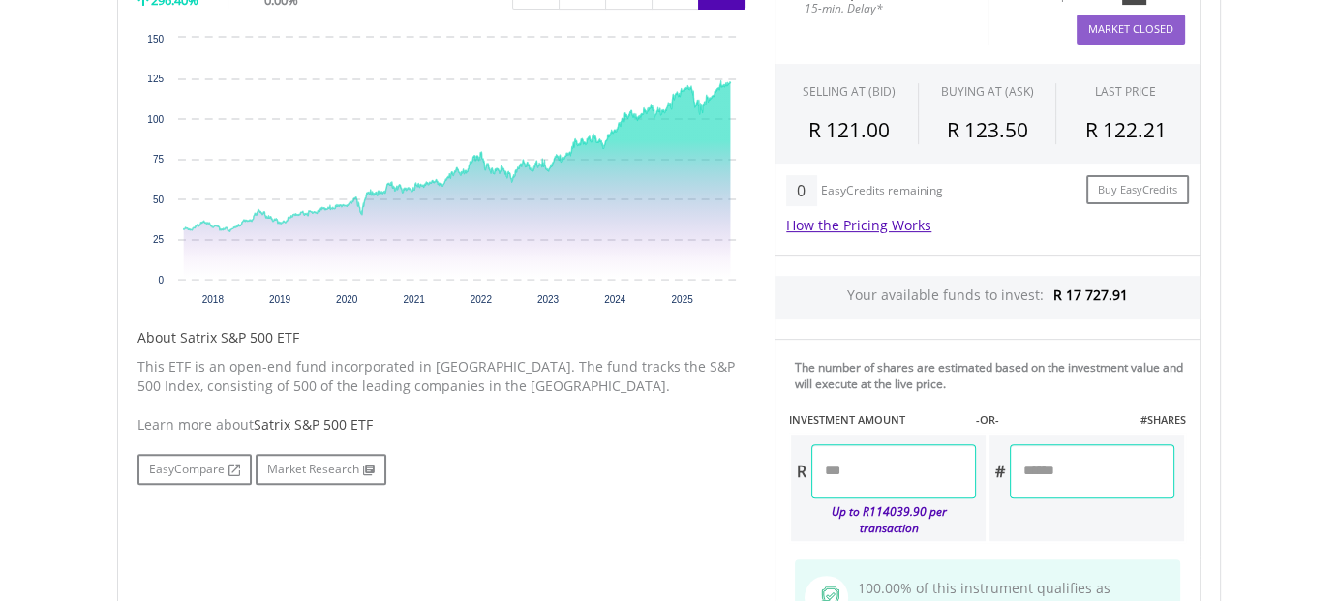
click at [858, 466] on input "number" at bounding box center [893, 471] width 165 height 54
type input "********"
click at [1046, 469] on div "Last Updated Price: 15-min. Delay* Price Update Cost: 0 Credits Market Closed S…" at bounding box center [987, 450] width 455 height 975
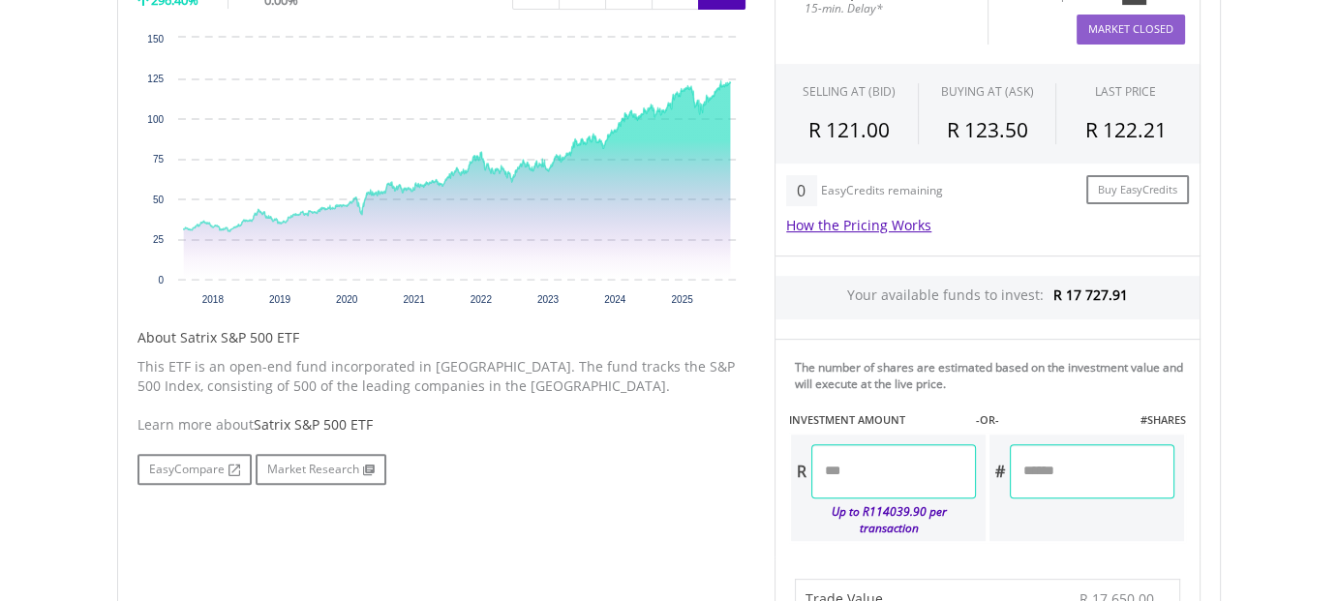
scroll to position [871, 0]
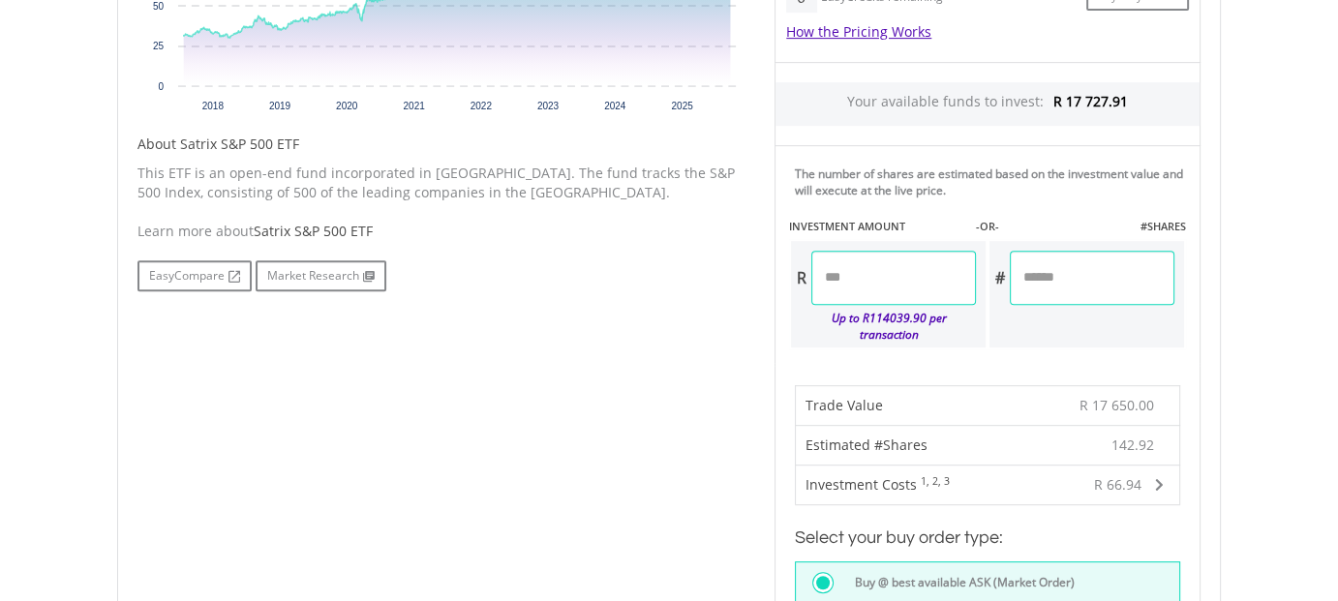
click at [850, 279] on input "********" at bounding box center [893, 278] width 165 height 54
type input "********"
click at [1117, 277] on div "Last Updated Price: 15-min. Delay* Price Update Cost: 0 Credits Market Closed S…" at bounding box center [987, 431] width 455 height 1322
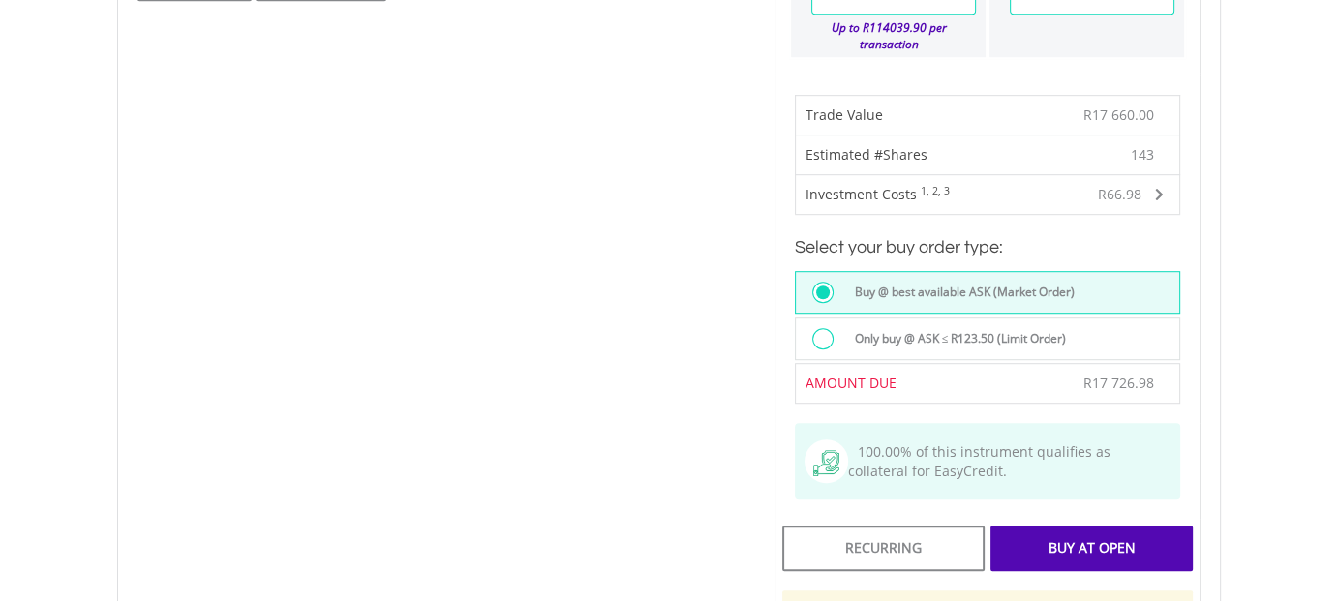
scroll to position [1259, 0]
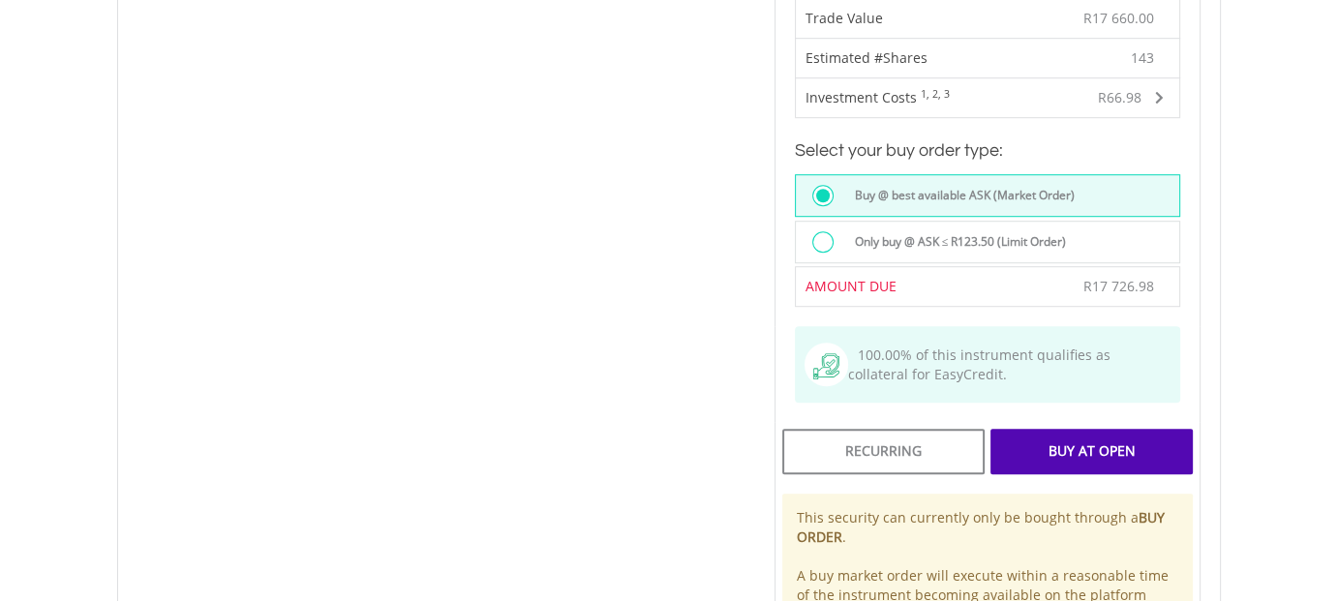
click at [1099, 434] on div "Buy At Open" at bounding box center [1091, 451] width 202 height 45
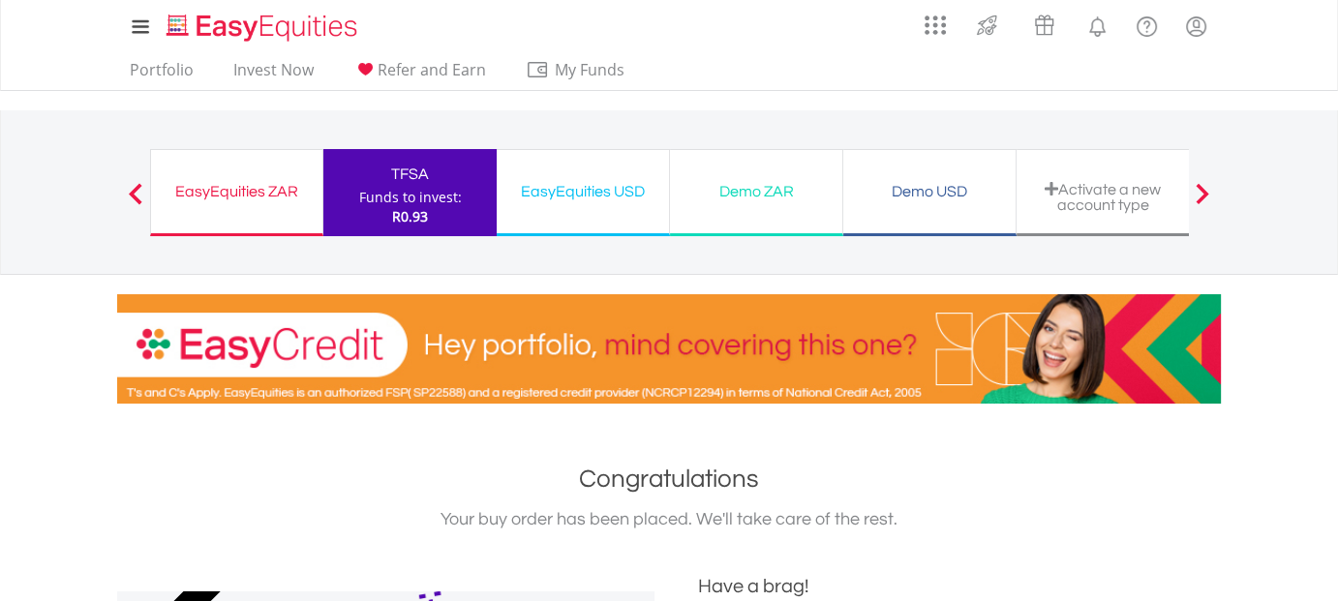
click at [227, 183] on div "EasyEquities ZAR" at bounding box center [237, 191] width 148 height 27
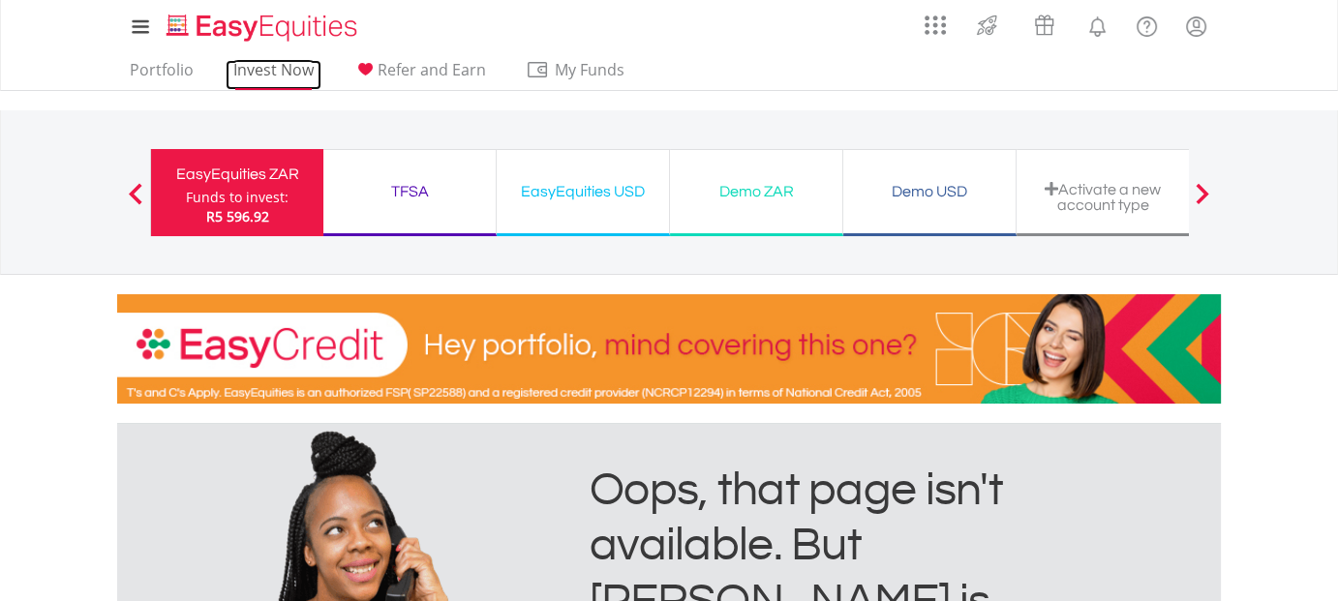
click at [267, 78] on link "Invest Now" at bounding box center [274, 75] width 96 height 30
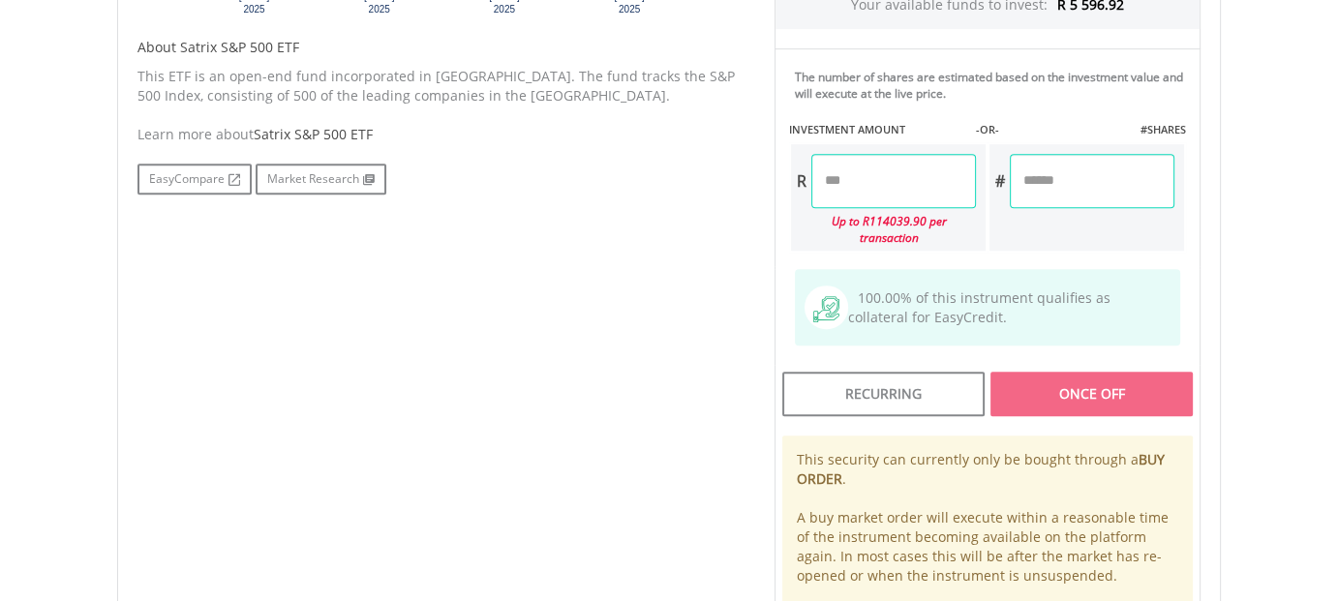
scroll to position [871, 0]
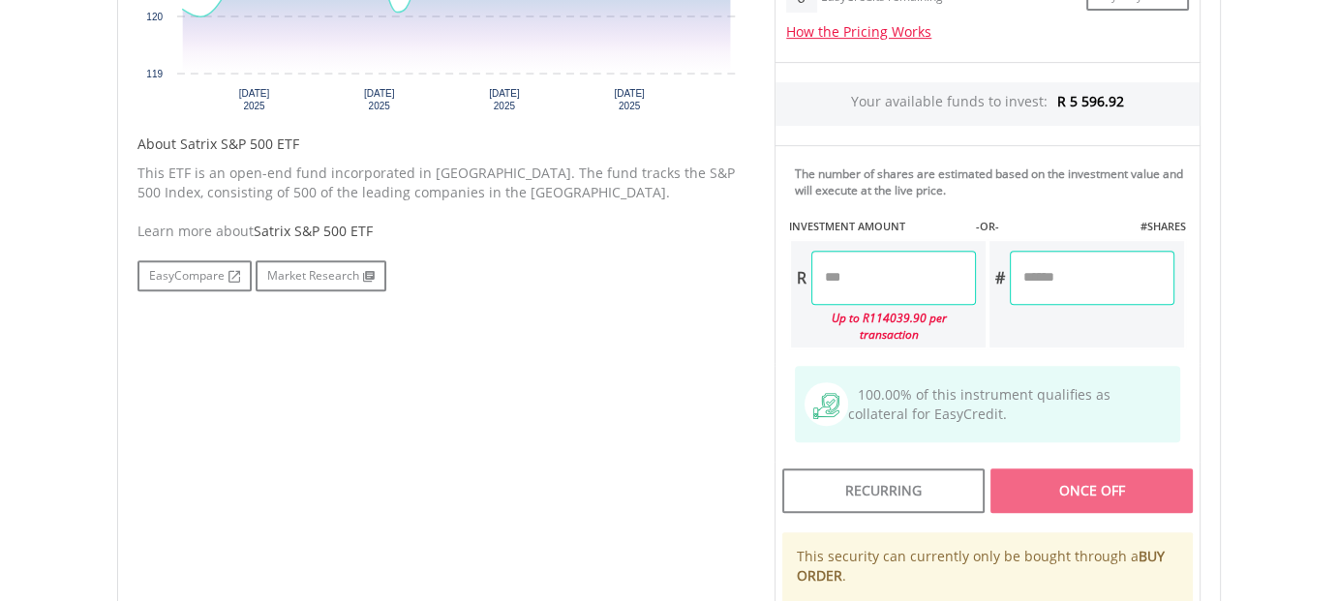
click at [879, 272] on input "number" at bounding box center [893, 278] width 165 height 54
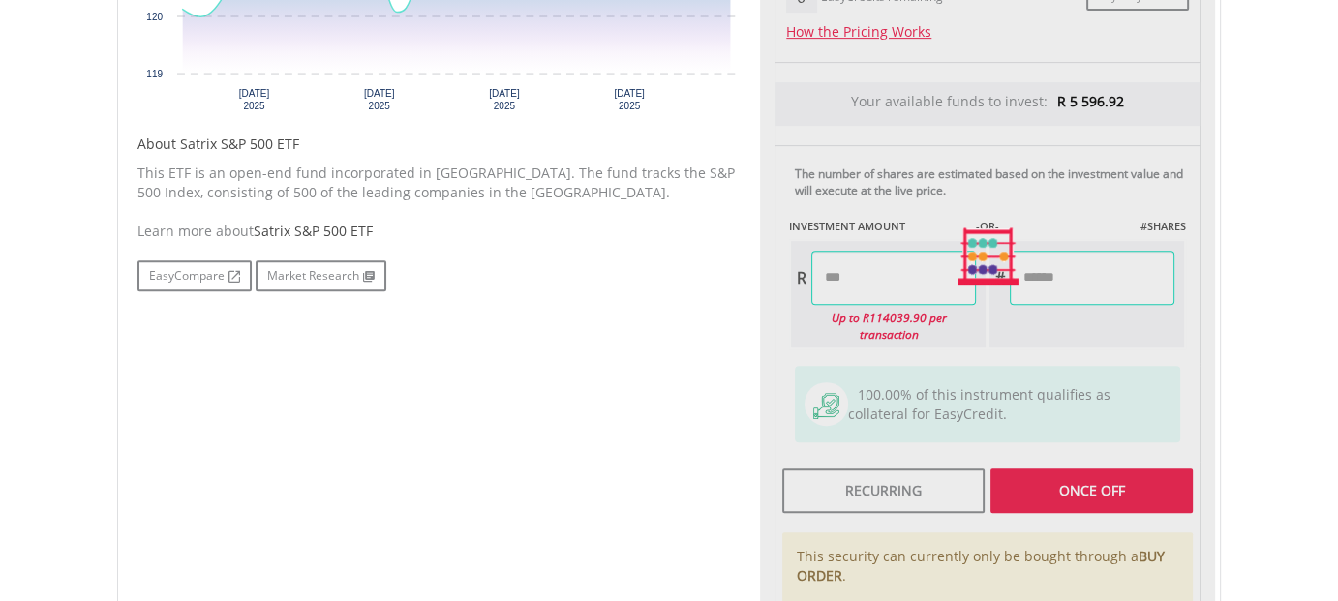
type input "*******"
click at [1066, 276] on div "Last Updated Price: 15-min. Delay* Price Update Cost: 0 Credits Market Closed S…" at bounding box center [987, 257] width 455 height 975
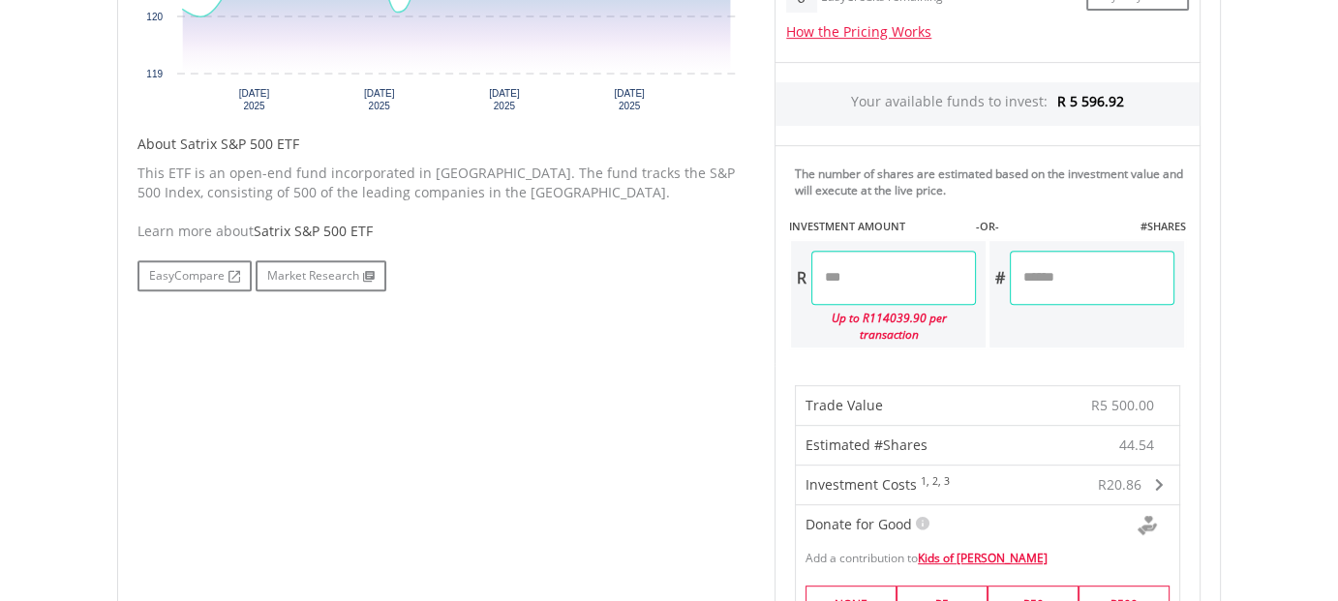
scroll to position [775, 0]
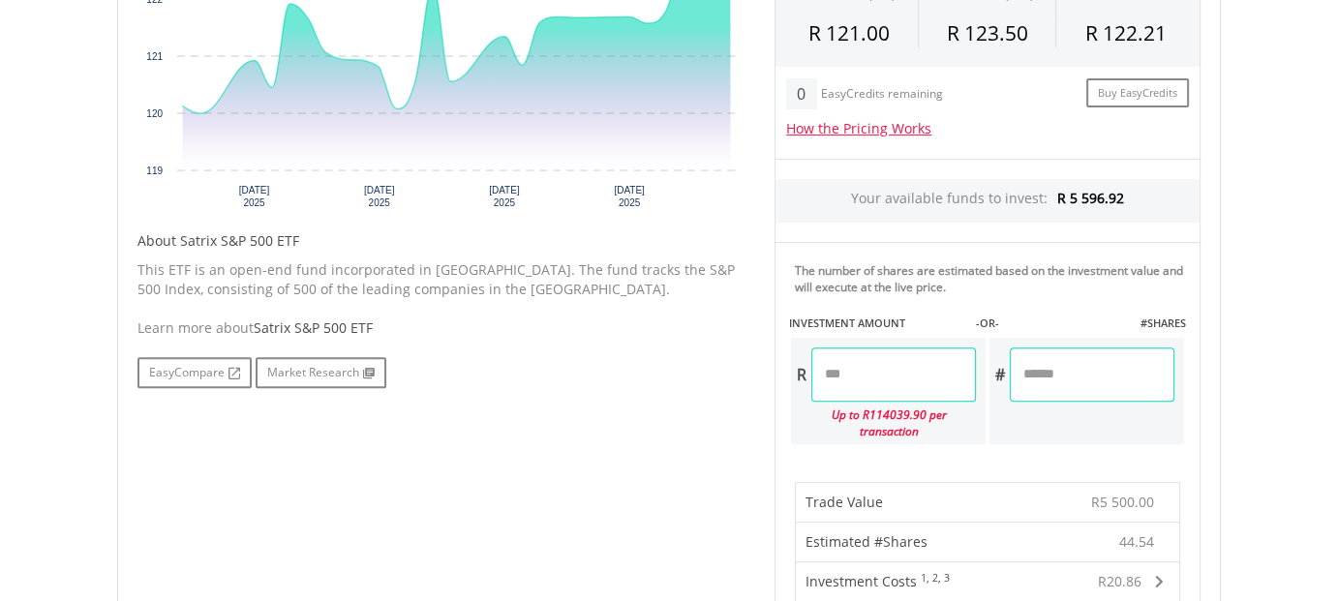
click at [844, 379] on input "*******" at bounding box center [893, 375] width 165 height 54
type input "*******"
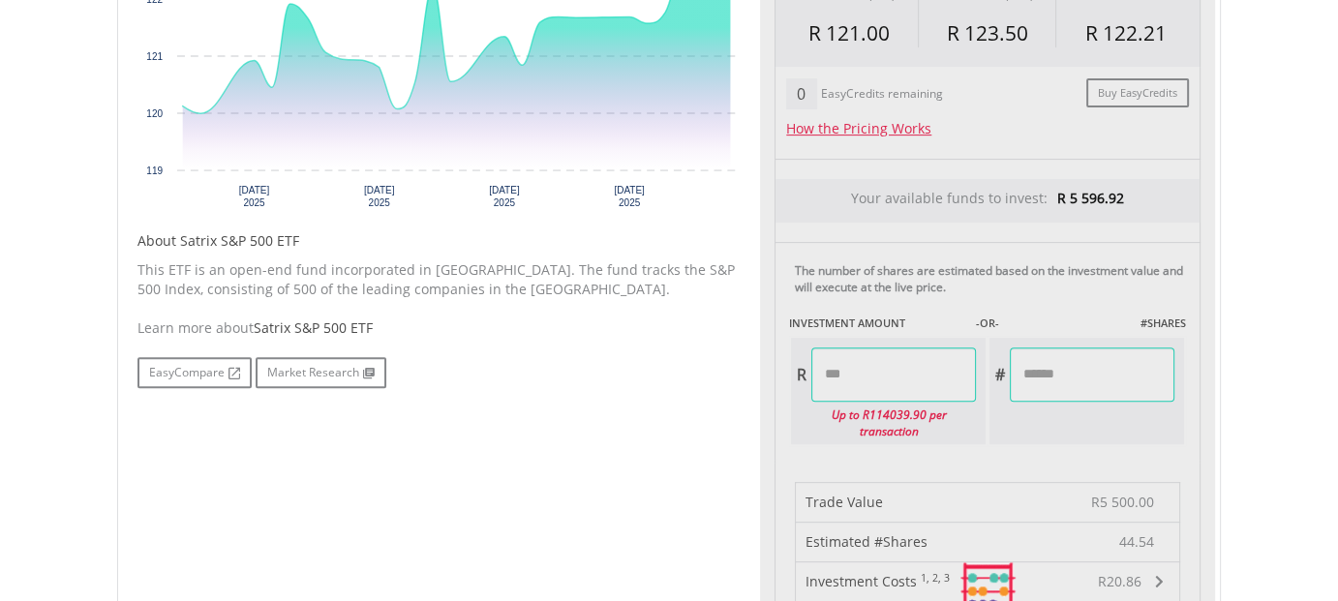
click at [1108, 366] on div "Last Updated Price: 15-min. Delay* Price Update Cost: 0 Credits Market Closed S…" at bounding box center [987, 591] width 455 height 1451
type input "*******"
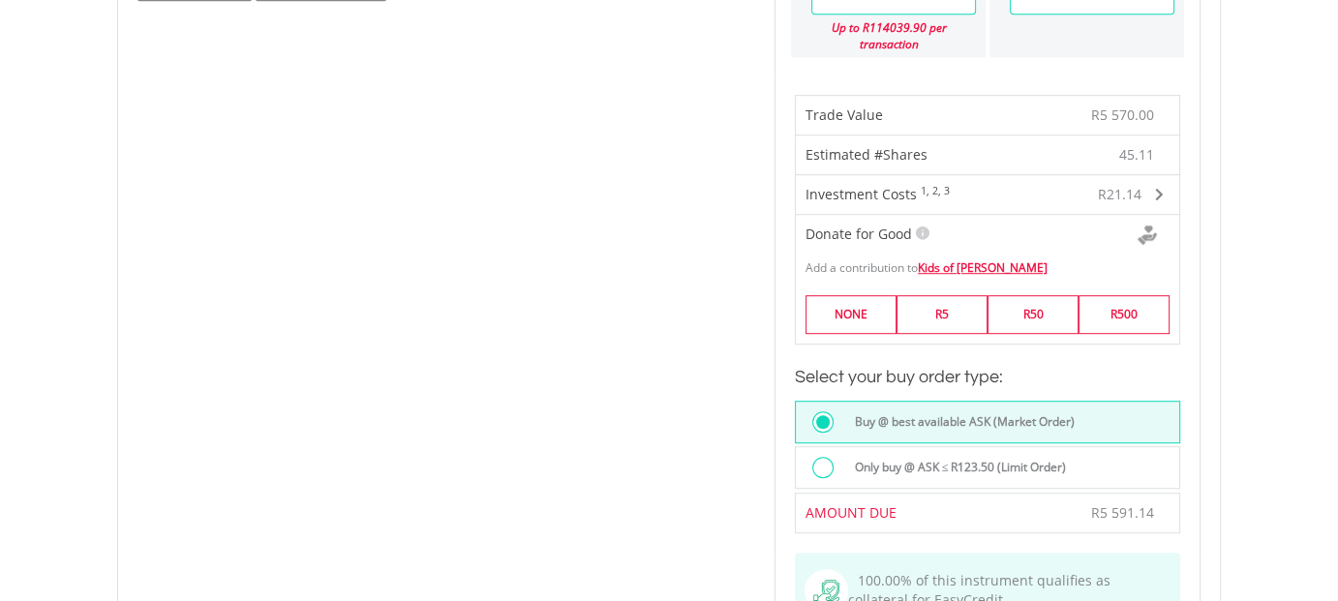
scroll to position [1452, 0]
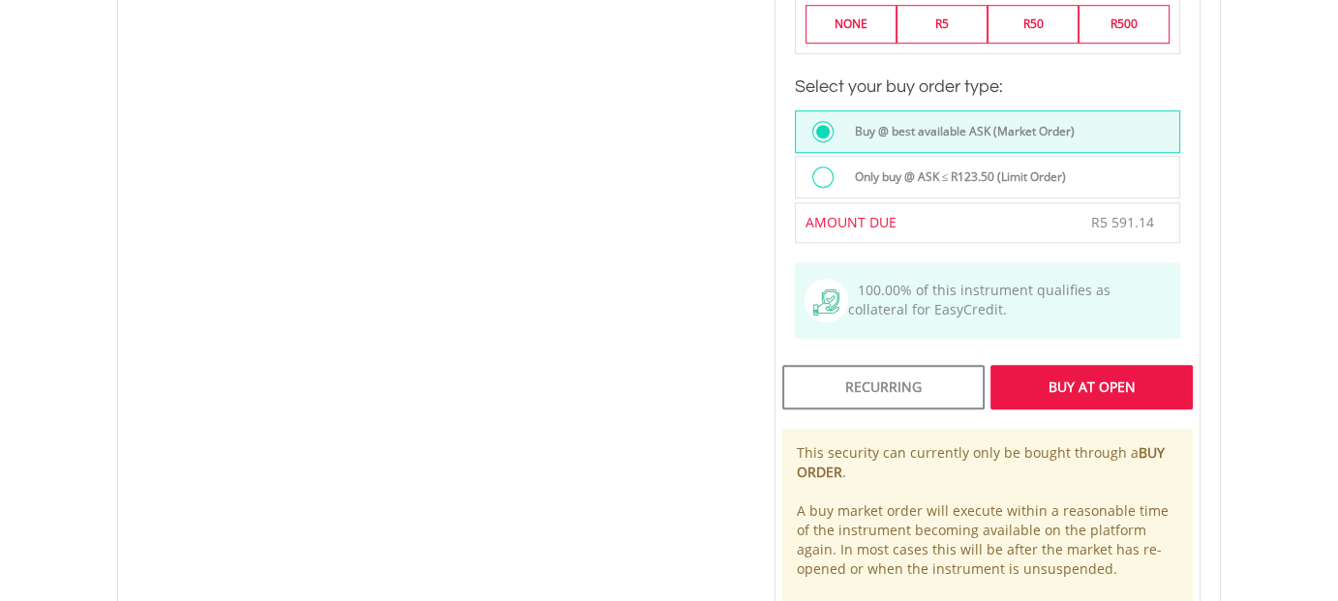
click at [1097, 367] on div "Buy At Open" at bounding box center [1091, 387] width 202 height 45
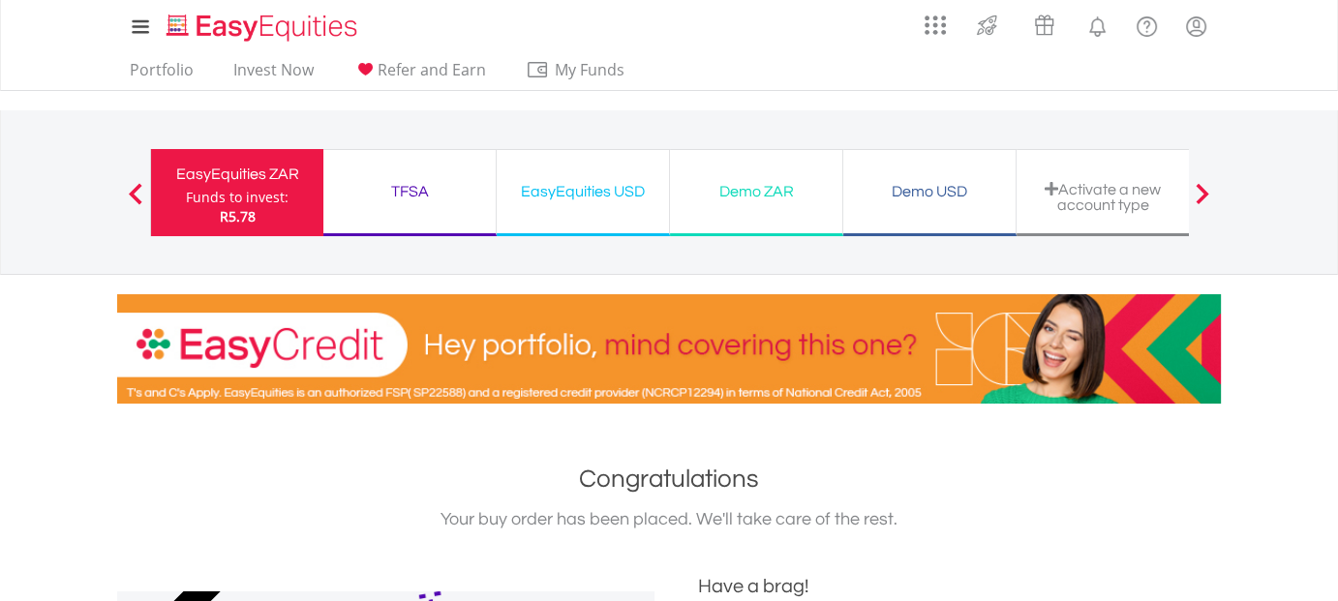
scroll to position [97, 0]
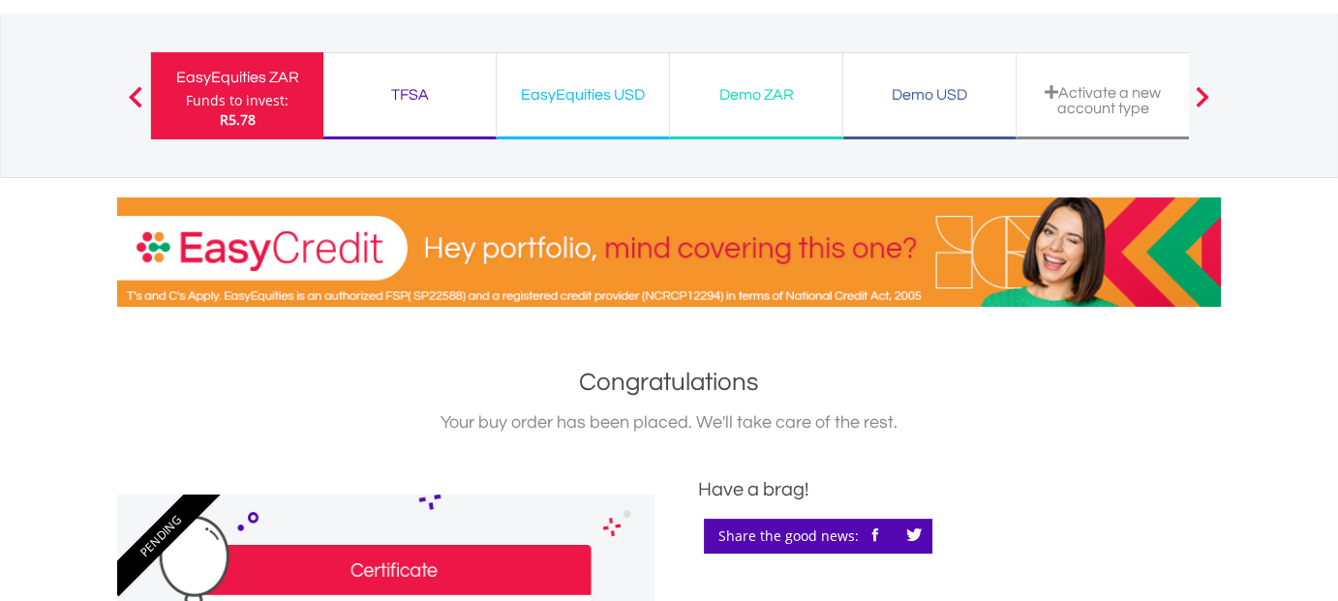
click at [405, 97] on div "TFSA" at bounding box center [409, 94] width 149 height 27
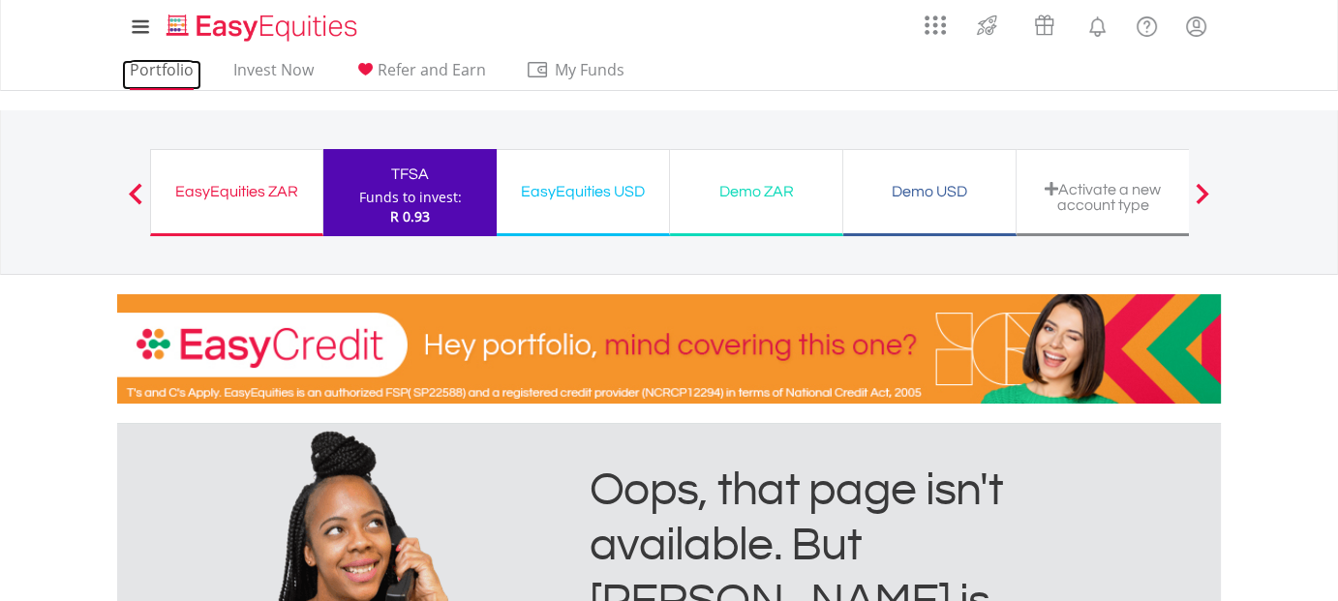
click at [165, 73] on link "Portfolio" at bounding box center [161, 75] width 79 height 30
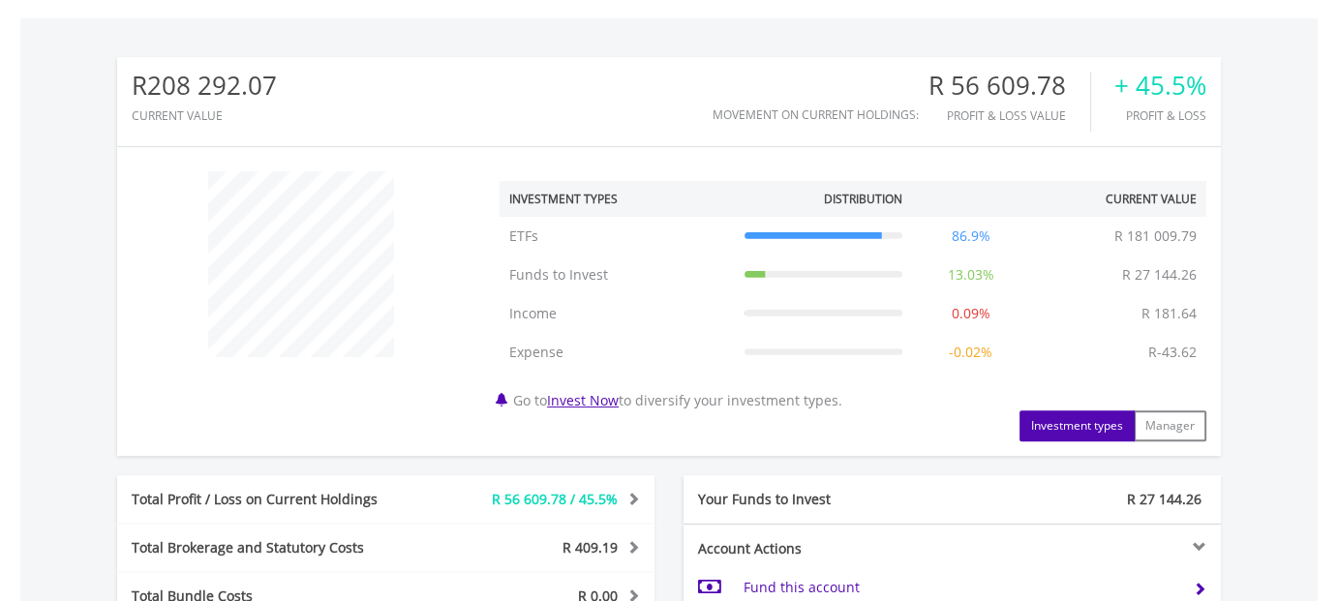
scroll to position [871, 0]
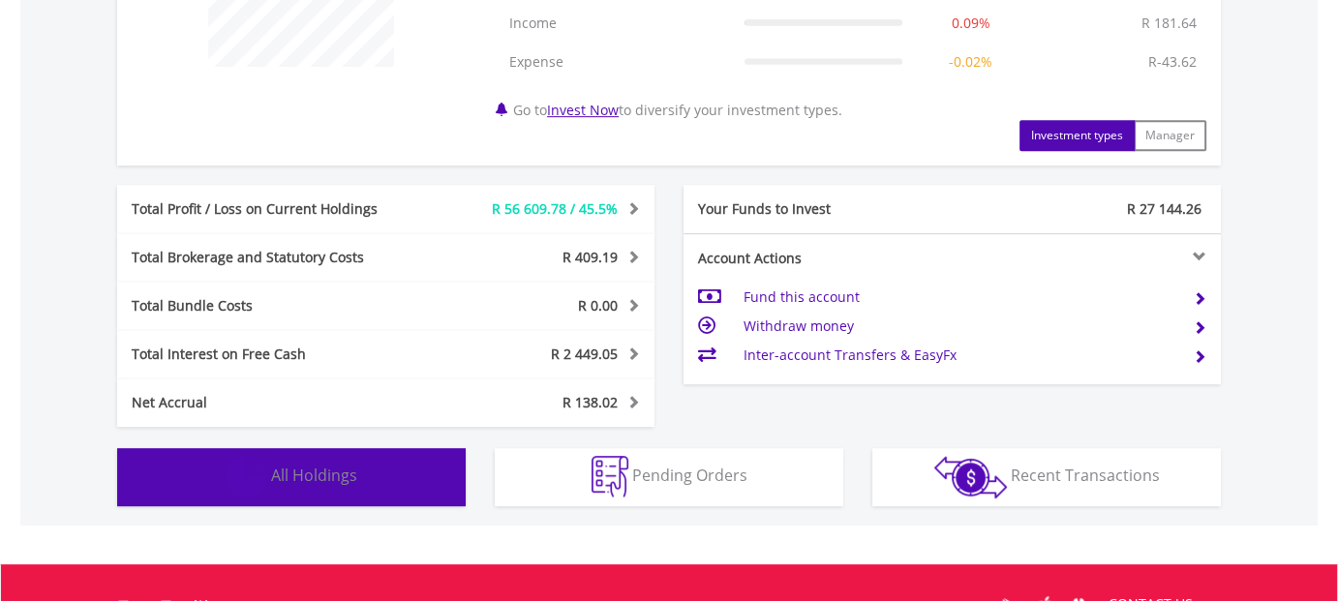
click at [352, 471] on span "All Holdings" at bounding box center [314, 475] width 86 height 21
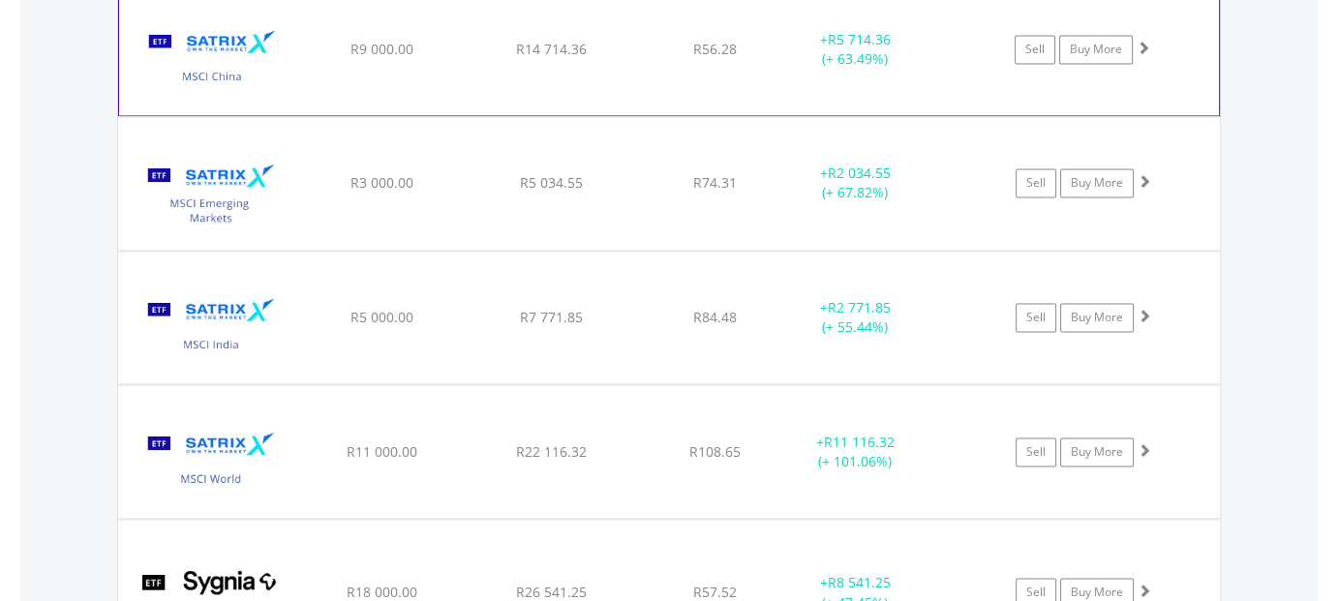
scroll to position [3175, 0]
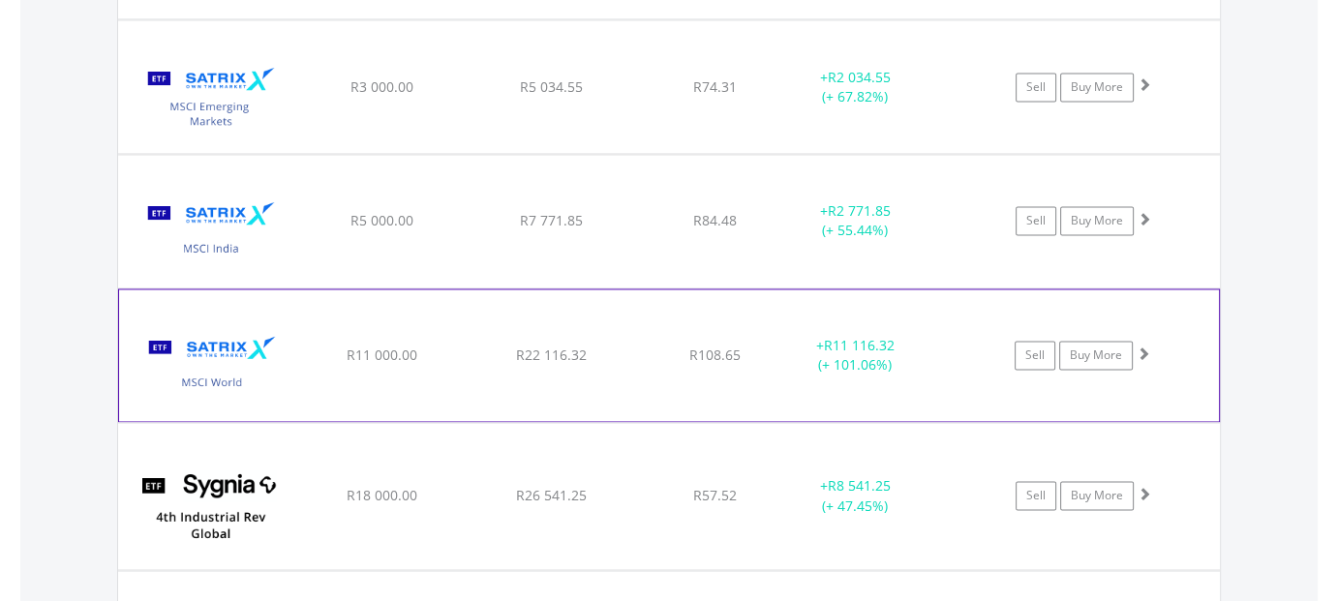
click at [1146, 347] on span at bounding box center [1144, 354] width 14 height 14
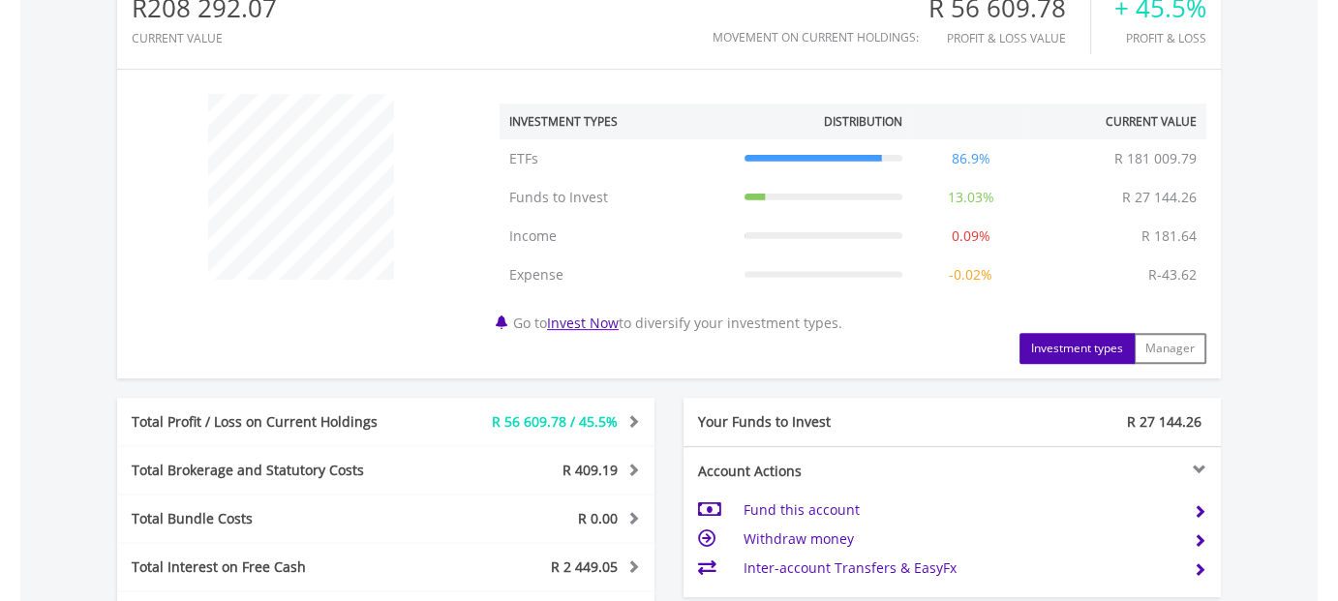
scroll to position [755, 0]
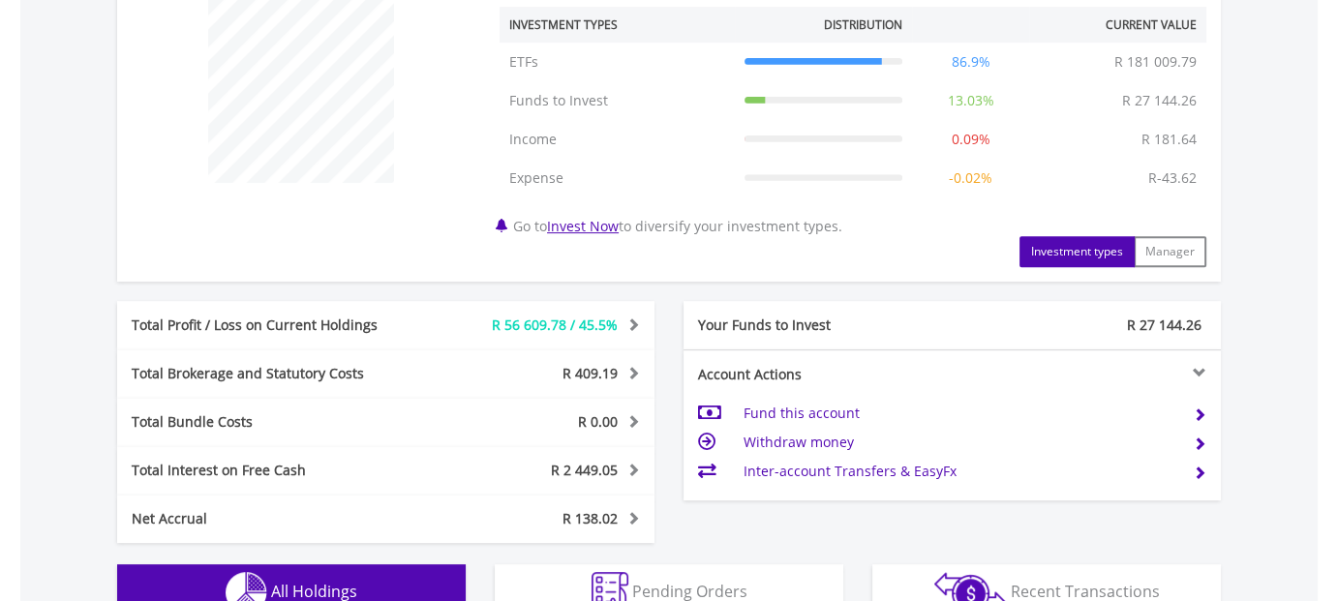
click at [779, 410] on td "Fund this account" at bounding box center [961, 413] width 435 height 29
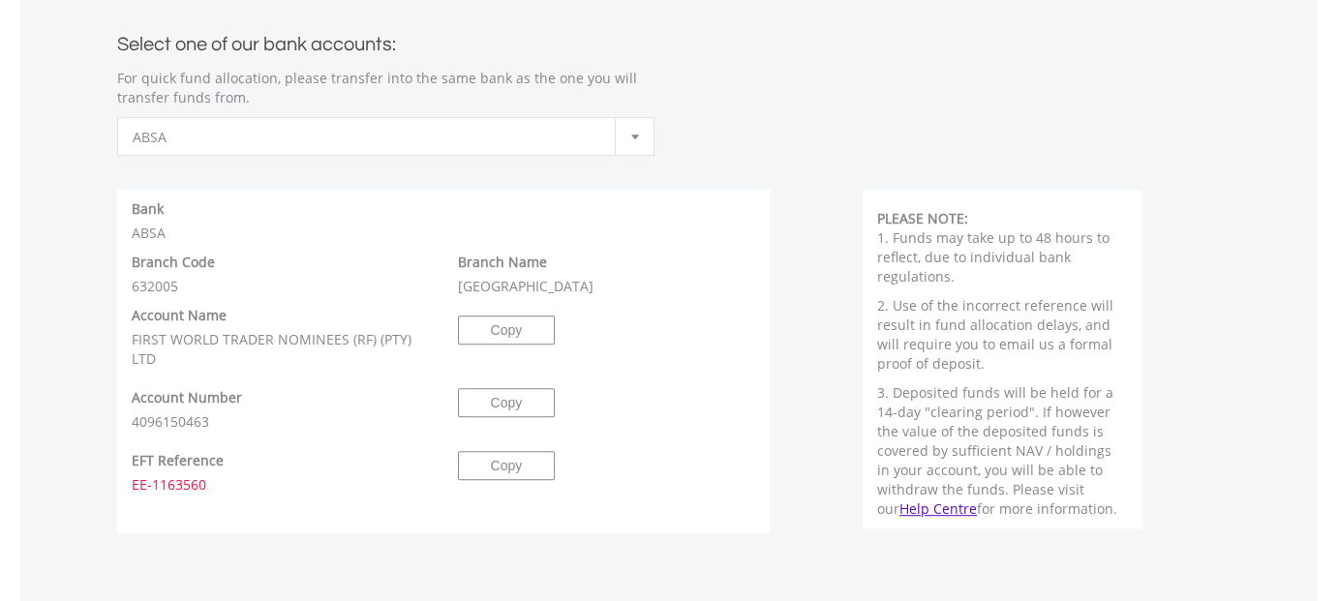
scroll to position [871, 0]
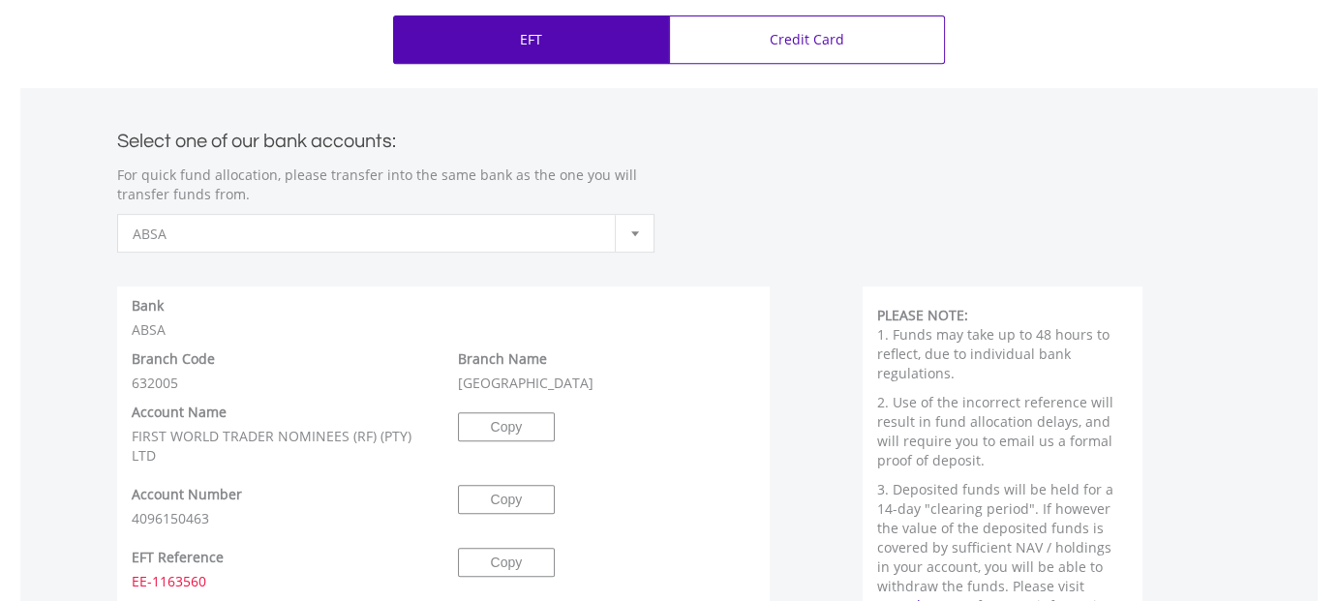
click at [633, 233] on b at bounding box center [635, 233] width 8 height 5
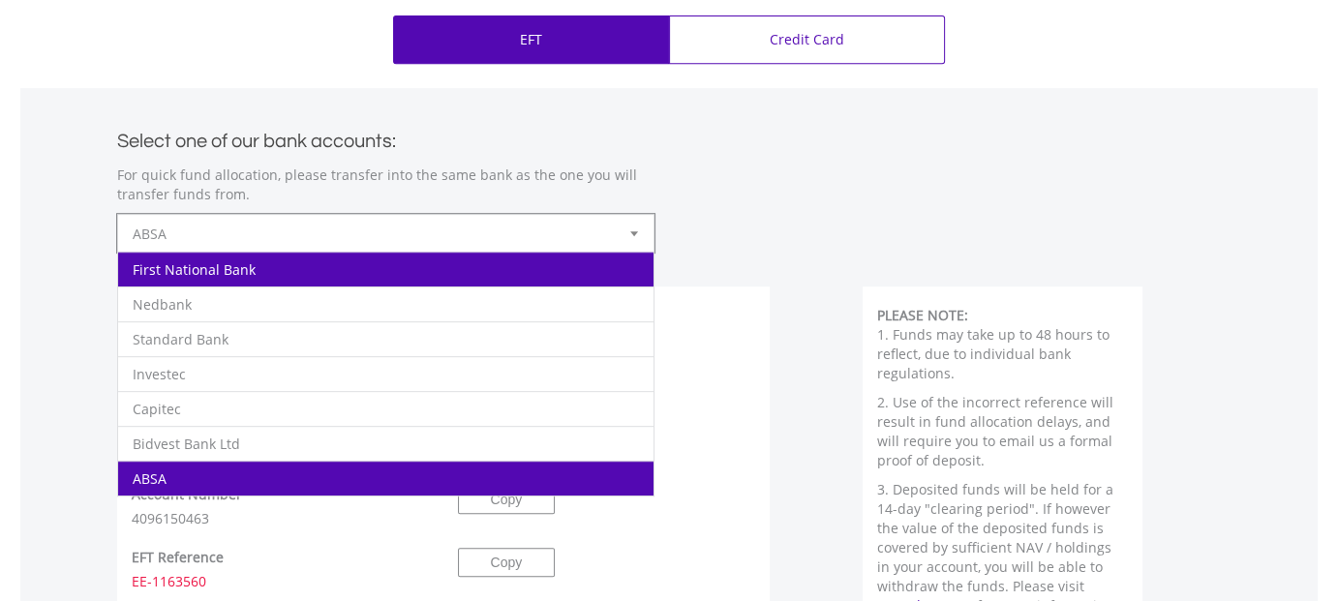
click at [284, 268] on li "First National Bank" at bounding box center [385, 269] width 535 height 35
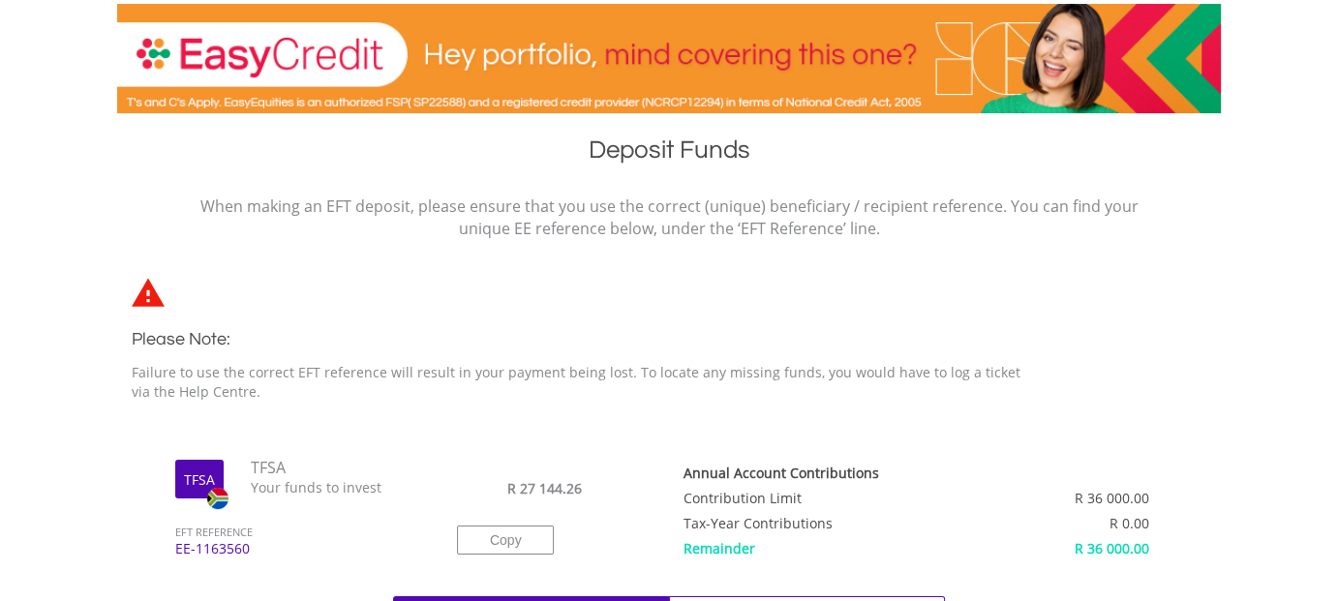
scroll to position [0, 0]
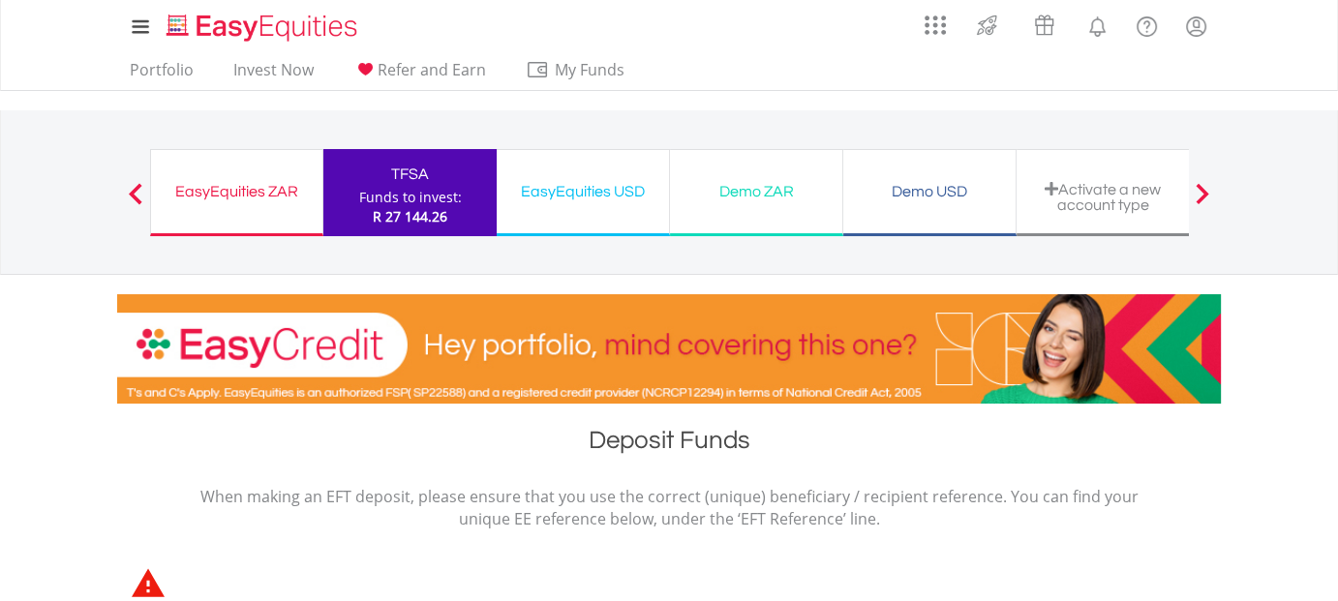
click at [377, 192] on div "Funds to invest:" at bounding box center [410, 197] width 103 height 19
click at [418, 194] on div "Funds to invest:" at bounding box center [410, 197] width 103 height 19
click at [278, 70] on link "Invest Now" at bounding box center [274, 75] width 96 height 30
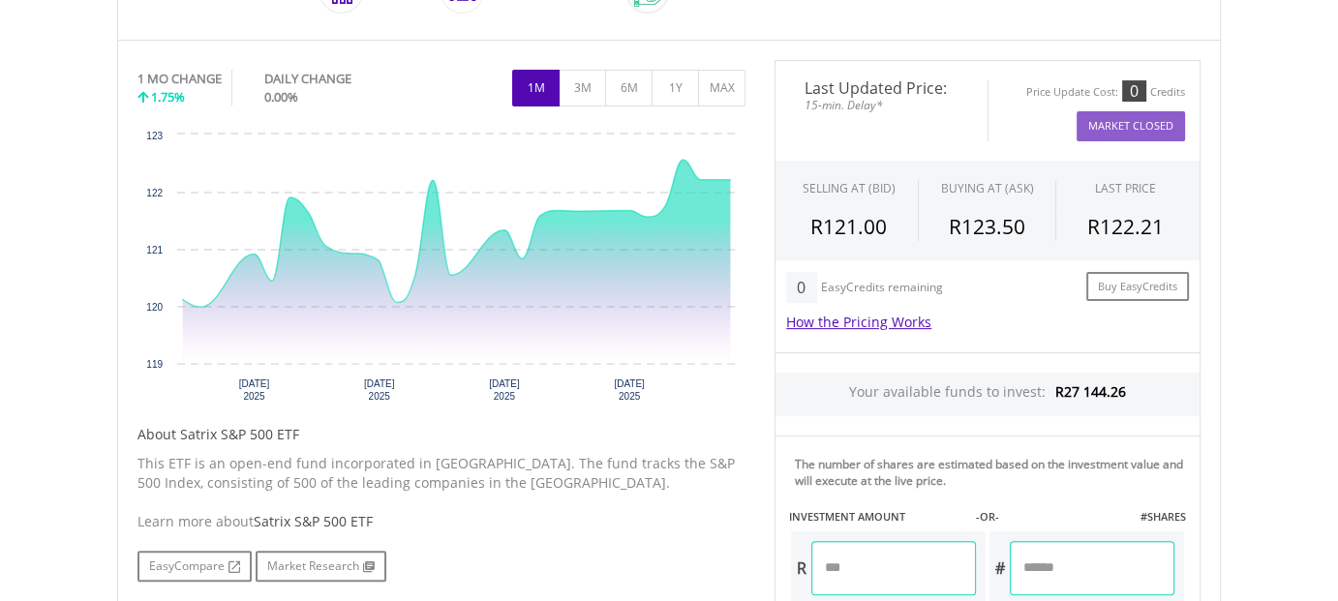
scroll to position [775, 0]
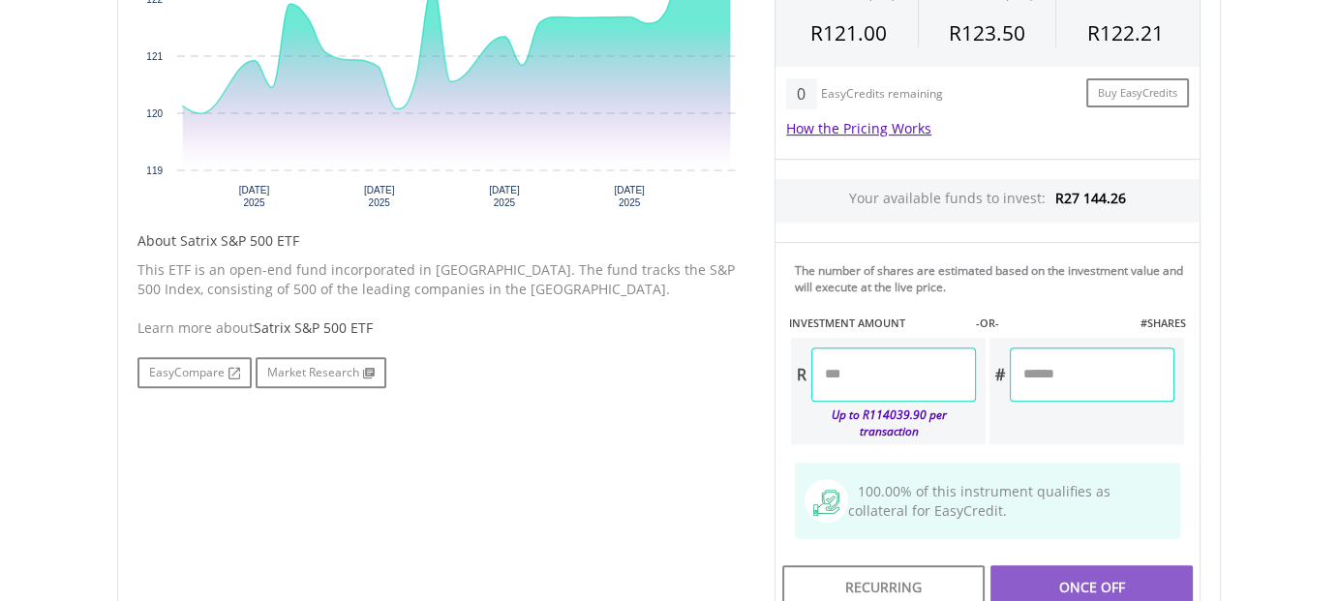
click at [861, 381] on input "number" at bounding box center [893, 375] width 165 height 54
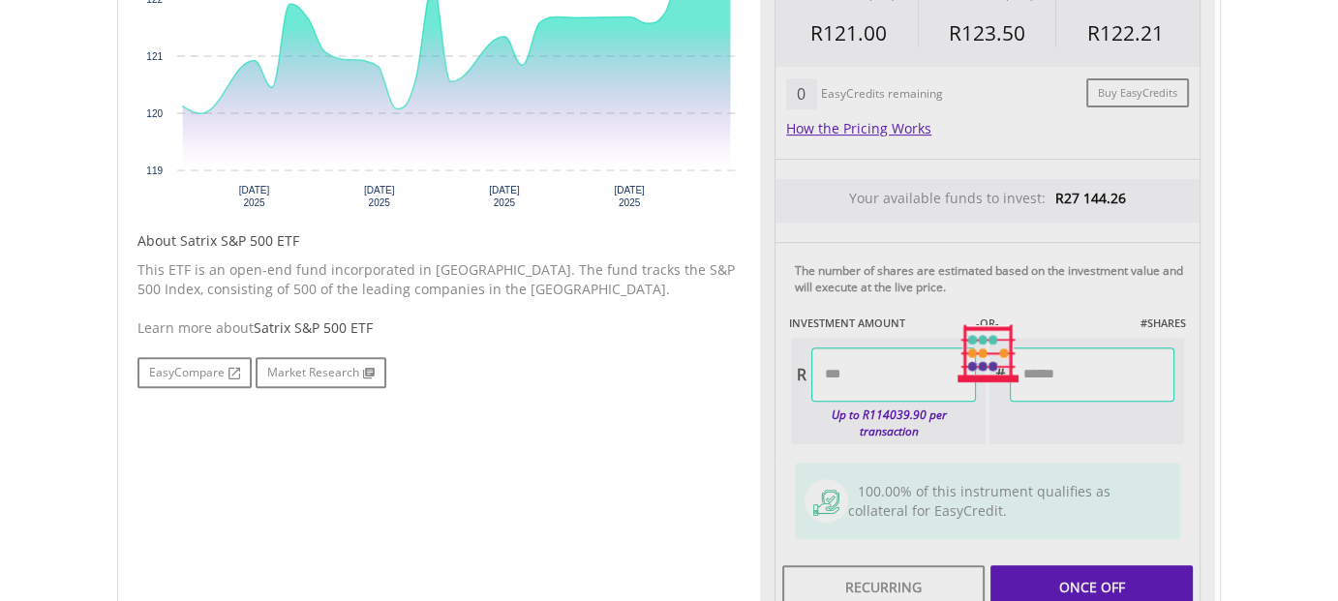
type input "********"
click at [1110, 372] on div "Last Updated Price: 15-min. Delay* Price Update Cost: 0 Credits Market Closed S…" at bounding box center [987, 353] width 455 height 975
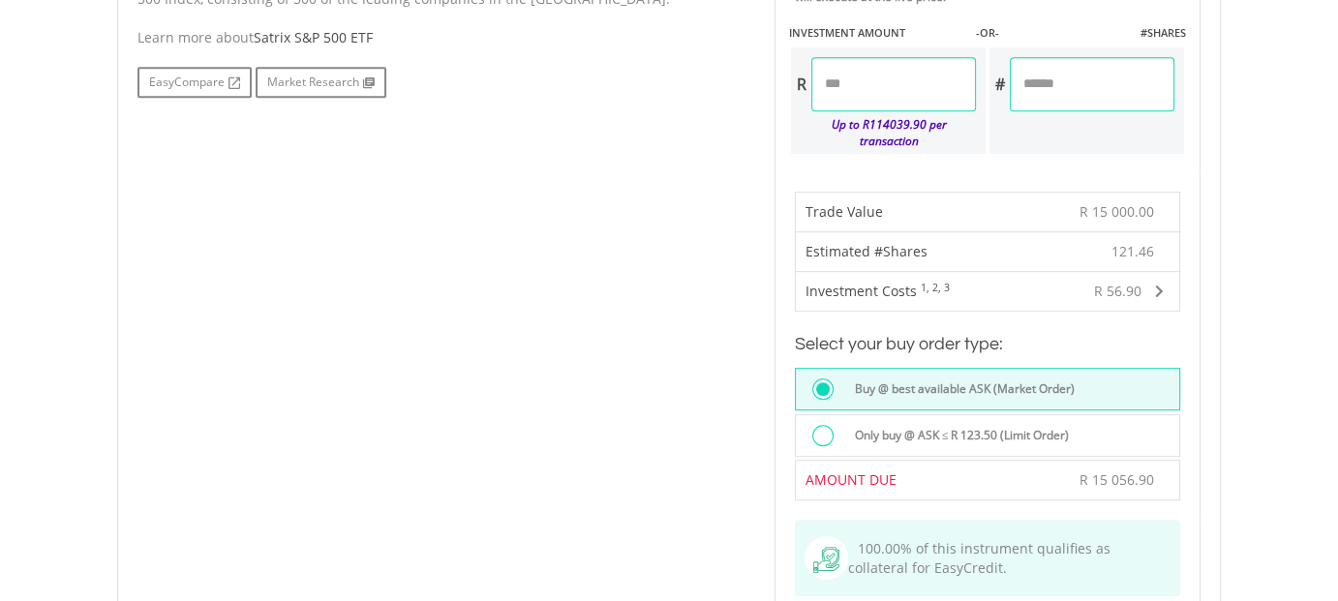
scroll to position [1162, 0]
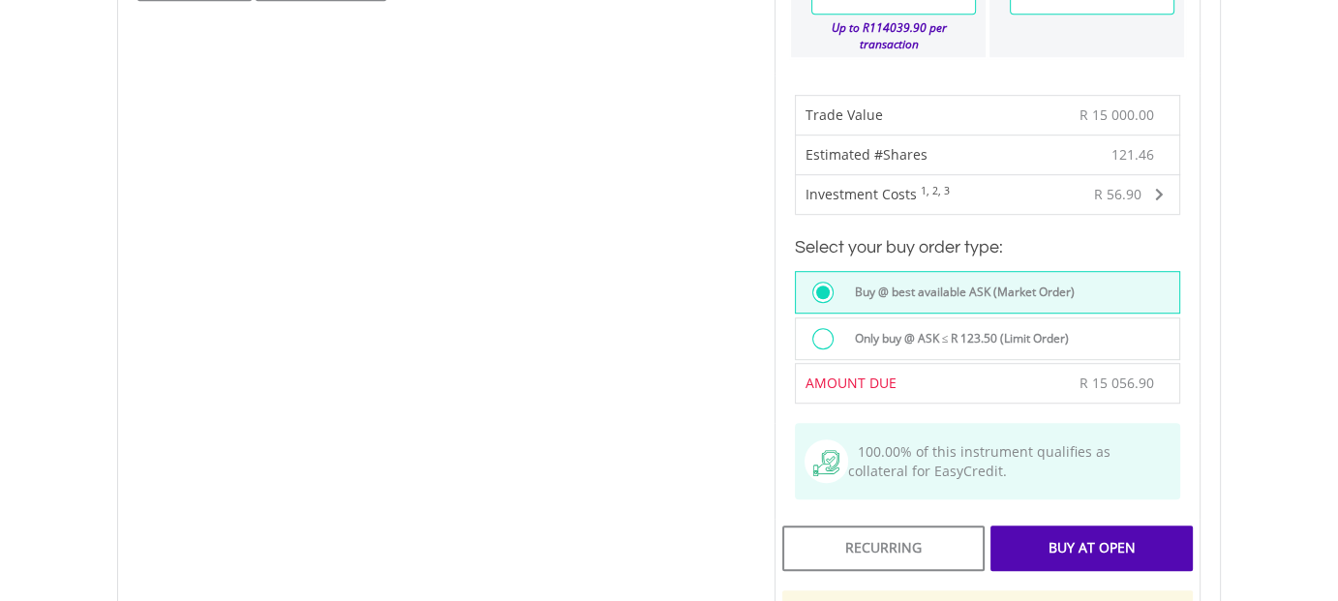
click at [1076, 526] on div "Buy At Open" at bounding box center [1091, 548] width 202 height 45
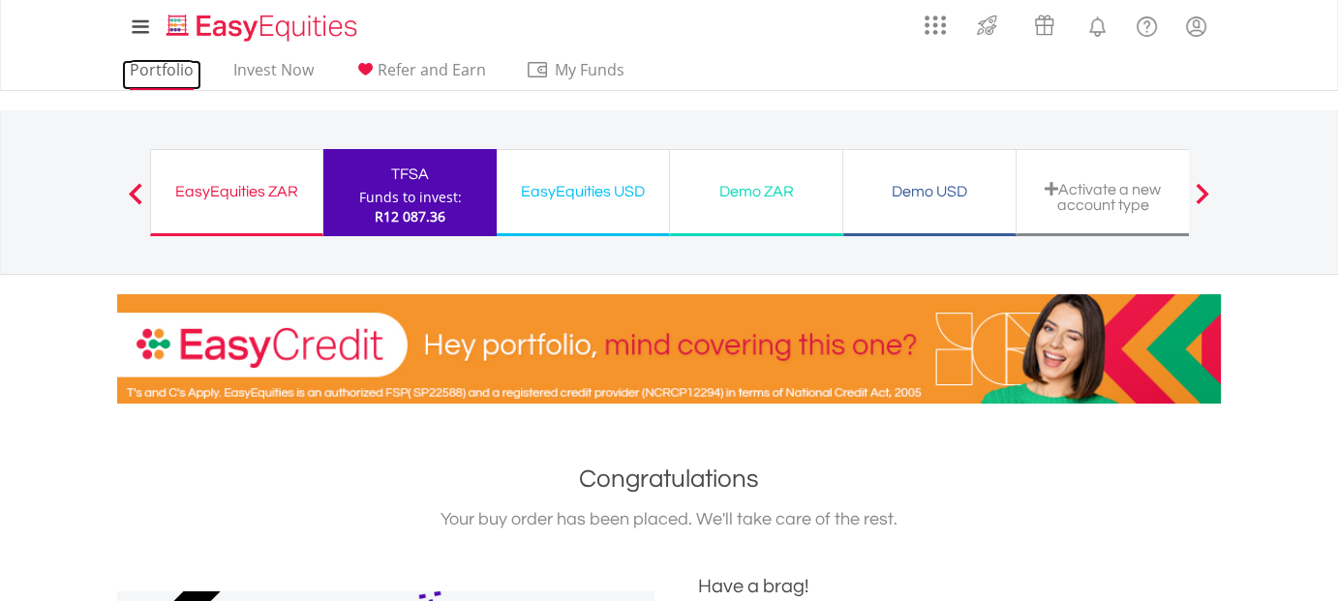
click at [174, 65] on link "Portfolio" at bounding box center [161, 75] width 79 height 30
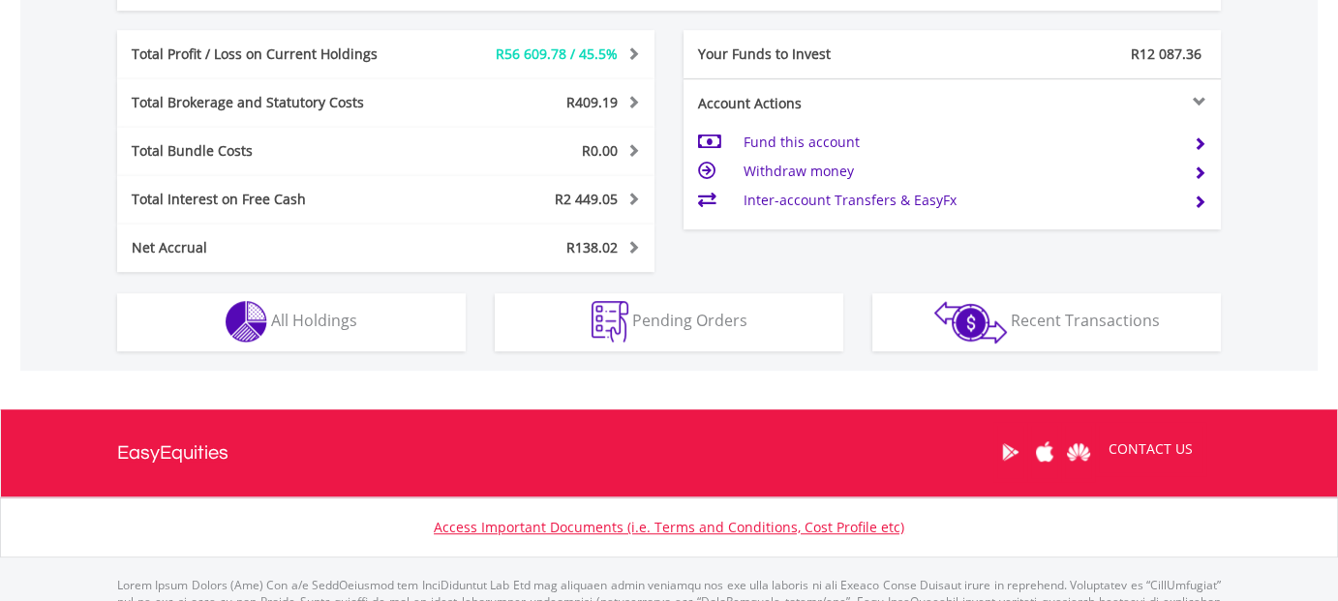
scroll to position [1149, 0]
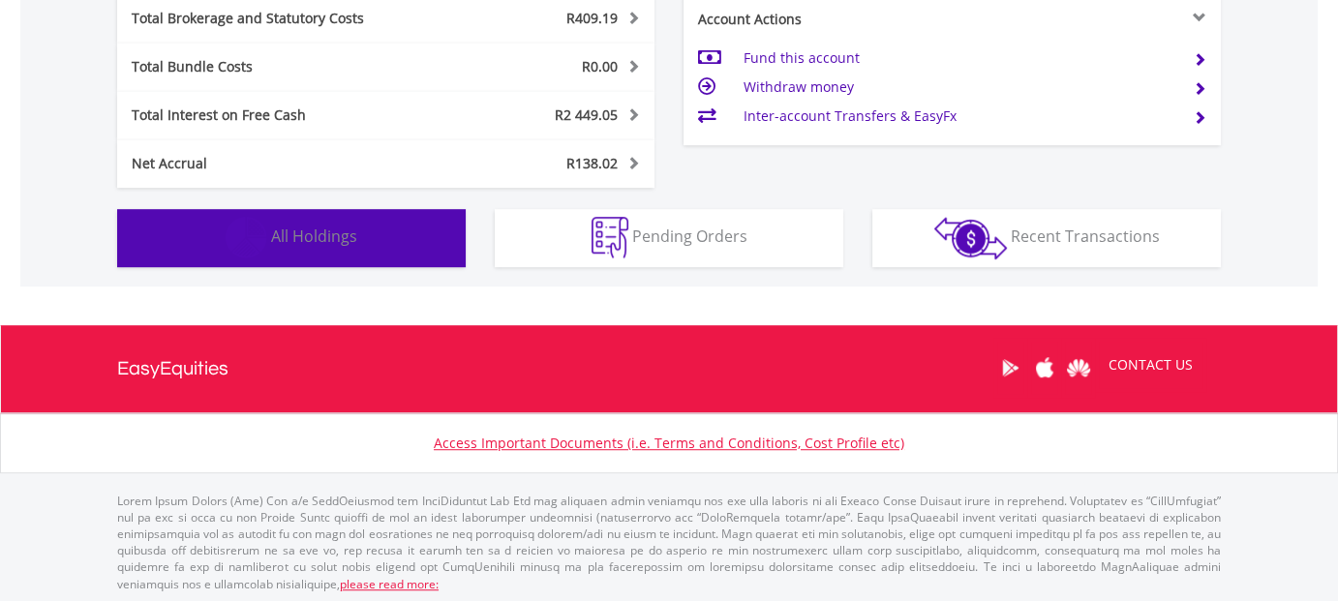
click at [312, 244] on button "Holdings All Holdings" at bounding box center [291, 238] width 349 height 58
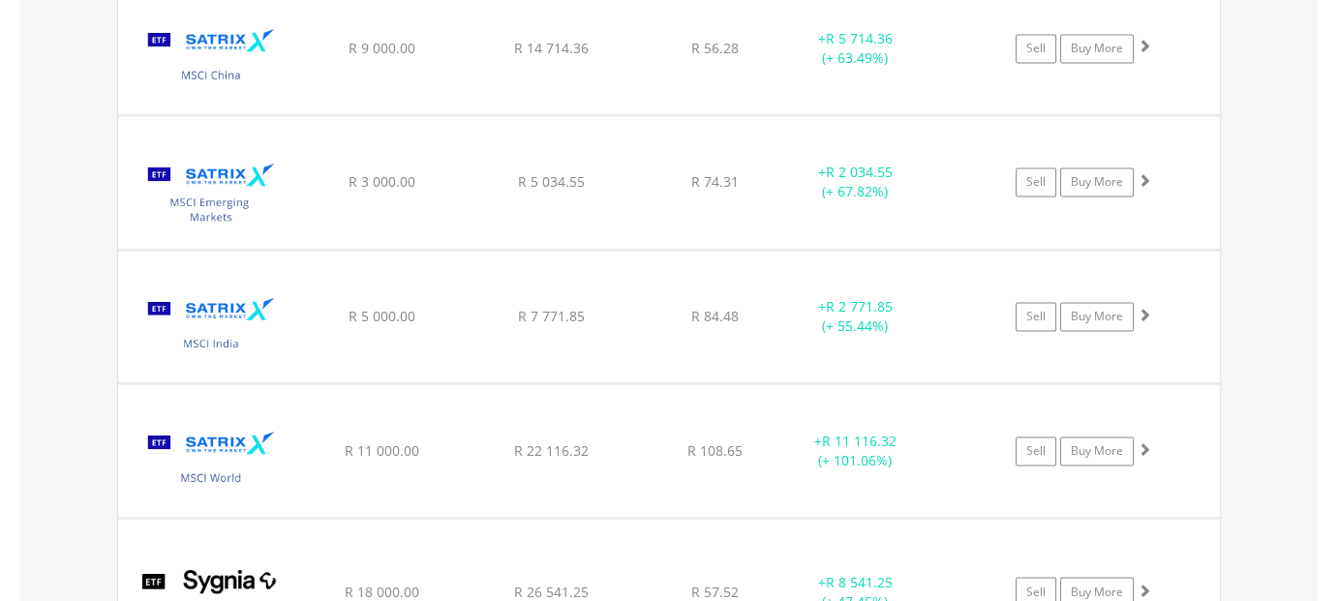
scroll to position [3214, 0]
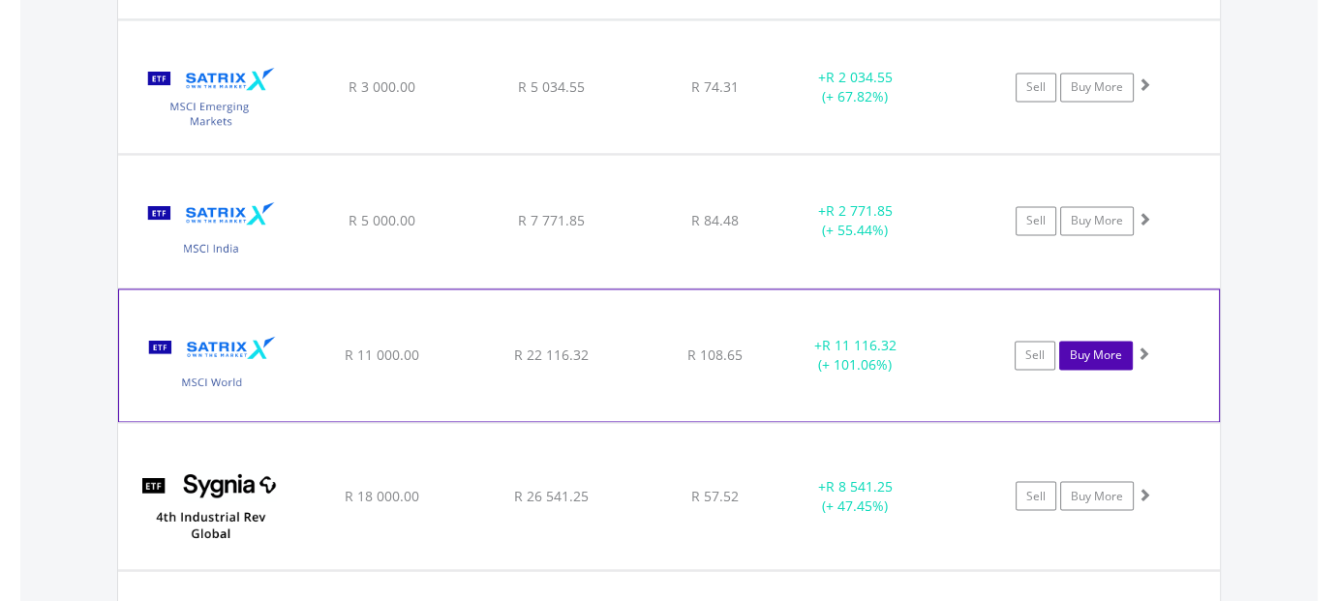
click at [1092, 345] on link "Buy More" at bounding box center [1096, 355] width 74 height 29
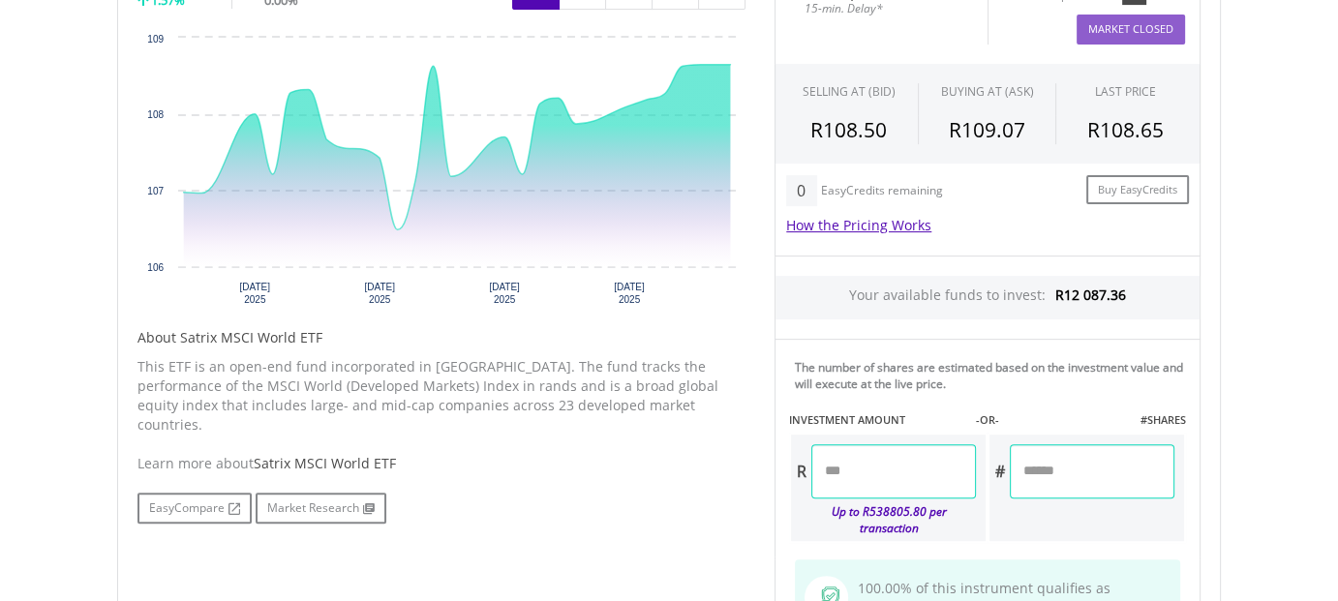
scroll to position [775, 0]
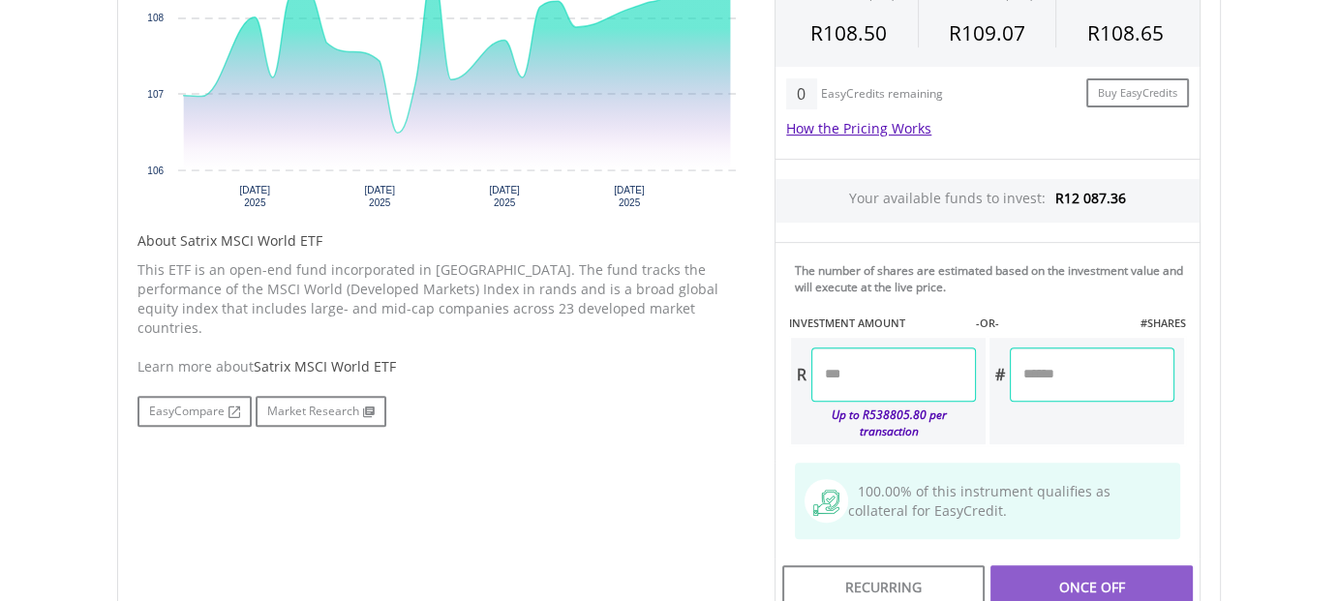
click at [875, 375] on input "number" at bounding box center [893, 375] width 165 height 54
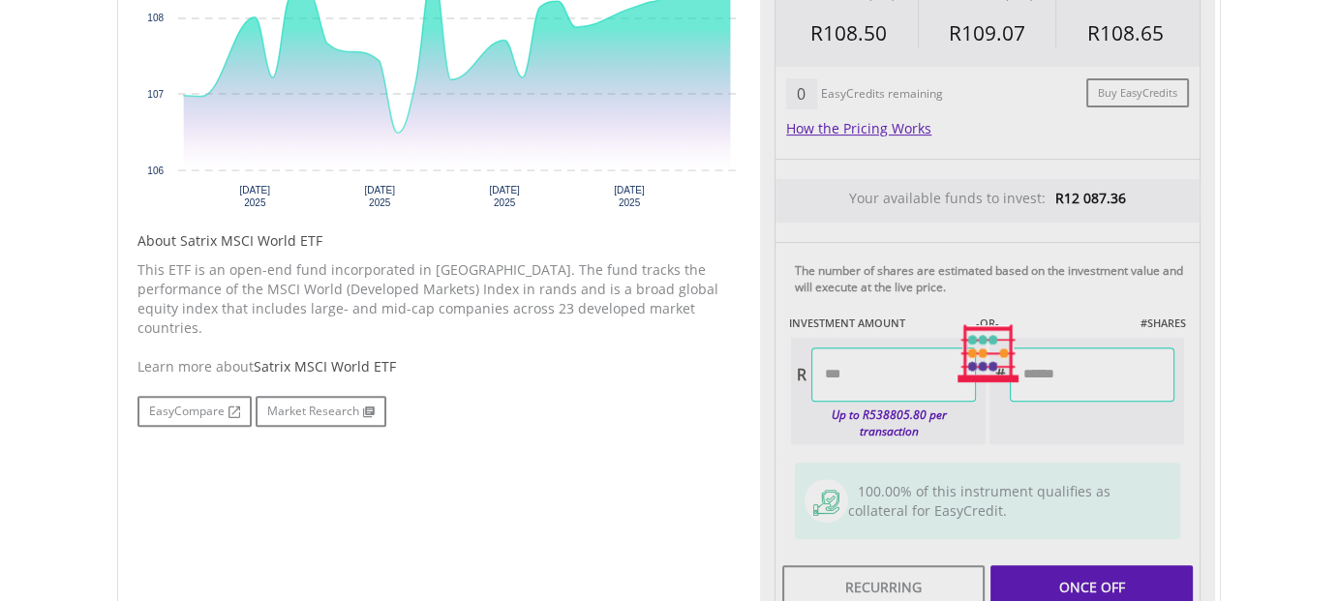
type input "********"
type input "*******"
click at [1074, 368] on div "Last Updated Price: 15-min. Delay* Price Update Cost: 0 Credits Market Closed S…" at bounding box center [987, 353] width 455 height 975
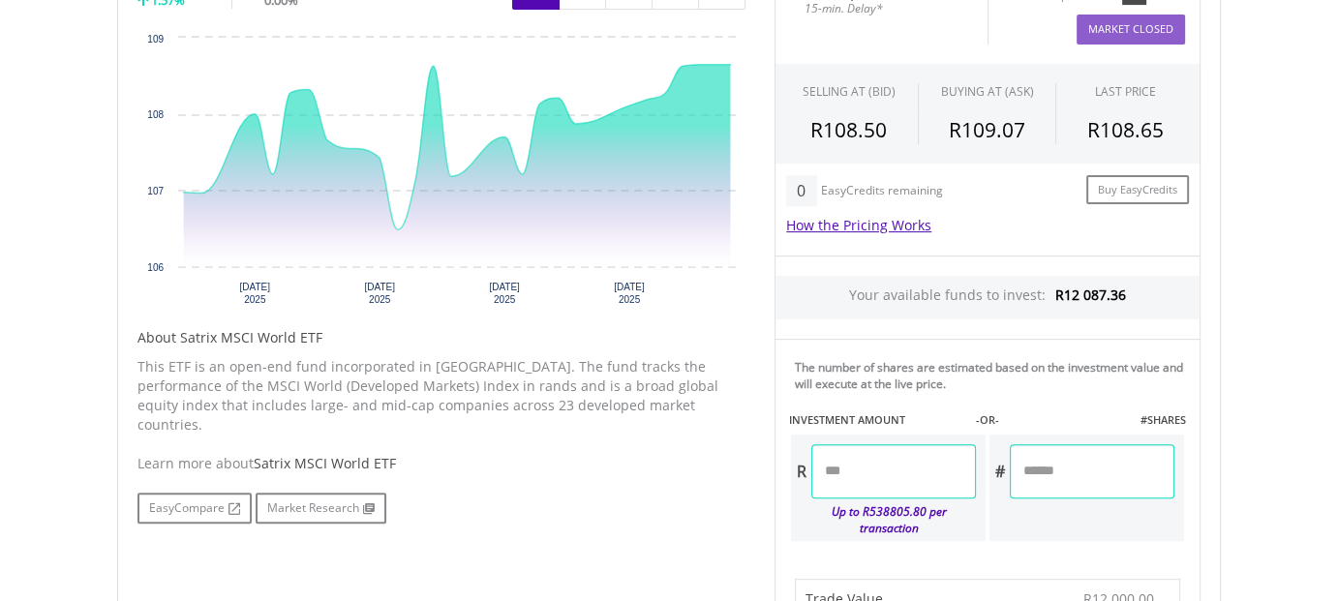
scroll to position [968, 0]
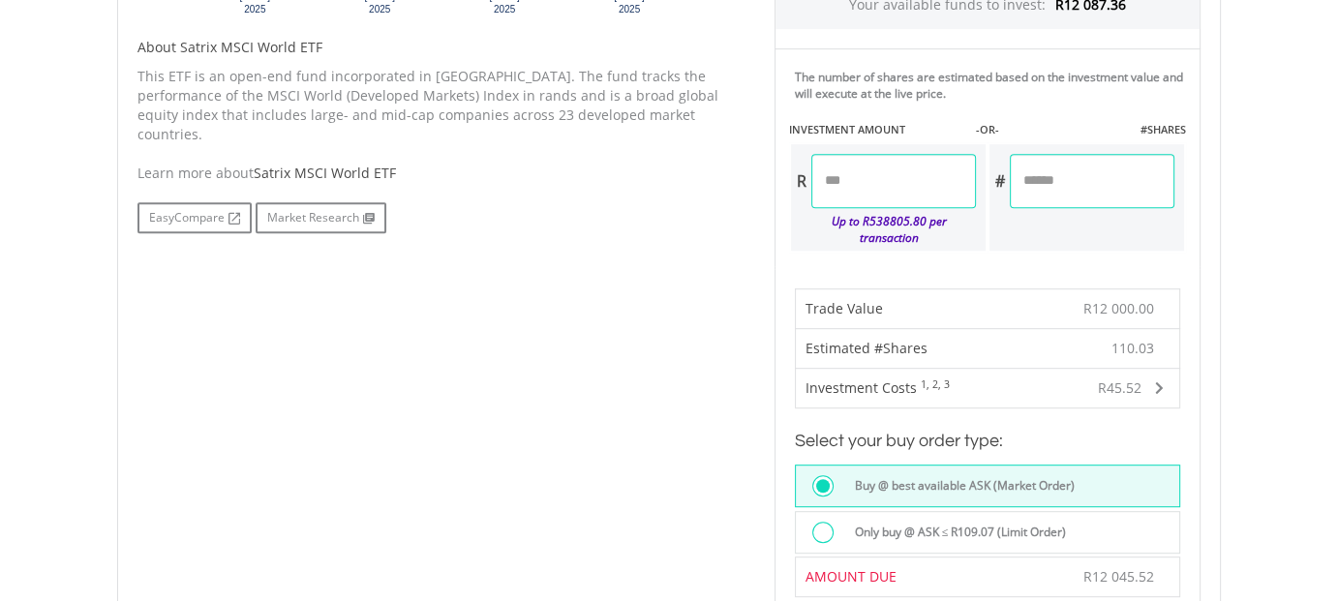
click at [851, 183] on input "********" at bounding box center [893, 181] width 165 height 54
type input "********"
click at [1074, 182] on div "Last Updated Price: 15-min. Delay* Price Update Cost: 0 Credits Market Closed S…" at bounding box center [987, 334] width 455 height 1322
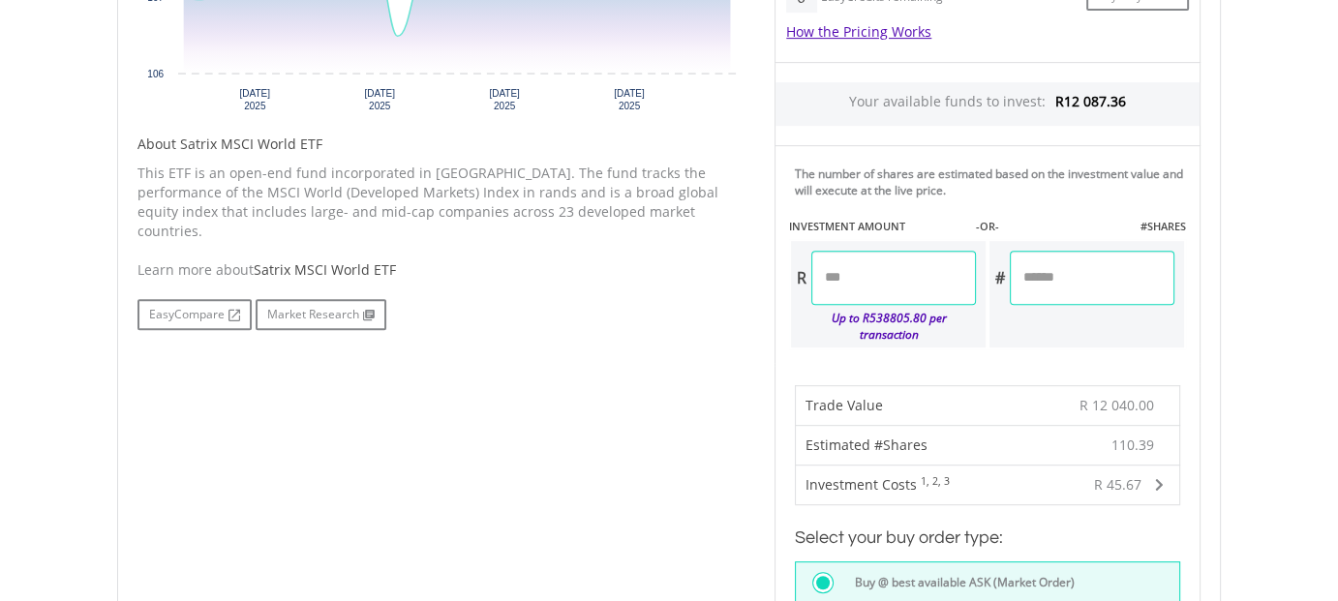
click at [859, 279] on input "********" at bounding box center [893, 278] width 165 height 54
type input "********"
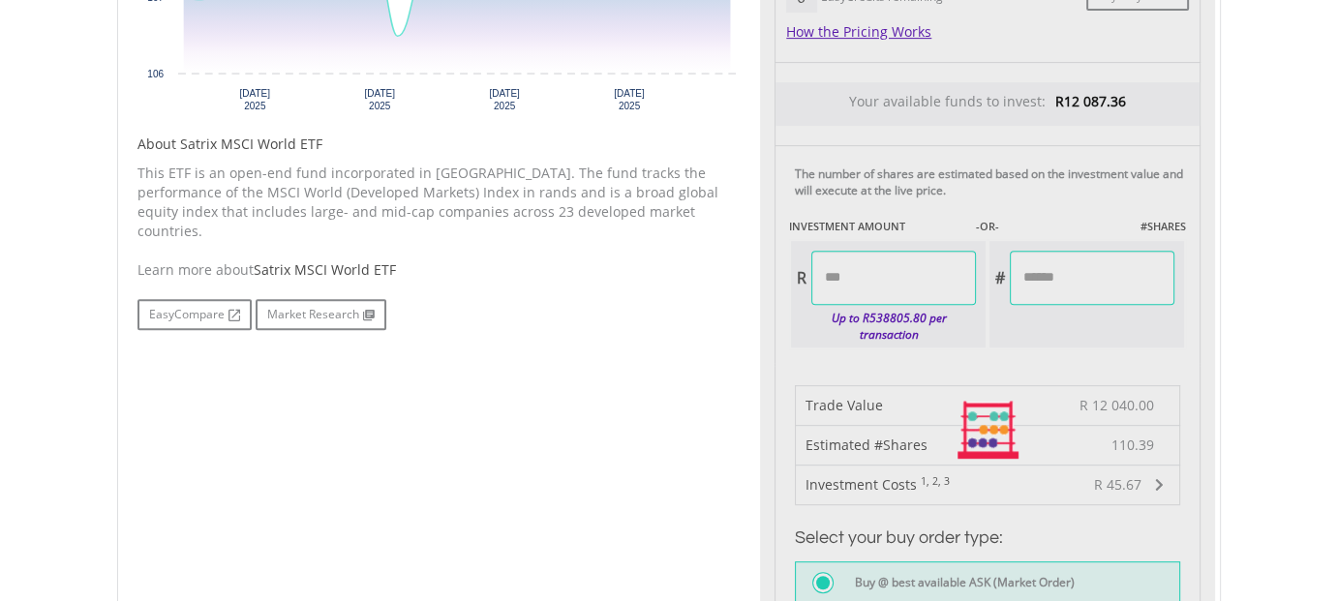
type input "********"
click at [1087, 277] on div "Last Updated Price: 15-min. Delay* Price Update Cost: 0 Credits Market Closed S…" at bounding box center [987, 431] width 455 height 1322
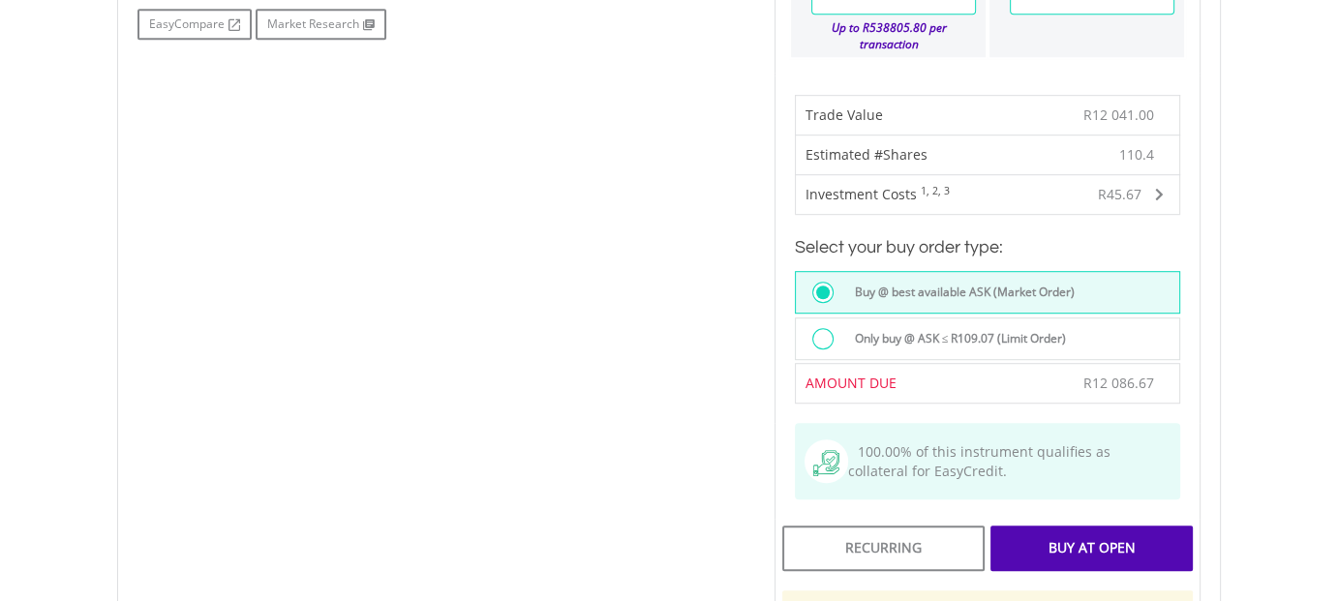
scroll to position [1259, 0]
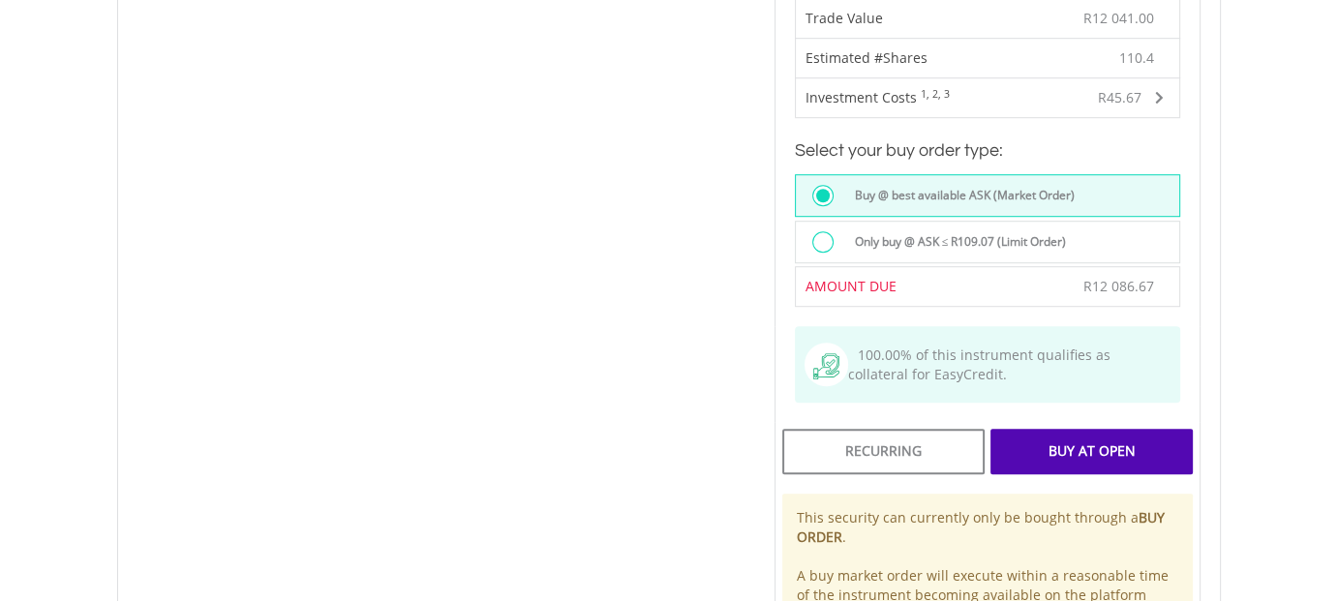
click at [1079, 429] on div "Buy At Open" at bounding box center [1091, 451] width 202 height 45
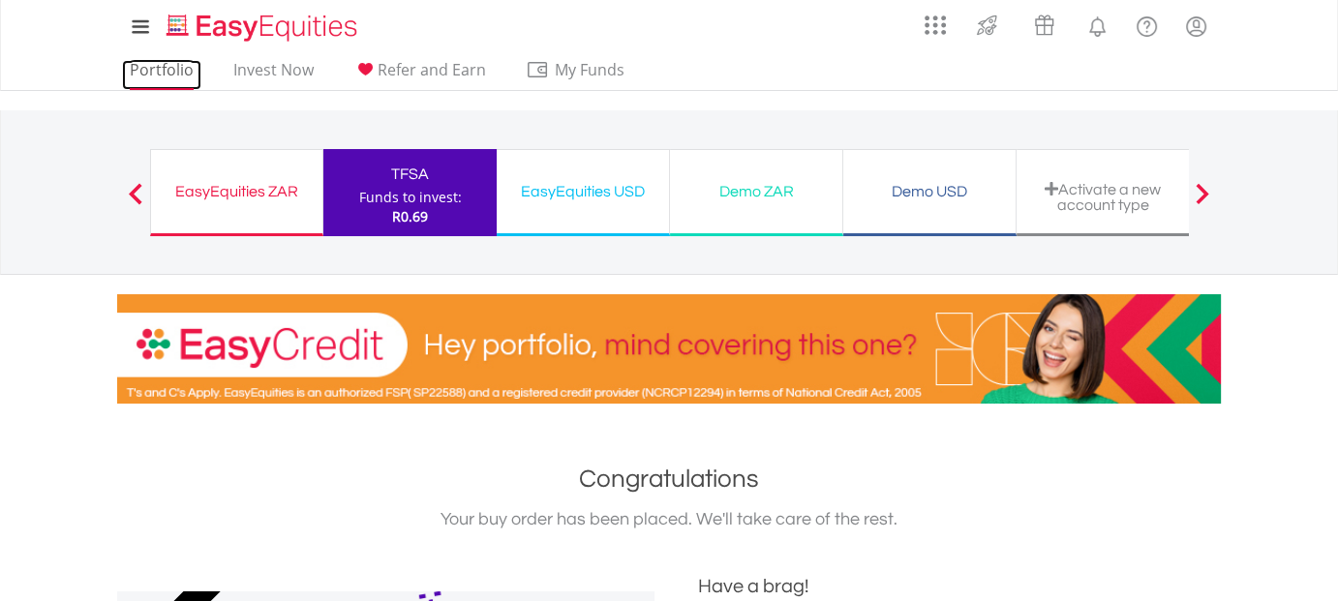
click at [177, 70] on link "Portfolio" at bounding box center [161, 75] width 79 height 30
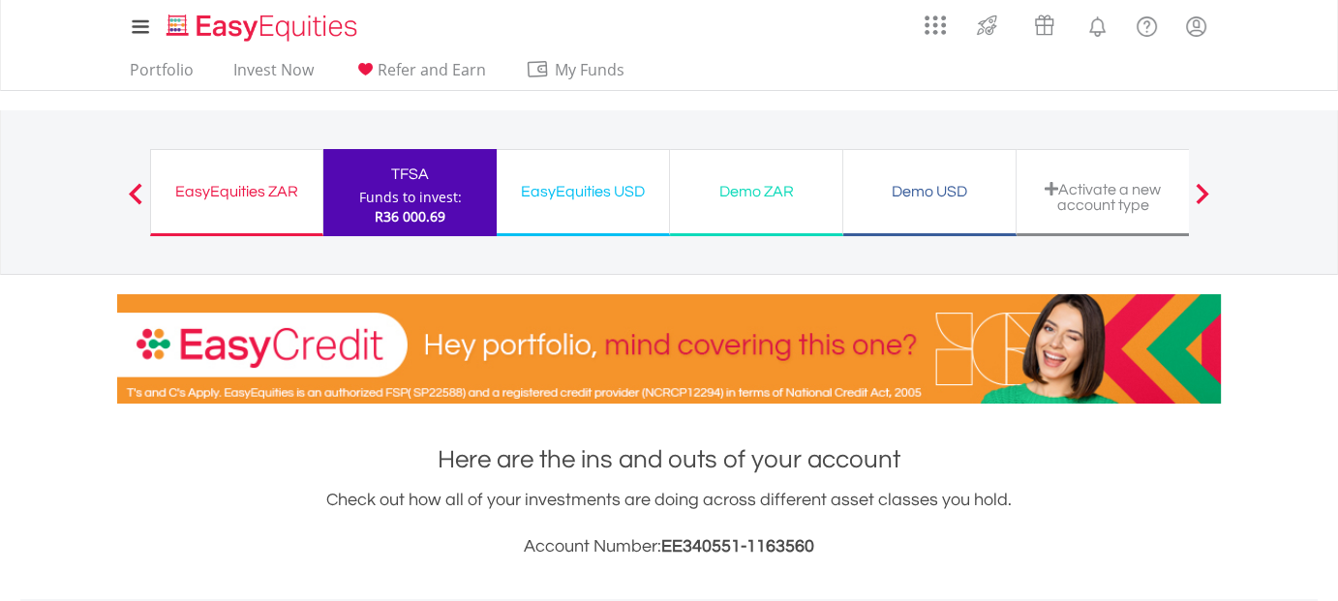
click at [276, 190] on div "EasyEquities ZAR" at bounding box center [237, 191] width 148 height 27
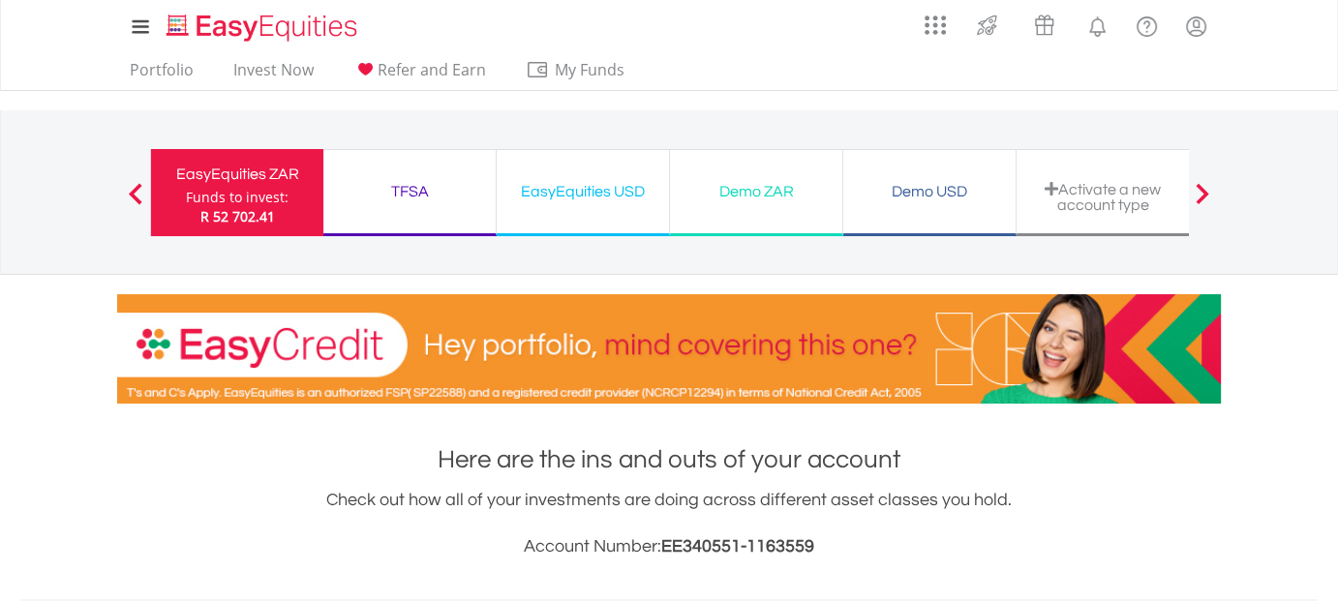
click at [551, 187] on div "EasyEquities USD" at bounding box center [582, 191] width 149 height 27
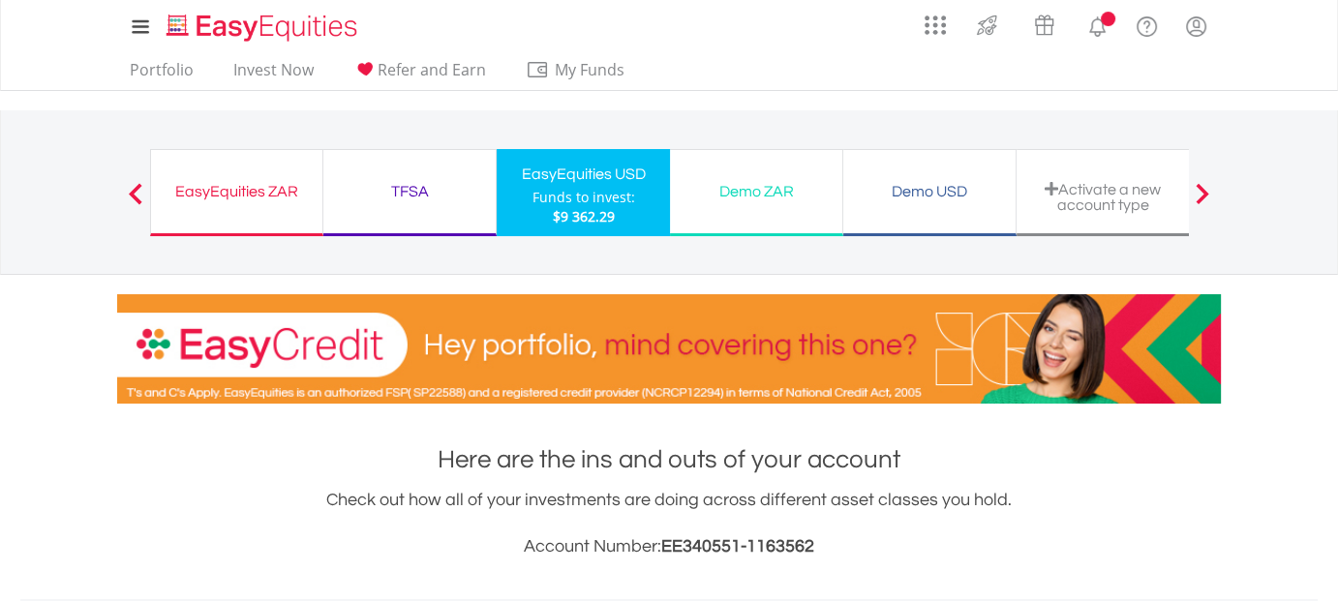
scroll to position [186, 368]
click at [237, 193] on div "EasyEquities ZAR" at bounding box center [237, 191] width 148 height 27
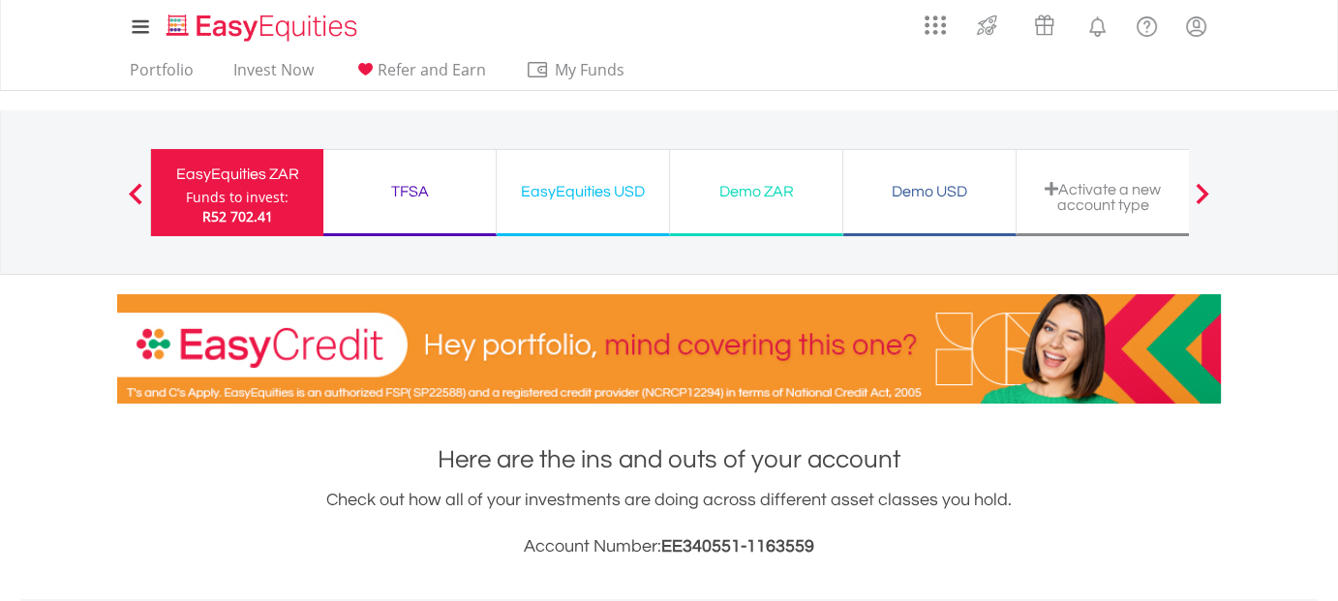
scroll to position [186, 368]
click at [573, 191] on div "EasyEquities USD" at bounding box center [582, 191] width 149 height 27
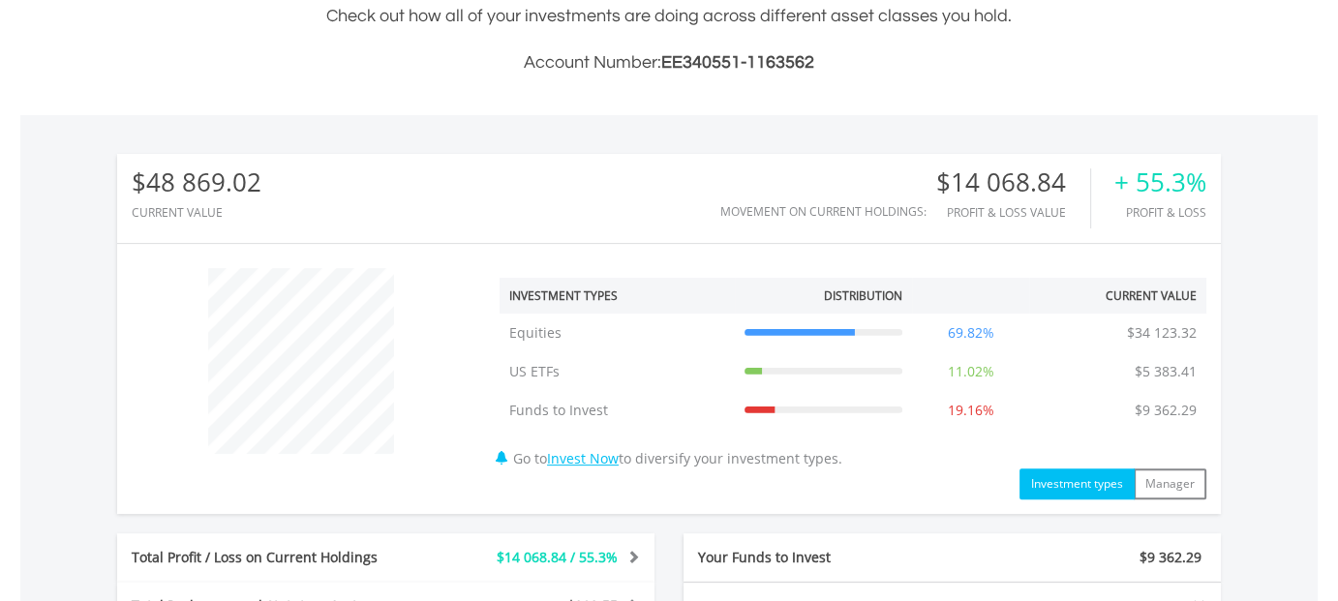
scroll to position [678, 0]
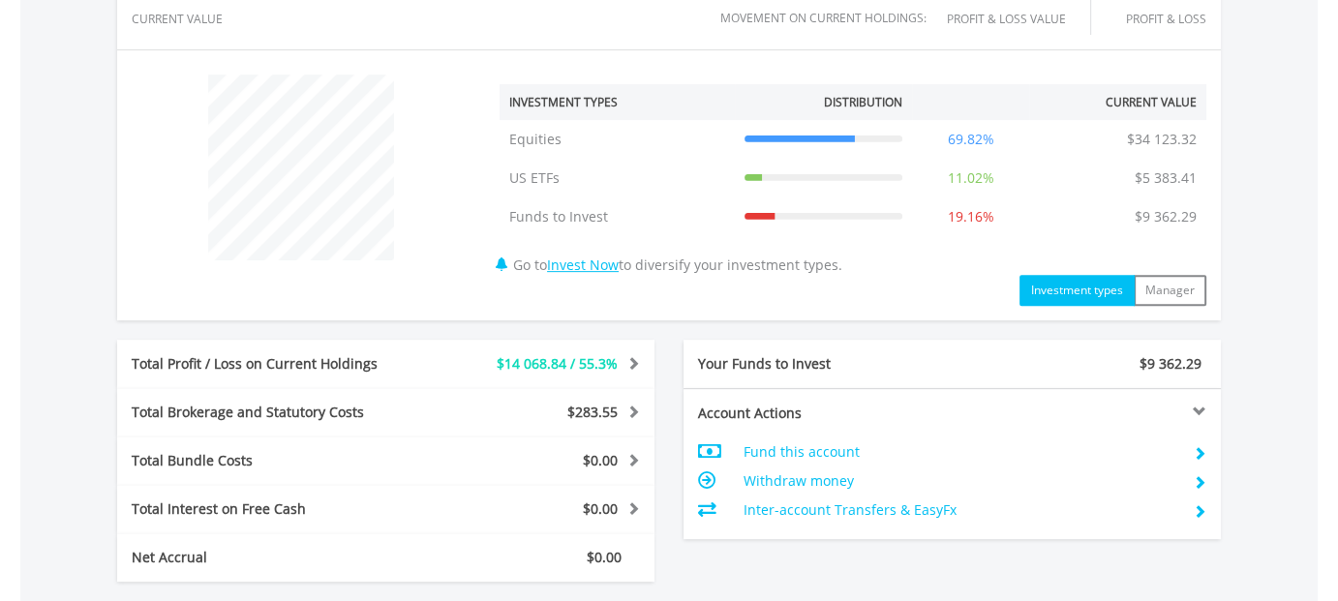
click at [804, 507] on td "Inter-account Transfers & EasyFx" at bounding box center [961, 510] width 435 height 29
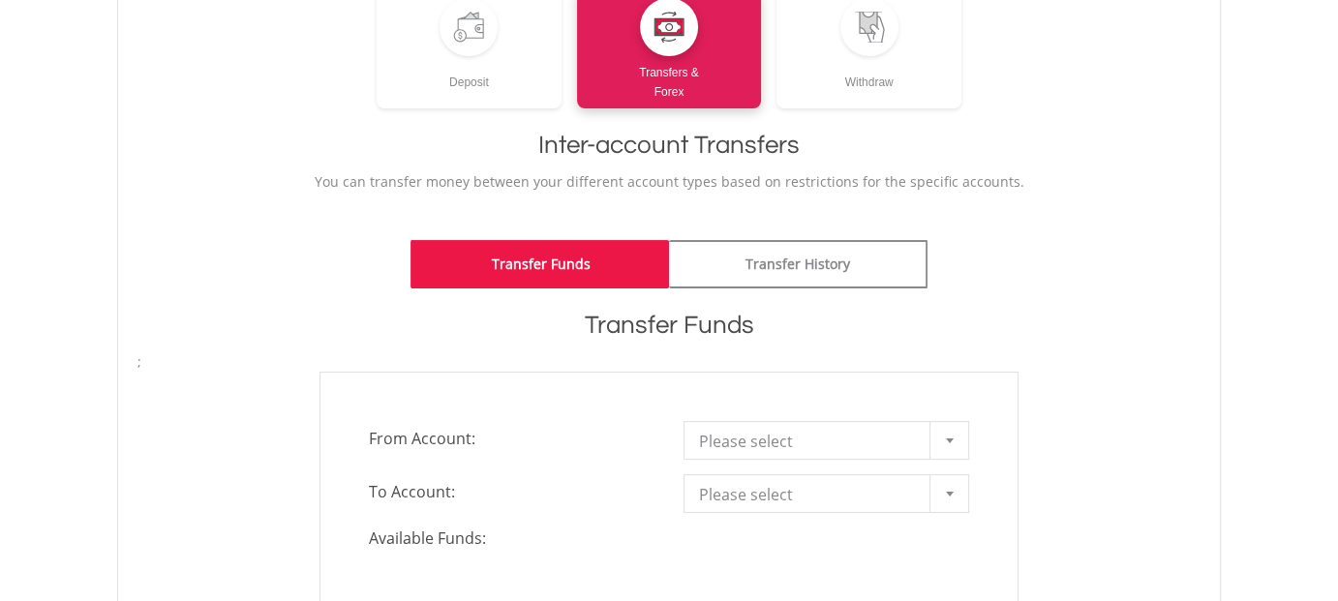
scroll to position [387, 0]
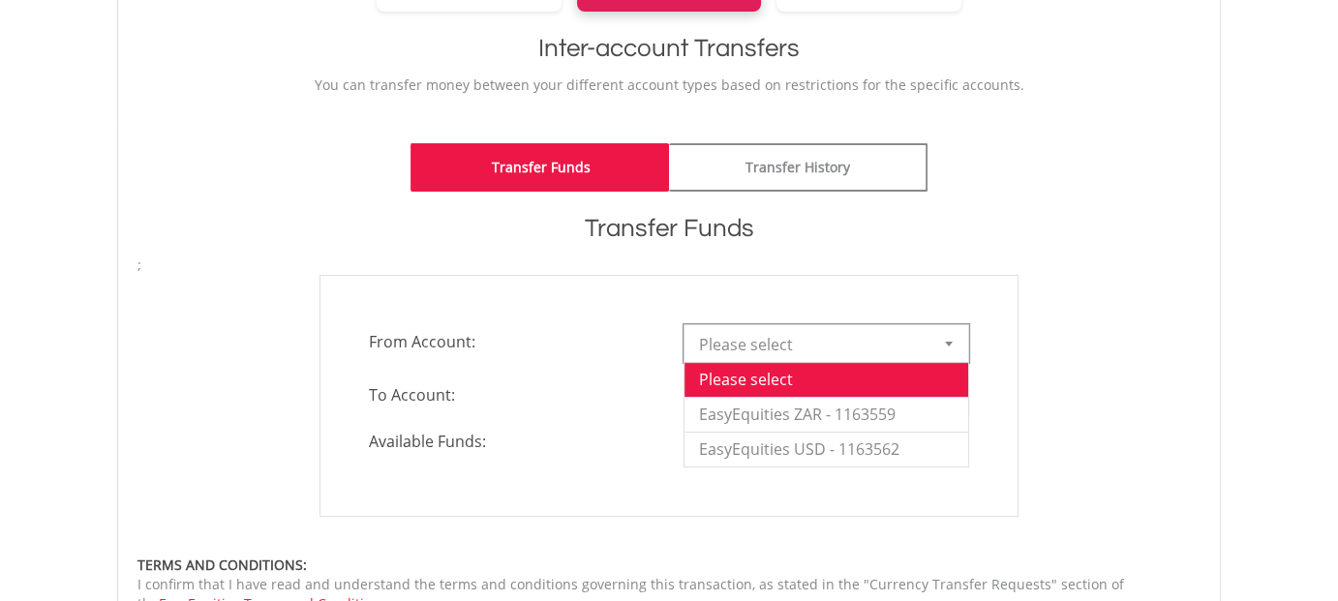
click at [945, 348] on div at bounding box center [948, 343] width 39 height 37
click at [858, 411] on li "EasyEquities ZAR - 1163559" at bounding box center [826, 414] width 284 height 35
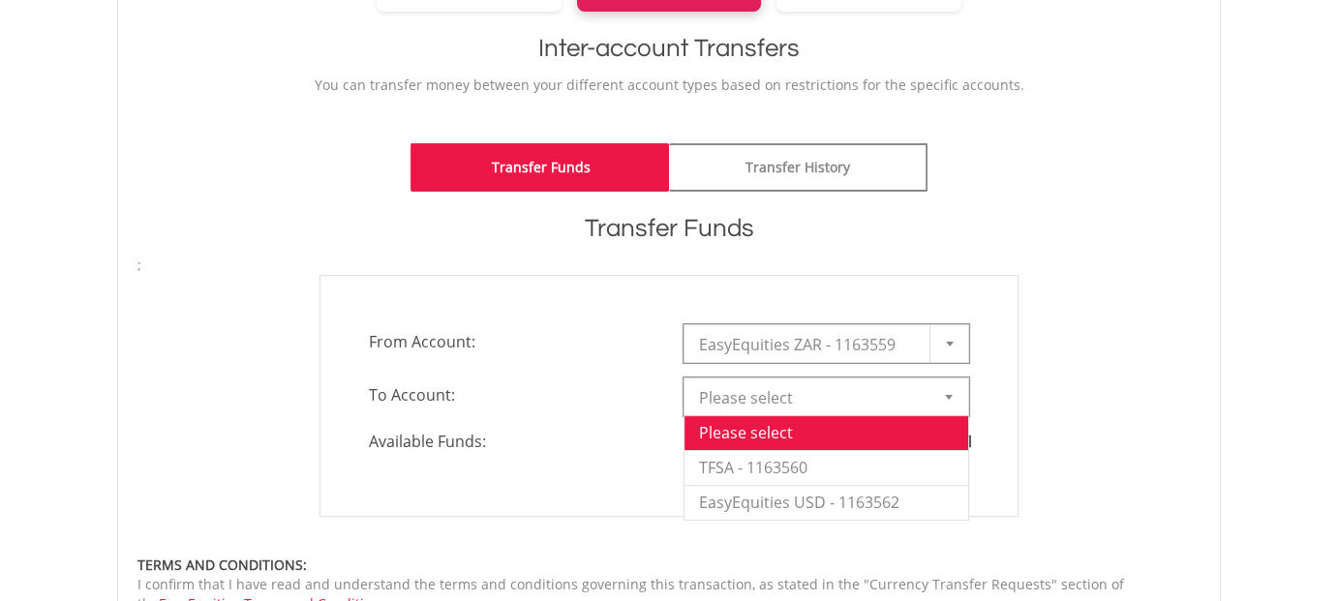
click at [954, 391] on div at bounding box center [948, 397] width 39 height 37
click at [770, 497] on li "EasyEquities USD - 1163562" at bounding box center [826, 502] width 284 height 35
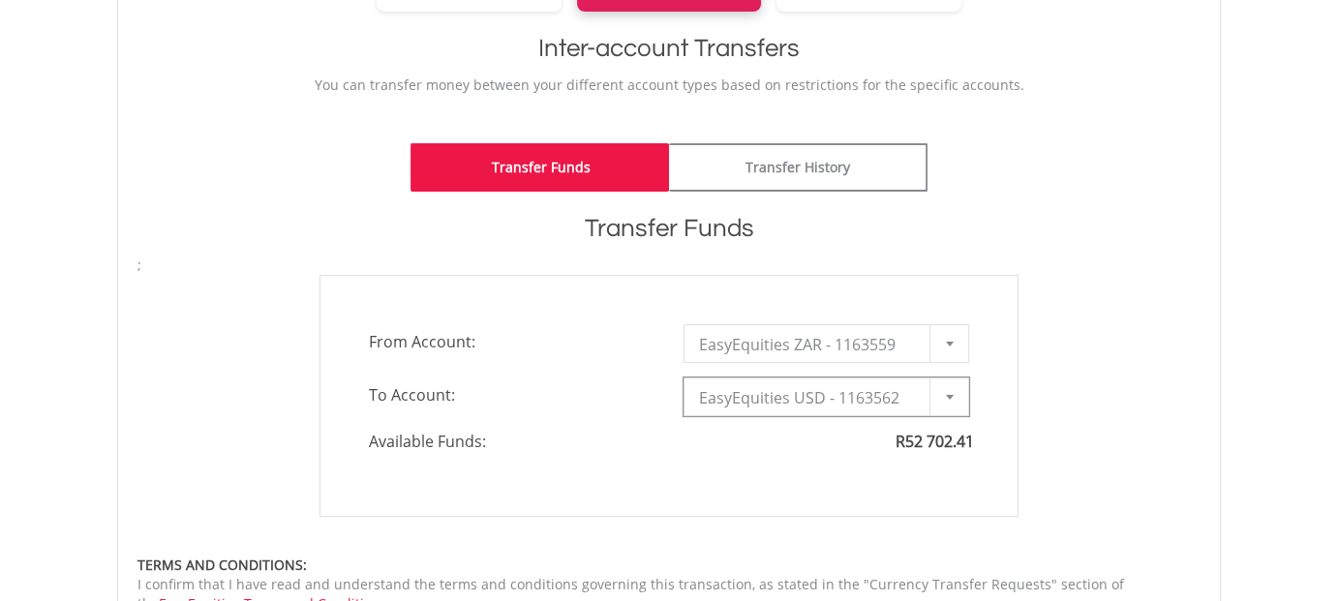
type input "*"
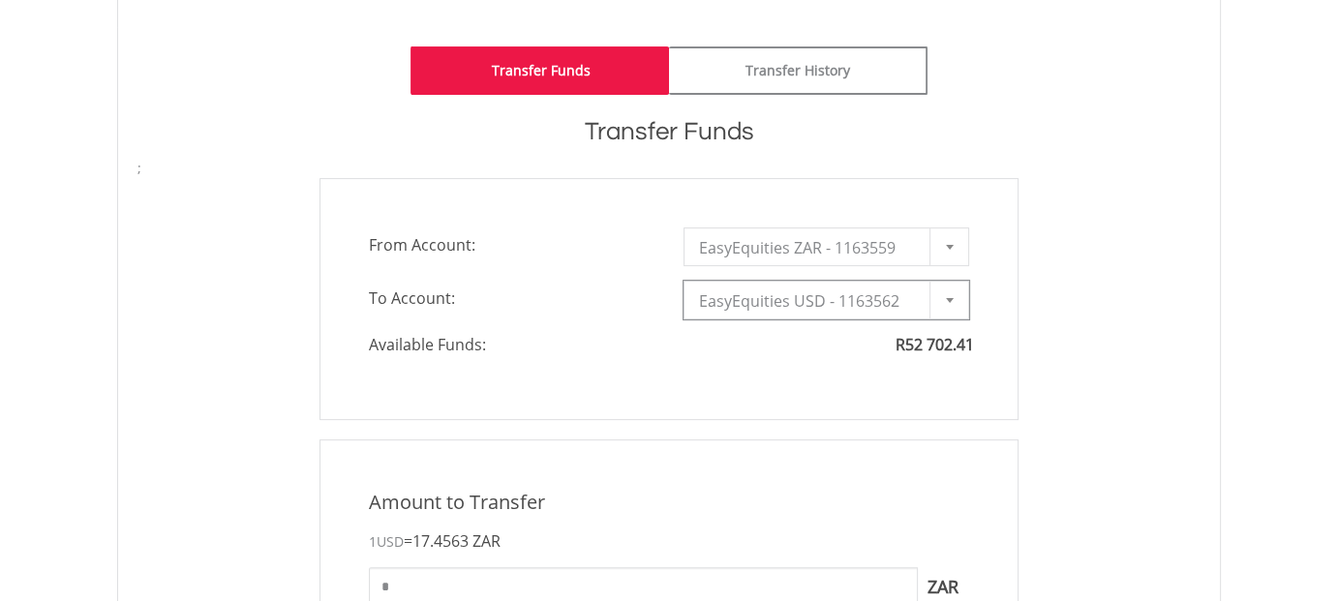
scroll to position [581, 0]
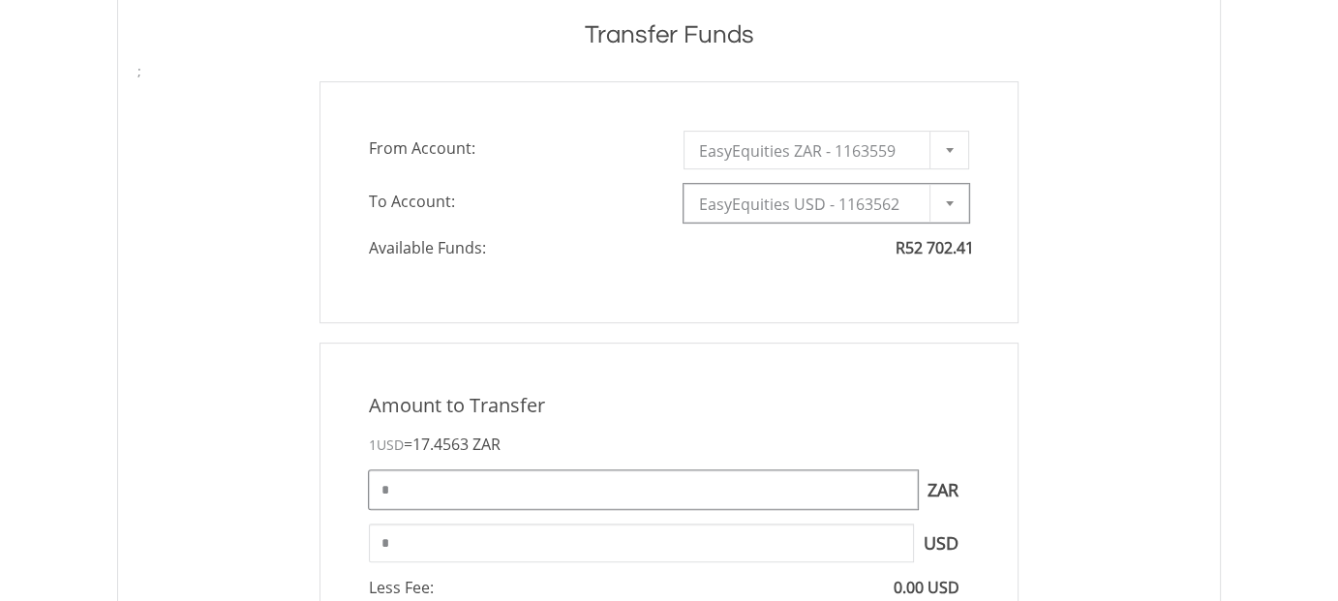
click at [403, 497] on input "*" at bounding box center [643, 490] width 549 height 39
type input "*****"
type input "*******"
click at [482, 534] on input "*******" at bounding box center [641, 543] width 545 height 39
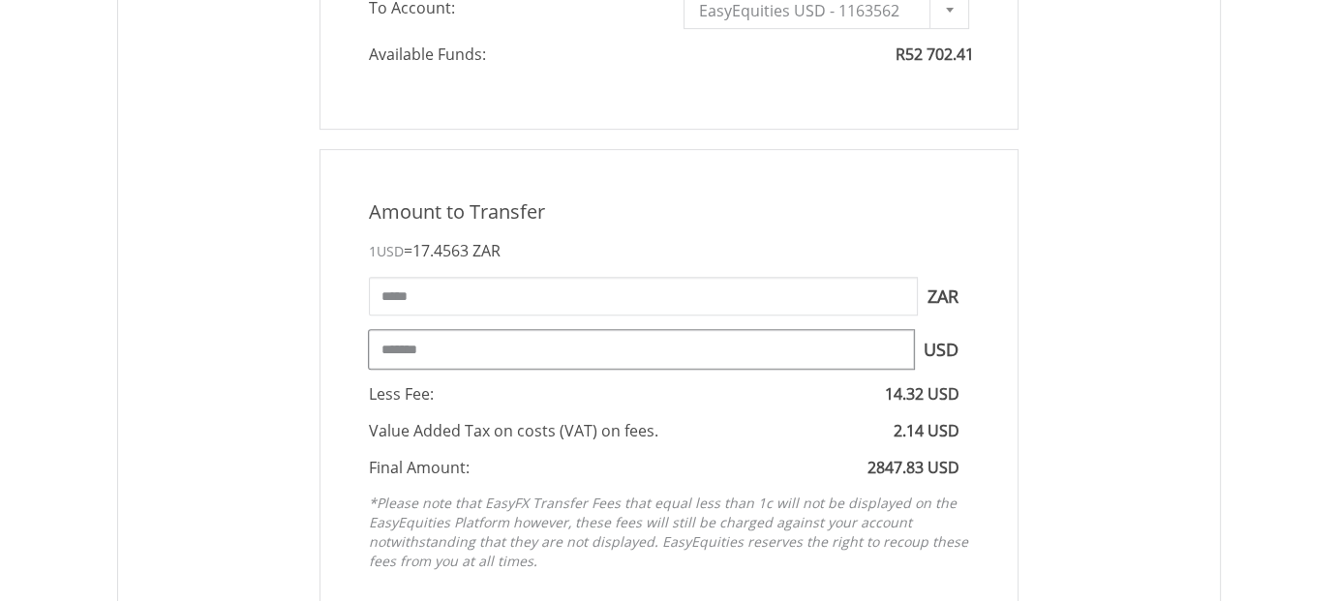
scroll to position [678, 0]
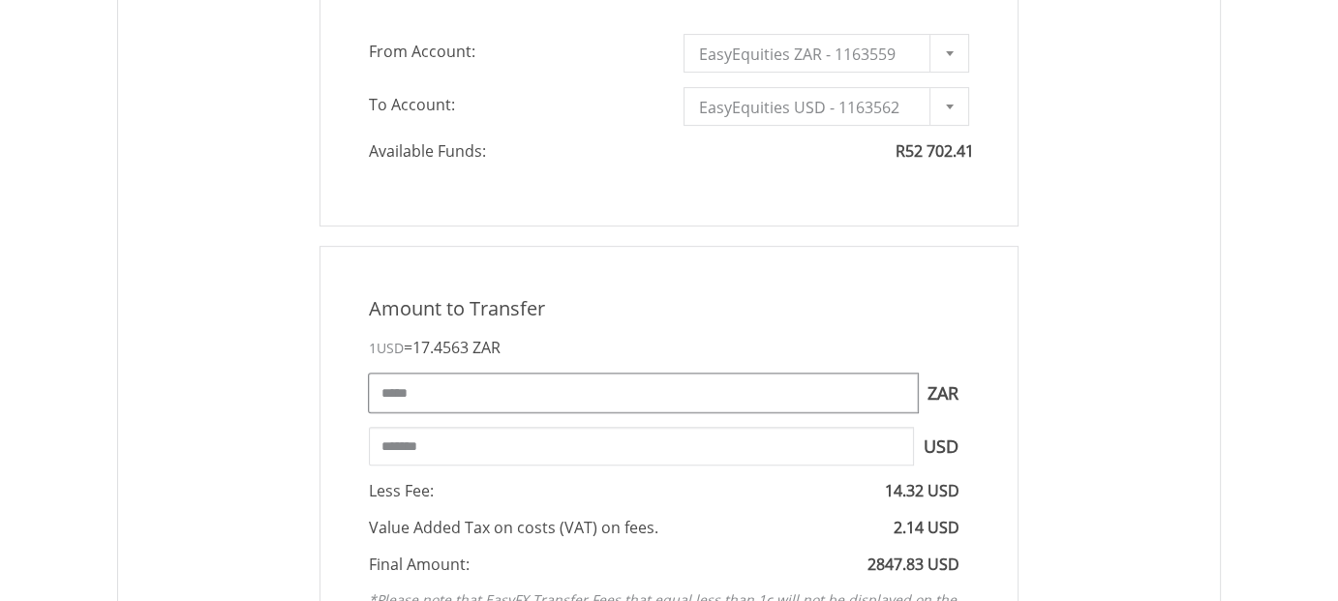
click at [389, 394] on input "*****" at bounding box center [643, 393] width 549 height 39
click at [390, 391] on input "*****" at bounding box center [643, 393] width 549 height 39
click at [423, 389] on input "*****" at bounding box center [643, 393] width 549 height 39
type input "*****"
type input "*******"
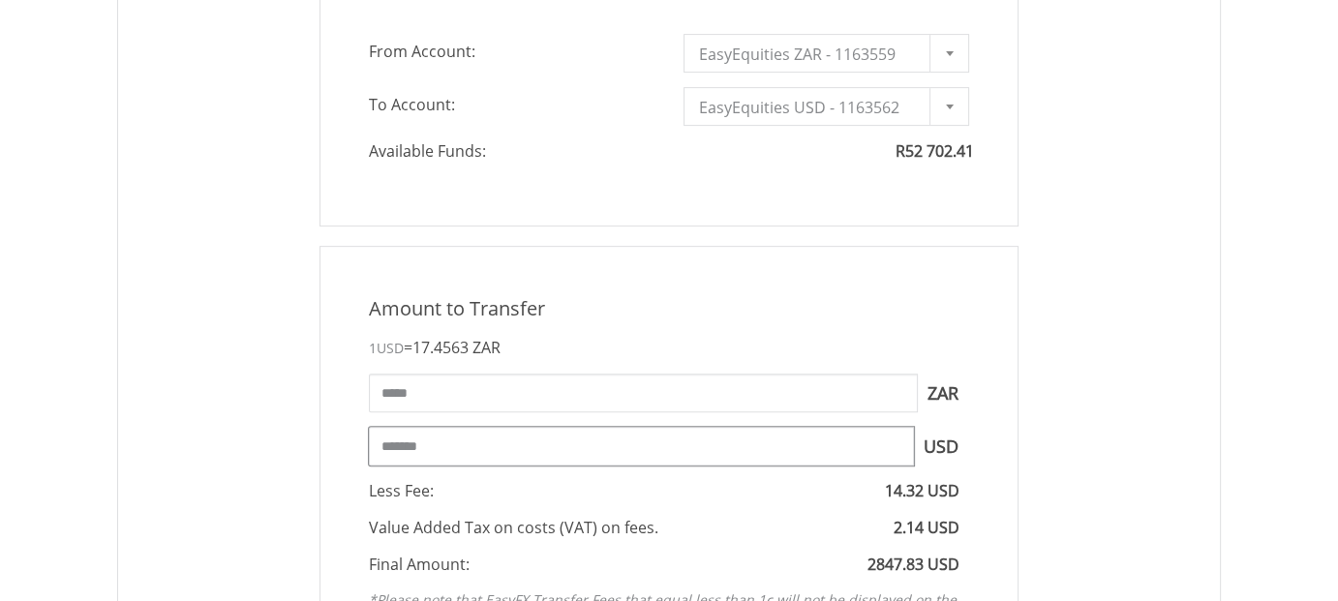
click at [560, 440] on input "*******" at bounding box center [641, 446] width 545 height 39
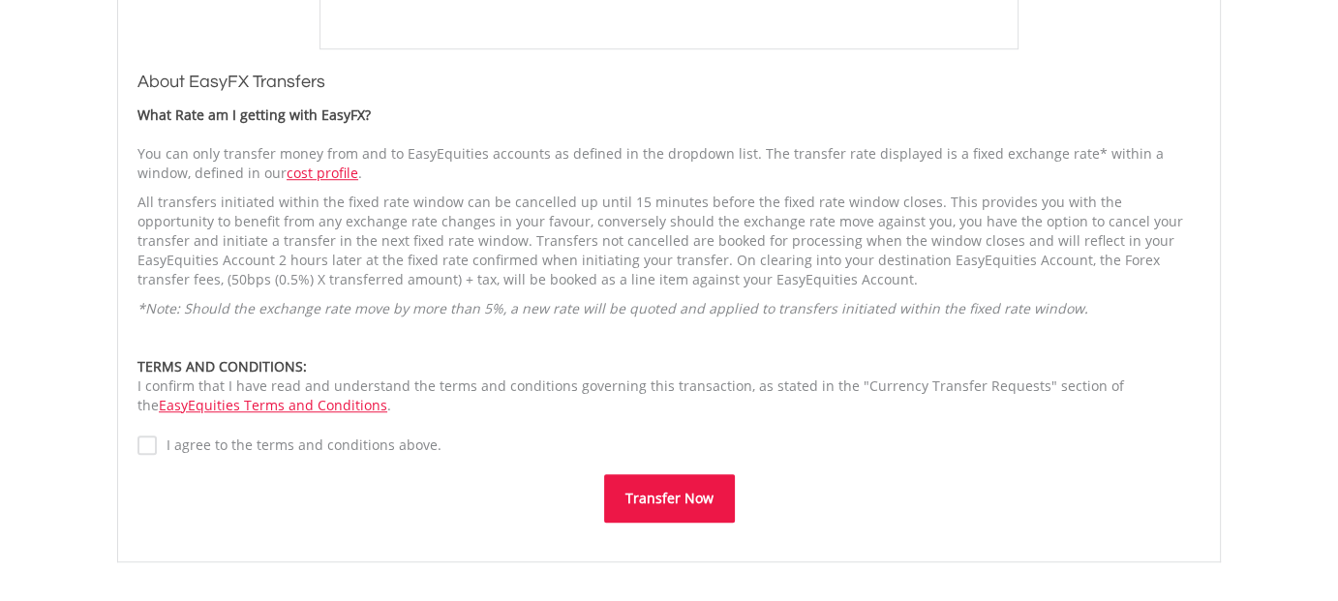
scroll to position [1452, 0]
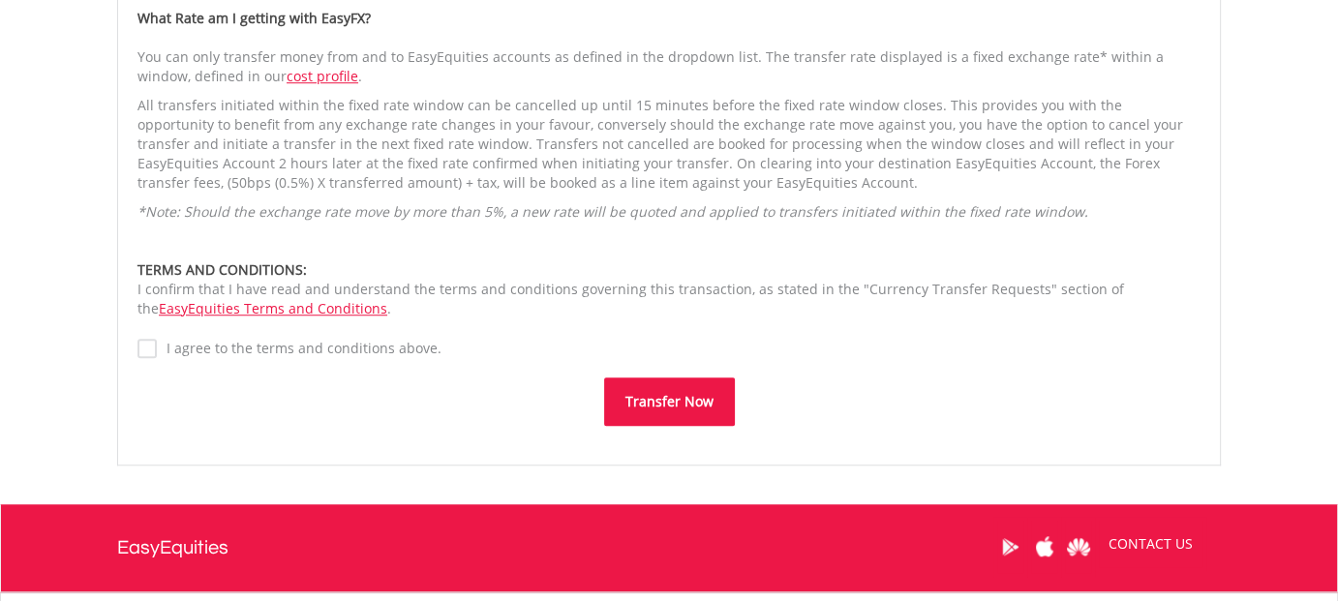
click at [645, 400] on button "Transfer Now" at bounding box center [669, 402] width 131 height 48
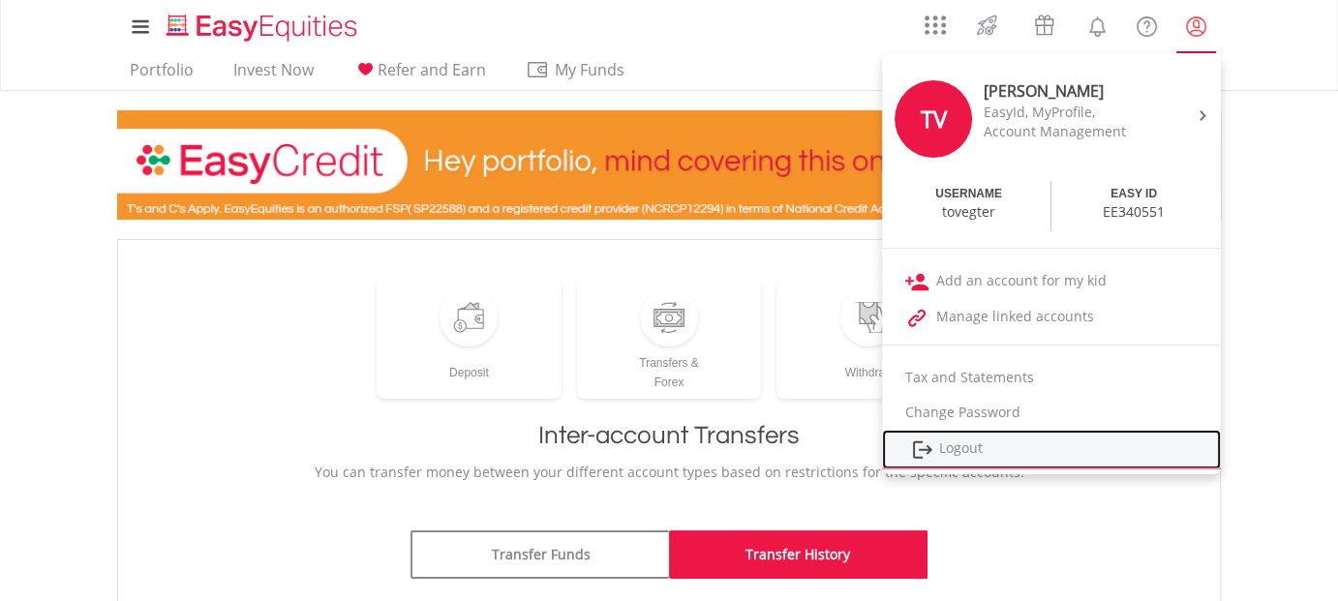
click at [963, 445] on link "Logout" at bounding box center [1051, 450] width 339 height 40
